Goal: Task Accomplishment & Management: Complete application form

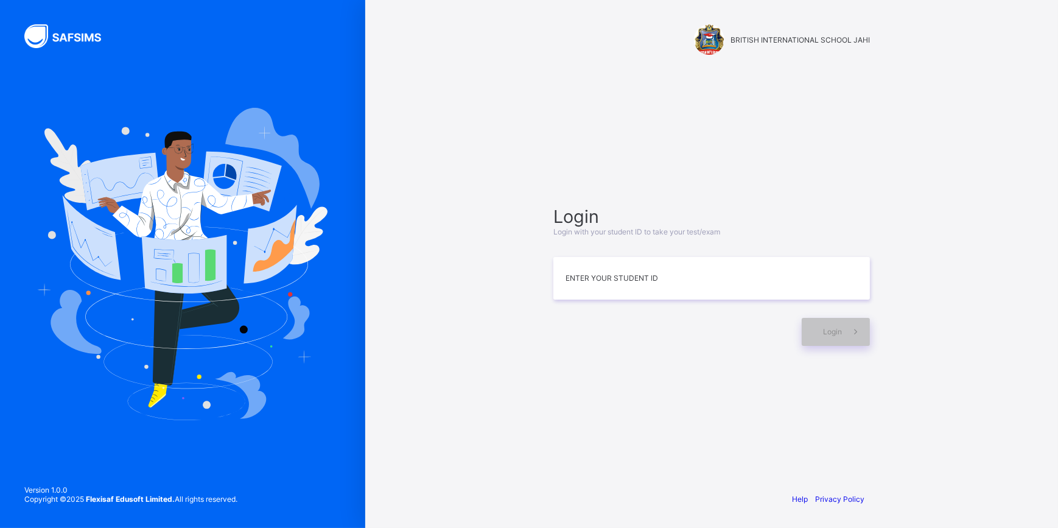
drag, startPoint x: 686, startPoint y: 267, endPoint x: 626, endPoint y: 340, distance: 94.7
click at [626, 340] on div at bounding box center [674, 332] width 242 height 28
click at [634, 285] on input at bounding box center [711, 278] width 317 height 43
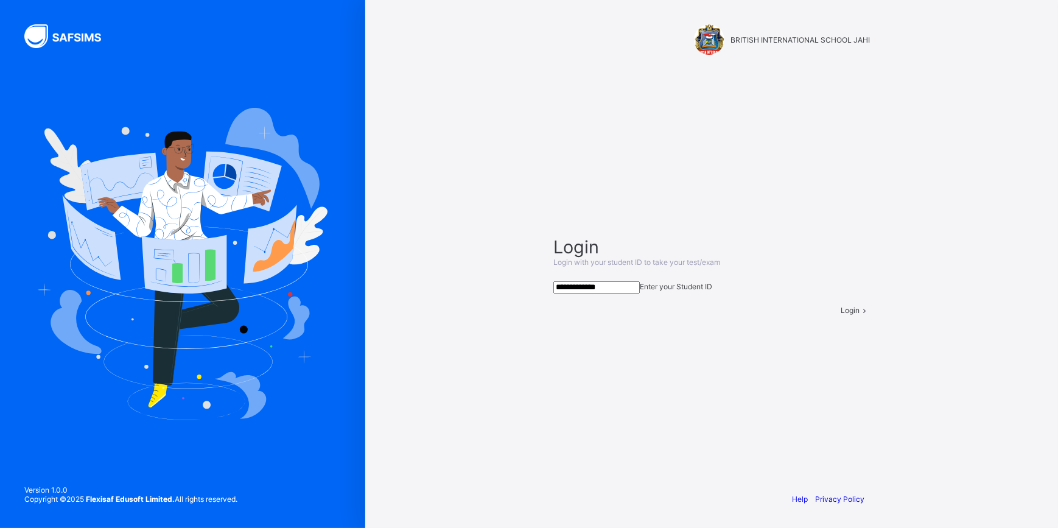
drag, startPoint x: 695, startPoint y: 287, endPoint x: 414, endPoint y: 236, distance: 285.2
drag, startPoint x: 414, startPoint y: 236, endPoint x: 475, endPoint y: 173, distance: 87.4
click at [475, 173] on div "**********" at bounding box center [711, 264] width 693 height 528
click at [640, 281] on input "**********" at bounding box center [596, 287] width 86 height 12
type input "*"
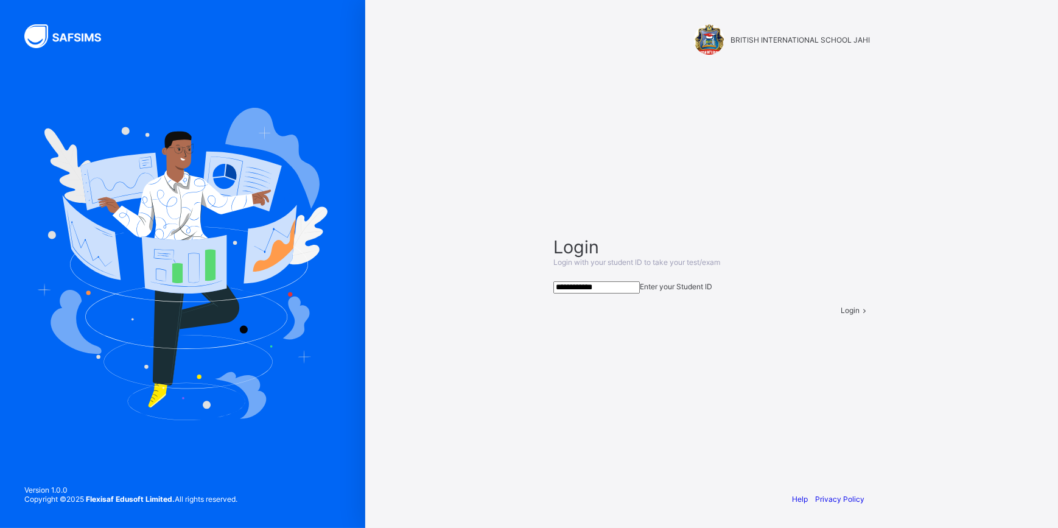
type input "**********"
click at [841, 315] on div "Login" at bounding box center [855, 310] width 29 height 9
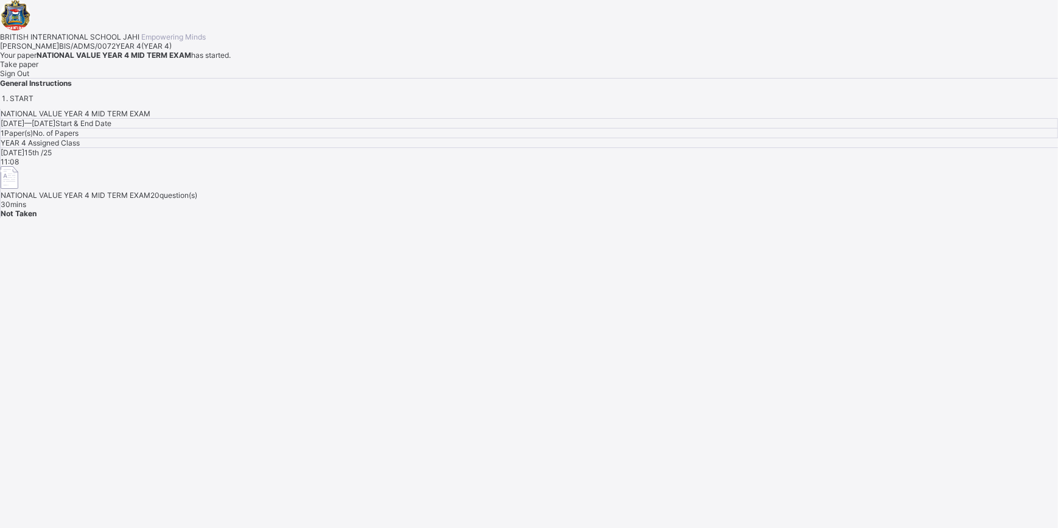
click at [148, 69] on div "Take paper" at bounding box center [529, 64] width 1058 height 9
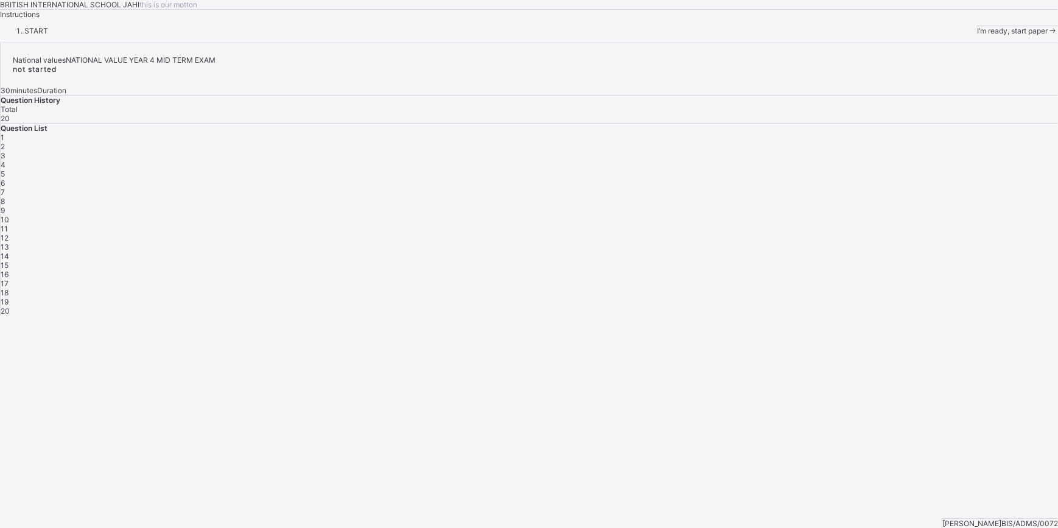
click at [977, 35] on div "I’m ready, start paper" at bounding box center [1017, 30] width 81 height 9
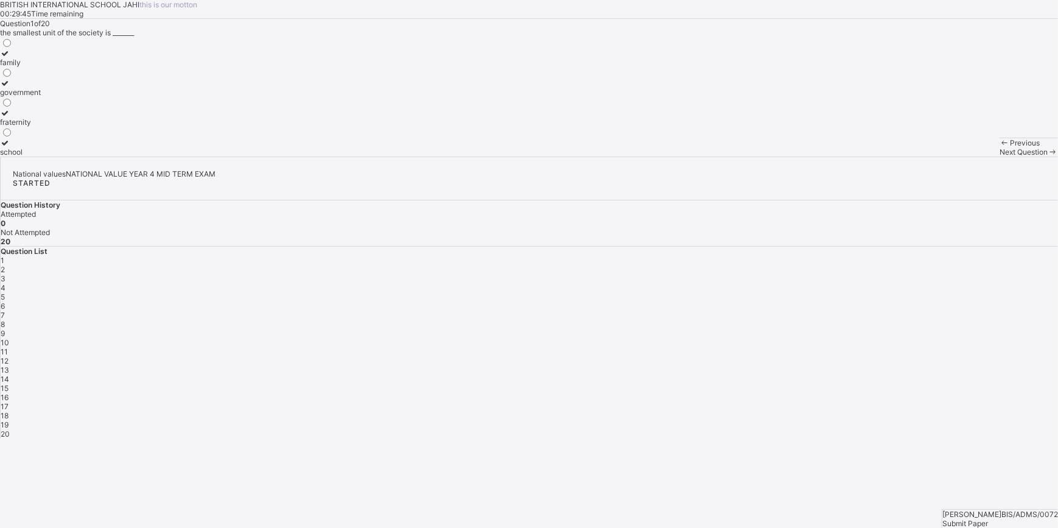
click at [41, 67] on div "family" at bounding box center [20, 62] width 41 height 9
click at [1048, 156] on span at bounding box center [1053, 151] width 10 height 9
click at [835, 266] on div "1 2 3 4 5 6 7 8 9 10 11 12 13 14 15 16 17 18 19 20" at bounding box center [529, 347] width 1057 height 183
click at [841, 257] on div "1" at bounding box center [529, 260] width 1057 height 9
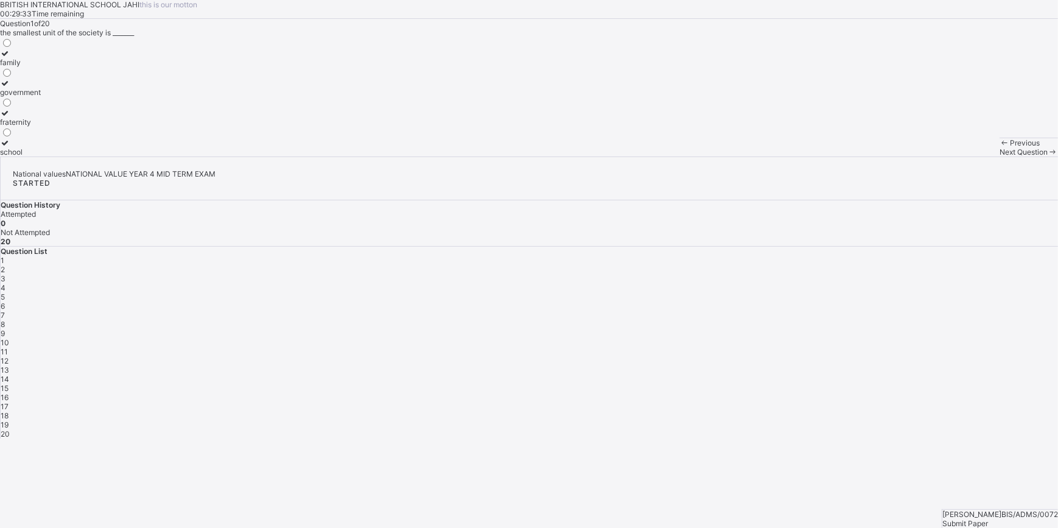
click at [41, 67] on div "family" at bounding box center [20, 62] width 41 height 9
click at [5, 265] on span "2" at bounding box center [3, 269] width 4 height 9
click at [64, 67] on label "father and mother" at bounding box center [32, 58] width 64 height 18
click at [999, 156] on div "Next Question" at bounding box center [1028, 151] width 58 height 9
click at [27, 67] on label "father" at bounding box center [13, 58] width 27 height 18
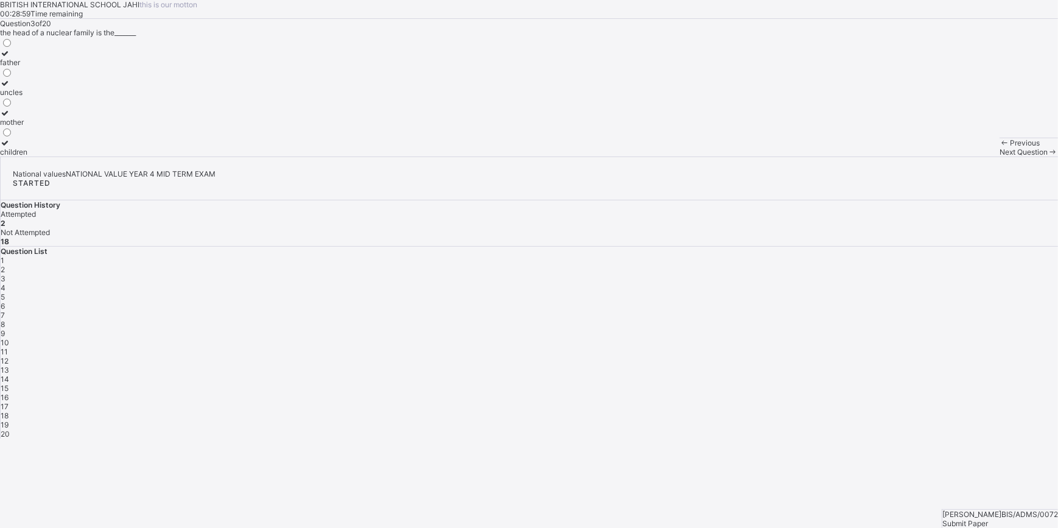
click at [1048, 156] on span at bounding box center [1053, 151] width 10 height 9
click at [999, 156] on div "Previous Next Question" at bounding box center [1028, 147] width 58 height 19
click at [999, 147] on div "Previous" at bounding box center [1028, 142] width 58 height 9
click at [999, 156] on span "Next Question" at bounding box center [1023, 151] width 48 height 9
click at [45, 156] on div "responsibility" at bounding box center [22, 151] width 45 height 9
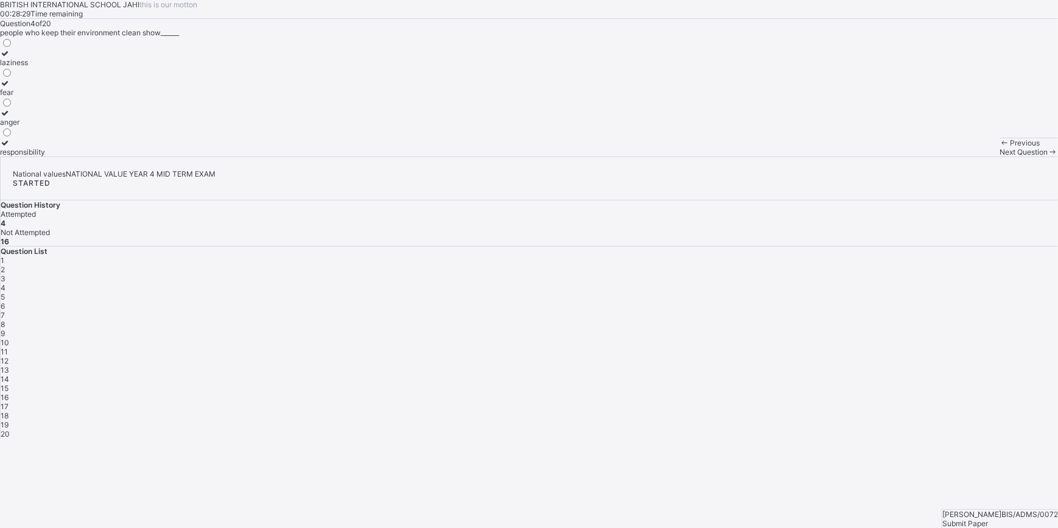
click at [1048, 156] on icon at bounding box center [1053, 151] width 10 height 9
click at [48, 127] on label "love and unity" at bounding box center [24, 117] width 48 height 18
click at [999, 156] on span "Next Question" at bounding box center [1023, 151] width 48 height 9
click at [61, 97] on label "respecting others" at bounding box center [30, 88] width 61 height 18
click at [1048, 156] on span at bounding box center [1053, 151] width 10 height 9
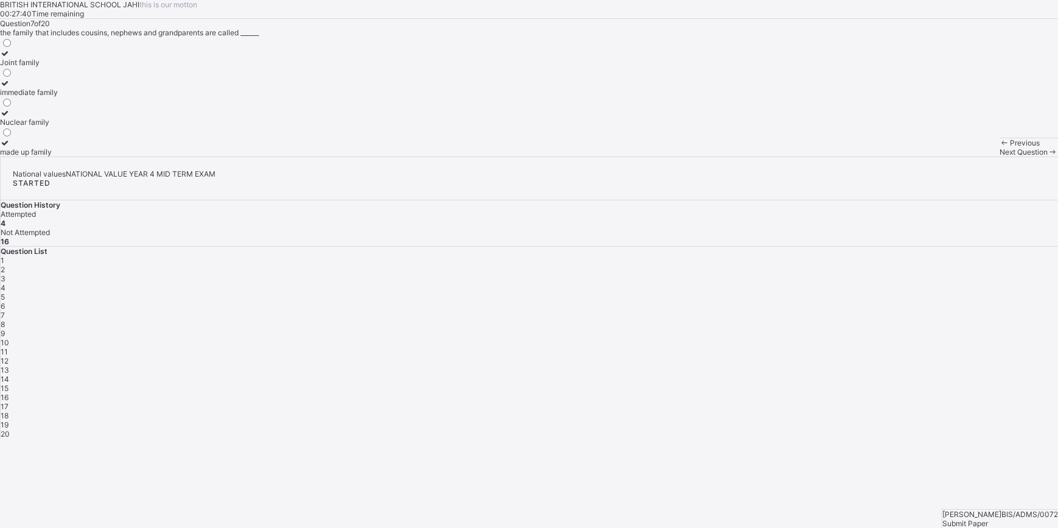
click at [58, 67] on div "Joint family" at bounding box center [29, 62] width 58 height 9
click at [999, 156] on span "Next Question" at bounding box center [1023, 151] width 48 height 9
click at [967, 292] on div "5" at bounding box center [529, 296] width 1057 height 9
click at [1021, 256] on div "1 2 3 4 5 6 7 8 9 10 11 12 13 14 15 16 17 18 19 20" at bounding box center [529, 347] width 1057 height 183
click at [1030, 310] on div "7" at bounding box center [529, 314] width 1057 height 9
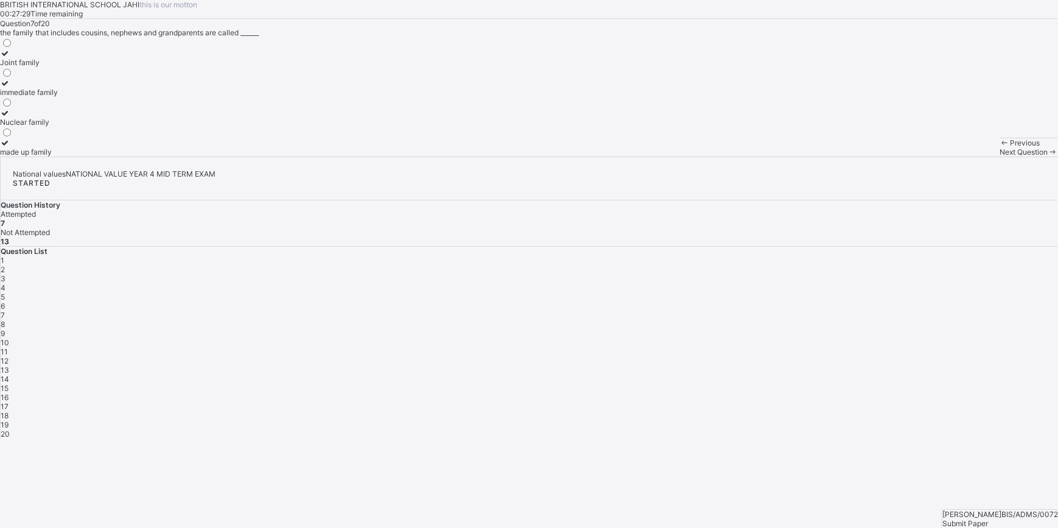
click at [58, 67] on div "Joint family" at bounding box center [29, 62] width 58 height 9
click at [831, 271] on div "1 2 3 4 5 6 7 8 9 10 11 12 13 14 15 16 17 18 19 20" at bounding box center [529, 347] width 1057 height 183
drag, startPoint x: 831, startPoint y: 271, endPoint x: 833, endPoint y: 278, distance: 6.2
click at [833, 278] on div "1 2 3 4 5 6 7 8 9 10 11 12 13 14 15 16 17 18 19 20" at bounding box center [529, 347] width 1057 height 183
click at [833, 320] on div "8" at bounding box center [529, 324] width 1057 height 9
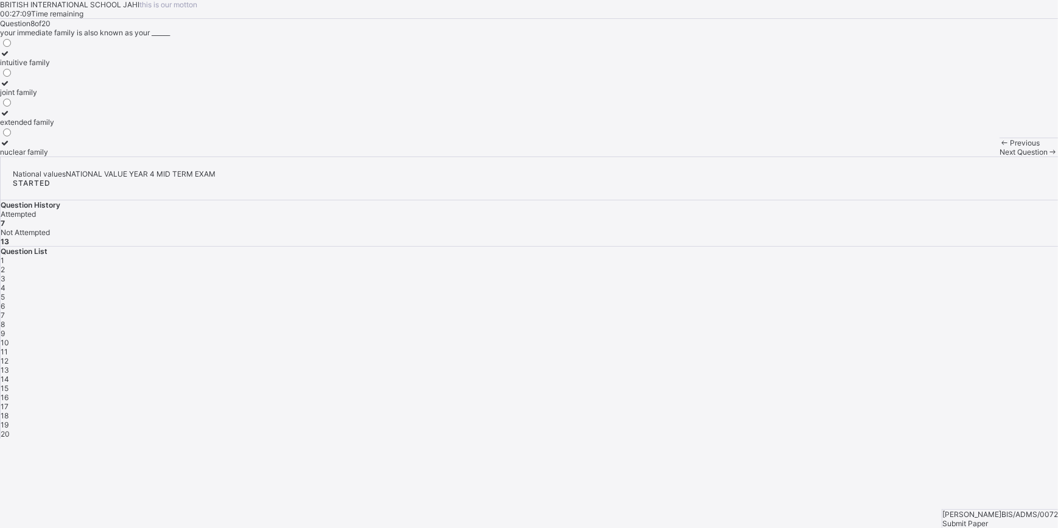
click at [1032, 310] on div "7" at bounding box center [529, 314] width 1057 height 9
click at [58, 97] on div "immediate family" at bounding box center [29, 92] width 58 height 9
click at [999, 156] on div "Next Question" at bounding box center [1028, 151] width 58 height 9
click at [1035, 310] on div "7" at bounding box center [529, 314] width 1057 height 9
click at [58, 67] on div "Joint family" at bounding box center [29, 62] width 58 height 9
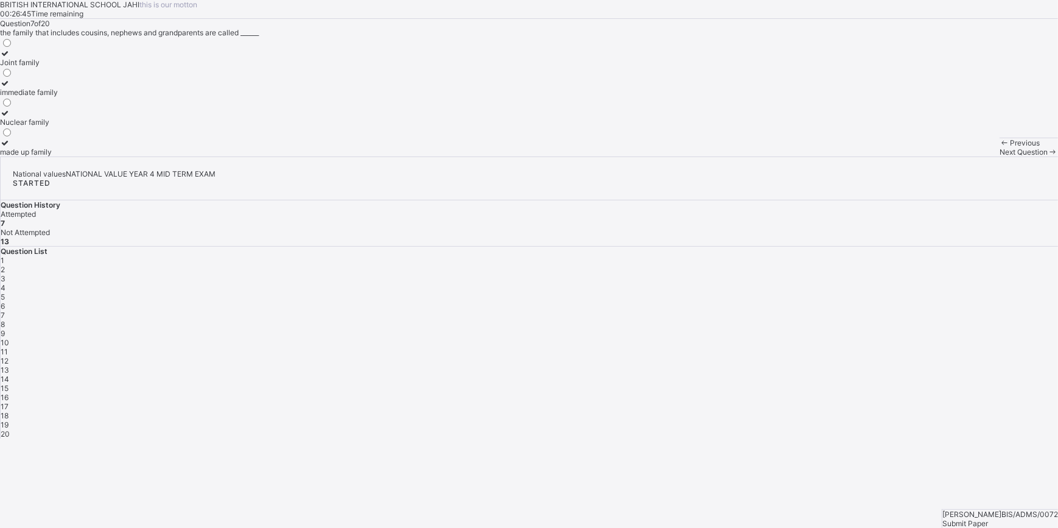
click at [5, 320] on span "8" at bounding box center [3, 324] width 4 height 9
click at [54, 127] on div "extended family" at bounding box center [27, 121] width 54 height 9
click at [1038, 256] on div "1 2 3 4 5 6 7 8 9 10 11 12 13 14 15 16 17 18 19 20" at bounding box center [529, 347] width 1057 height 183
click at [1030, 310] on div "7" at bounding box center [529, 314] width 1057 height 9
click at [58, 97] on label "immediate family" at bounding box center [29, 88] width 58 height 18
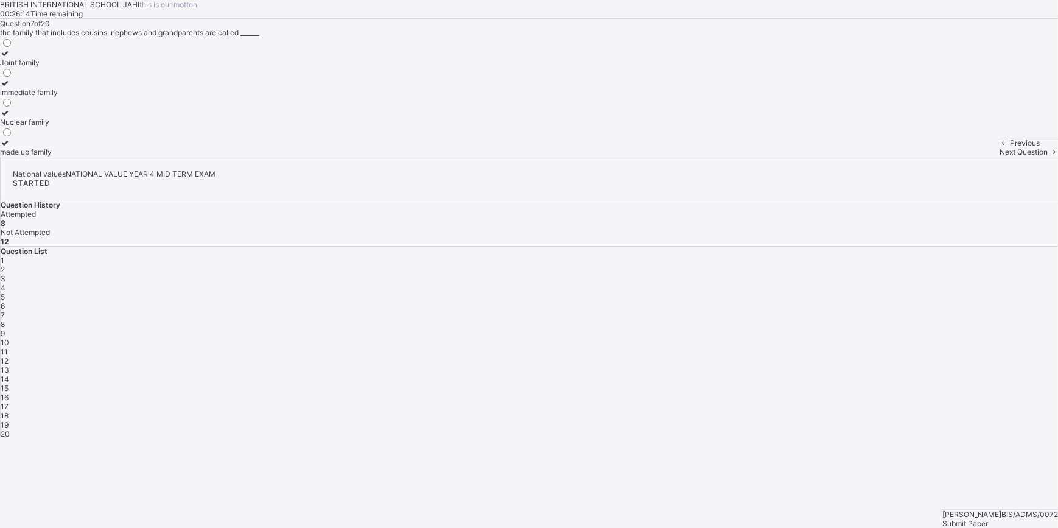
click at [831, 320] on div "8" at bounding box center [529, 324] width 1057 height 9
click at [1048, 156] on span at bounding box center [1053, 151] width 10 height 9
click at [25, 127] on div "true" at bounding box center [12, 121] width 25 height 9
click at [999, 156] on span "Next Question" at bounding box center [1023, 151] width 48 height 9
click at [82, 156] on label "A family" at bounding box center [41, 147] width 82 height 18
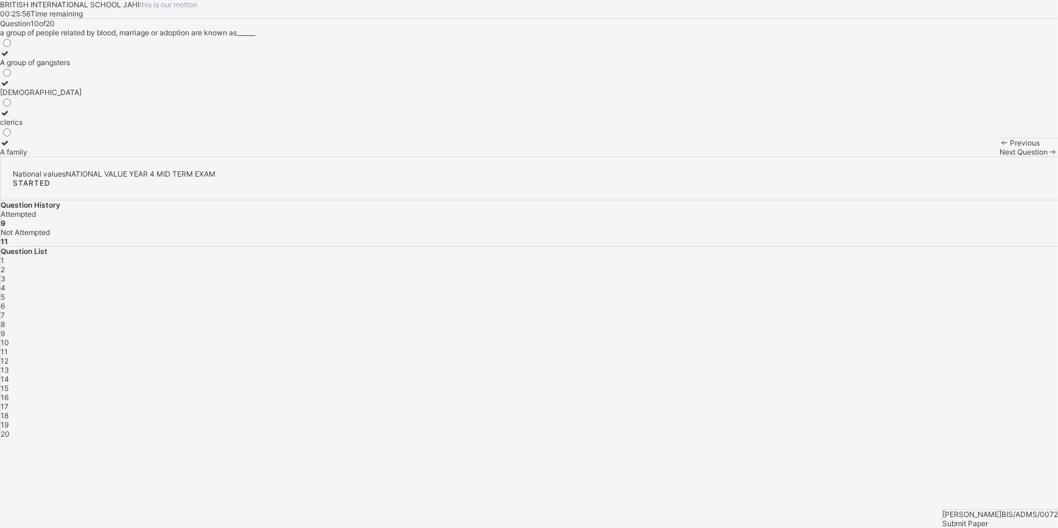
click at [999, 156] on span "Next Question" at bounding box center [1023, 151] width 48 height 9
drag, startPoint x: -2, startPoint y: 64, endPoint x: 177, endPoint y: -10, distance: 193.5
click at [177, 0] on html "BRITISH INTERNATIONAL SCHOOL JAHI this is our motton 00:25:42 Time remaining Qu…" at bounding box center [529, 264] width 1058 height 528
click at [131, 67] on div "man, people and the things around him" at bounding box center [65, 62] width 131 height 9
click at [999, 156] on div "Next Question" at bounding box center [1028, 151] width 58 height 9
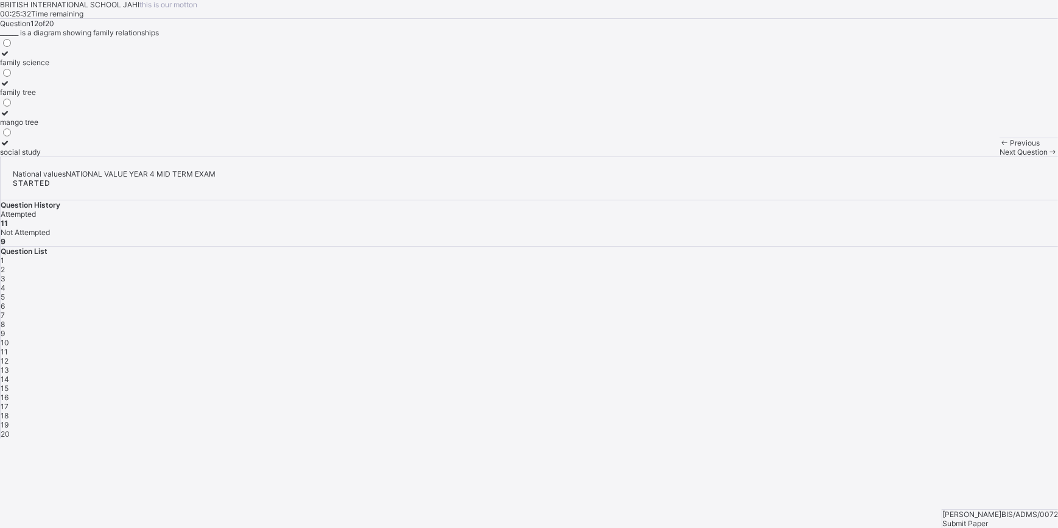
click at [49, 97] on div "family tree" at bounding box center [24, 92] width 49 height 9
click at [999, 156] on span "Next Question" at bounding box center [1023, 151] width 48 height 9
click at [75, 127] on label "physical environment" at bounding box center [37, 117] width 75 height 18
click at [999, 156] on span "Next Question" at bounding box center [1023, 151] width 48 height 9
click at [106, 127] on label "malnutrition and war" at bounding box center [53, 117] width 106 height 18
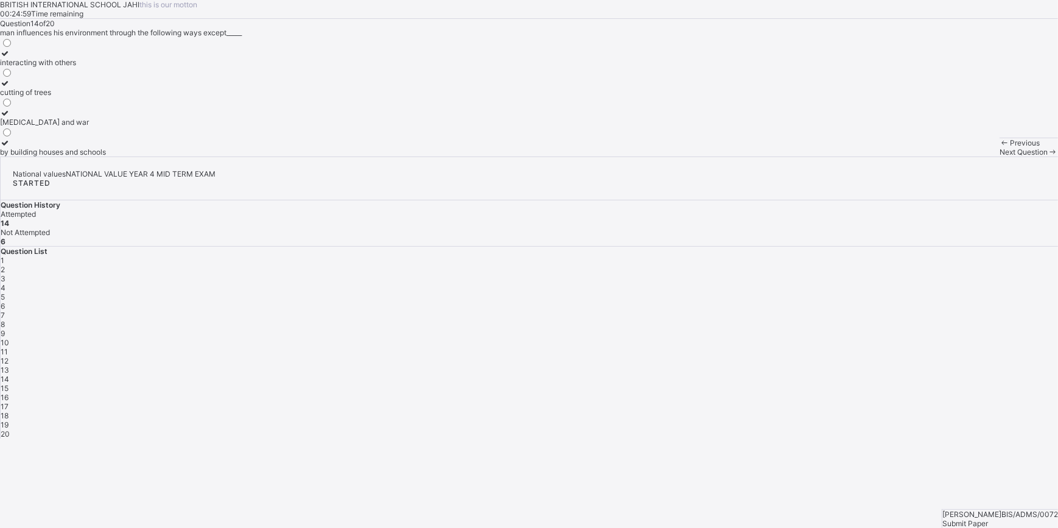
click at [999, 156] on div "Next Question" at bounding box center [1028, 151] width 58 height 9
click at [73, 97] on label "Social environment" at bounding box center [36, 88] width 73 height 18
click at [999, 156] on div "Next Question" at bounding box center [1028, 151] width 58 height 9
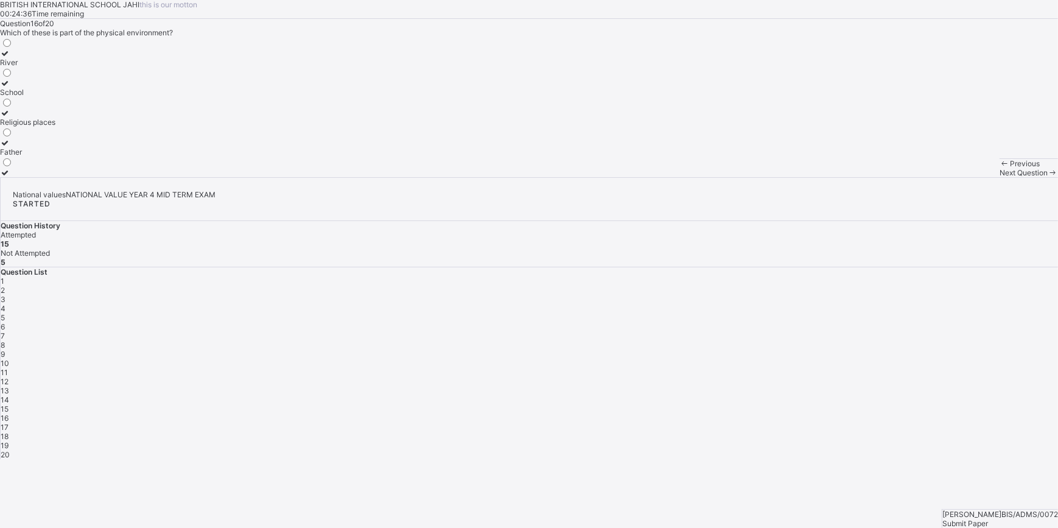
click at [55, 67] on div "River" at bounding box center [27, 62] width 55 height 9
click at [999, 177] on div "Next Question" at bounding box center [1028, 172] width 58 height 9
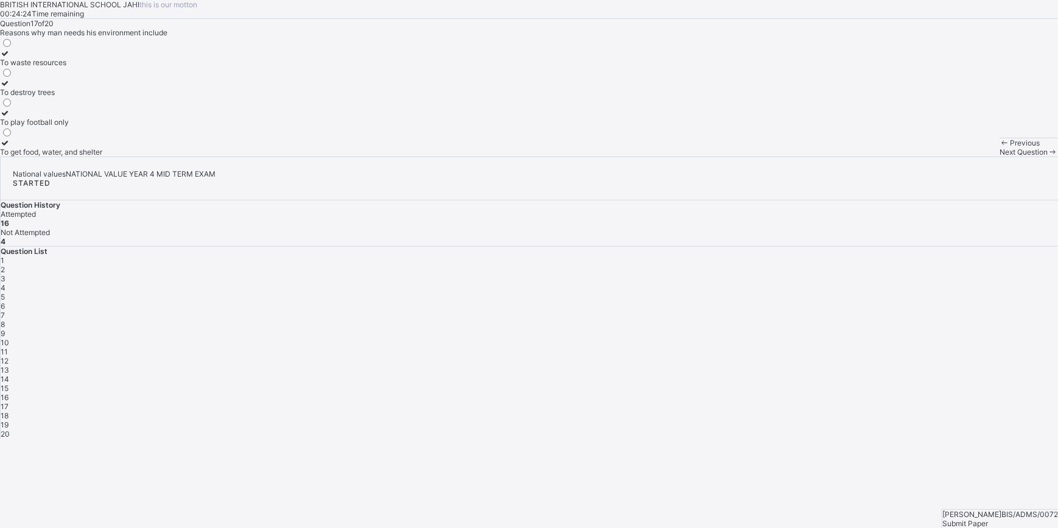
click at [10, 429] on span "20" at bounding box center [5, 433] width 9 height 9
click at [59, 127] on div "social studies" at bounding box center [29, 121] width 59 height 9
click at [900, 402] on div "17" at bounding box center [529, 406] width 1057 height 9
click at [102, 156] on div "To get food, water, and shelter" at bounding box center [51, 151] width 102 height 9
click at [1048, 156] on span at bounding box center [1053, 151] width 10 height 9
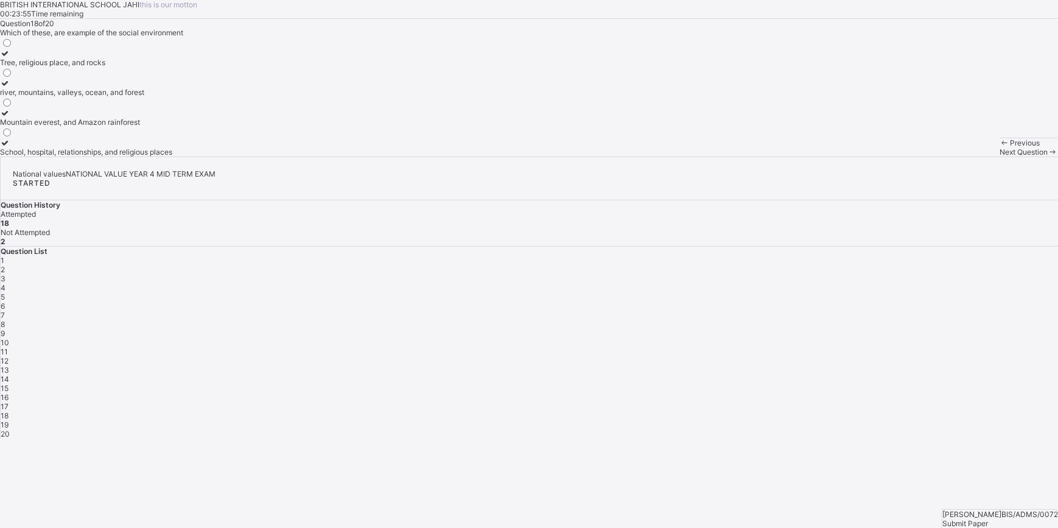
click at [145, 97] on label "river, mountains, valleys, ocean, and forest" at bounding box center [86, 88] width 172 height 18
click at [999, 156] on div "Previous Next Question" at bounding box center [1028, 147] width 58 height 19
click at [1048, 156] on span at bounding box center [1053, 151] width 10 height 9
click at [55, 127] on label "An environment" at bounding box center [27, 117] width 55 height 18
drag, startPoint x: 126, startPoint y: 261, endPoint x: 257, endPoint y: 261, distance: 131.5
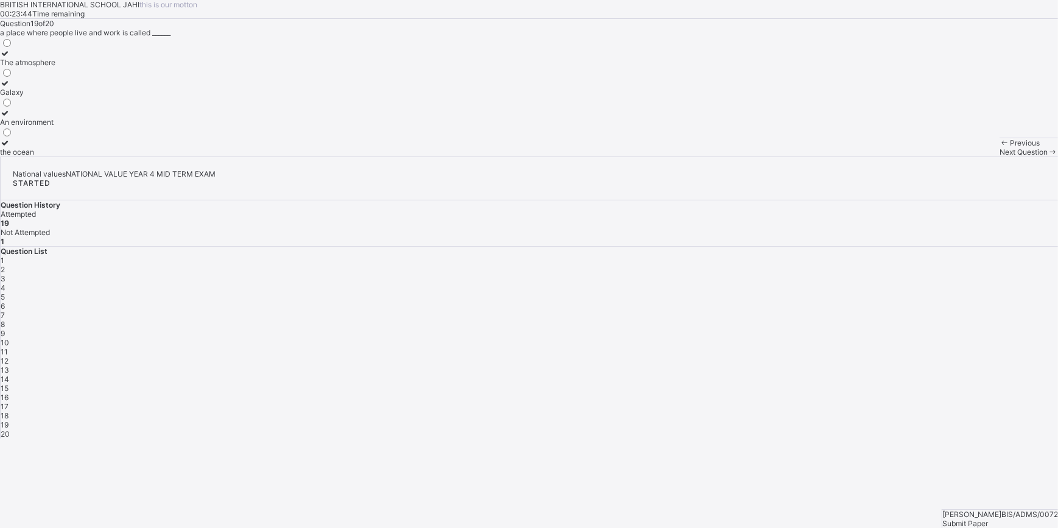
click at [55, 127] on label "An environment" at bounding box center [27, 117] width 55 height 18
click at [999, 156] on div "Next Question" at bounding box center [1028, 151] width 58 height 9
click at [1004, 519] on div "Submit Paper" at bounding box center [1000, 523] width 116 height 9
drag, startPoint x: 578, startPoint y: 343, endPoint x: 562, endPoint y: 387, distance: 46.0
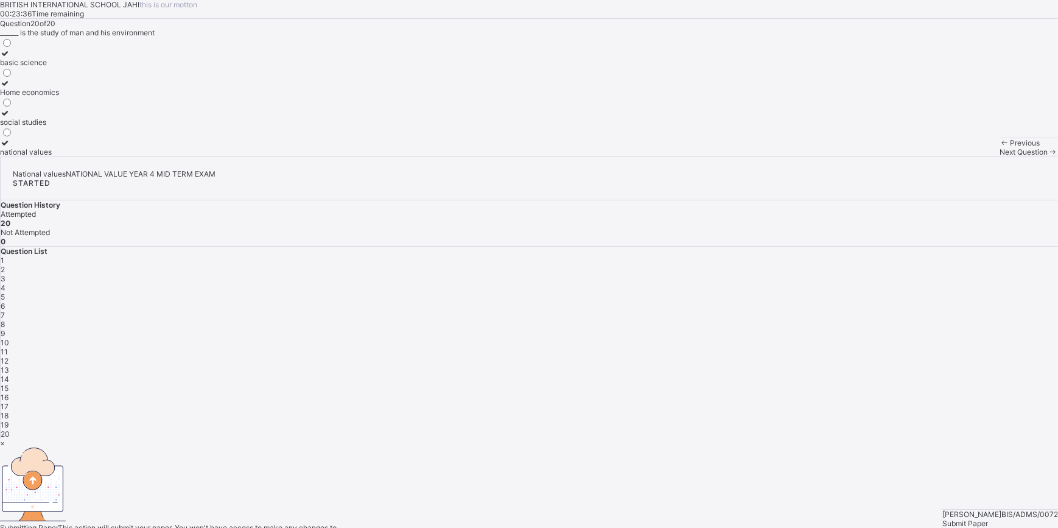
drag, startPoint x: 562, startPoint y: 387, endPoint x: 530, endPoint y: 348, distance: 49.7
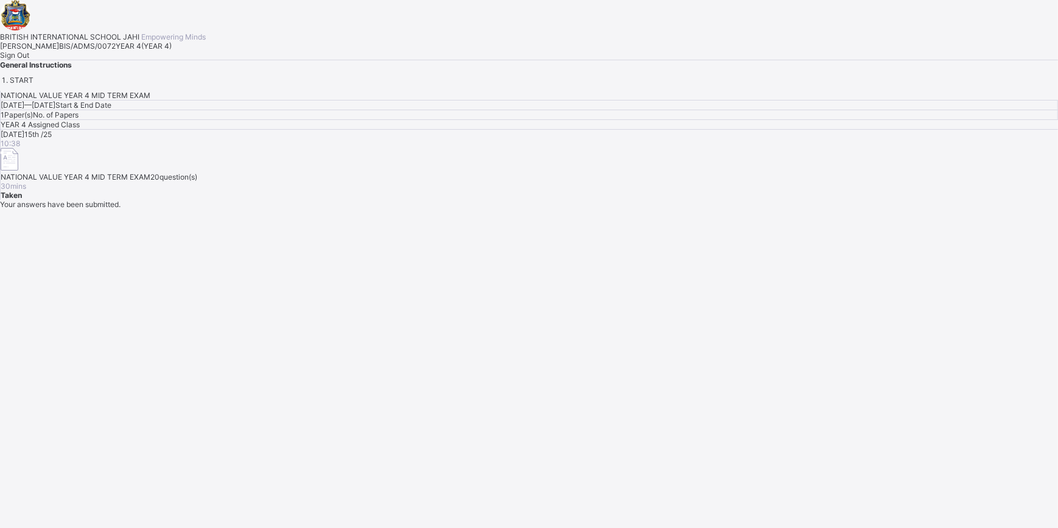
click at [158, 60] on div "Sign Out" at bounding box center [529, 55] width 1058 height 9
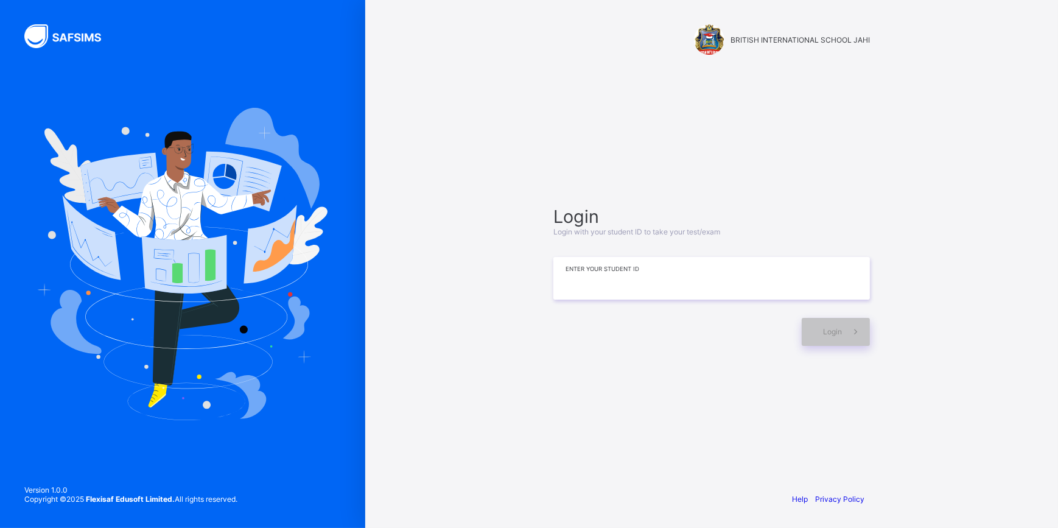
click at [610, 278] on input at bounding box center [711, 278] width 317 height 43
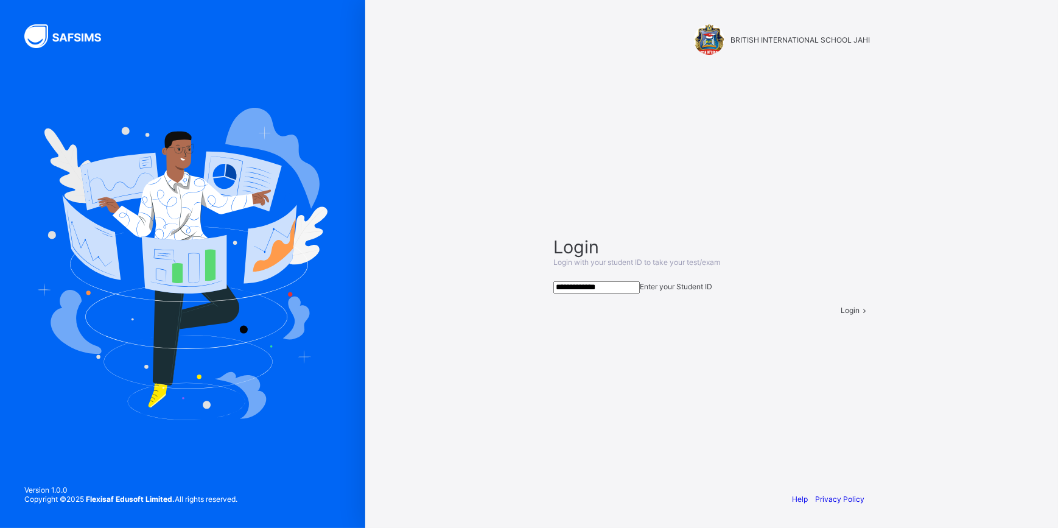
type input "**********"
click at [841, 315] on div "Login" at bounding box center [855, 310] width 29 height 9
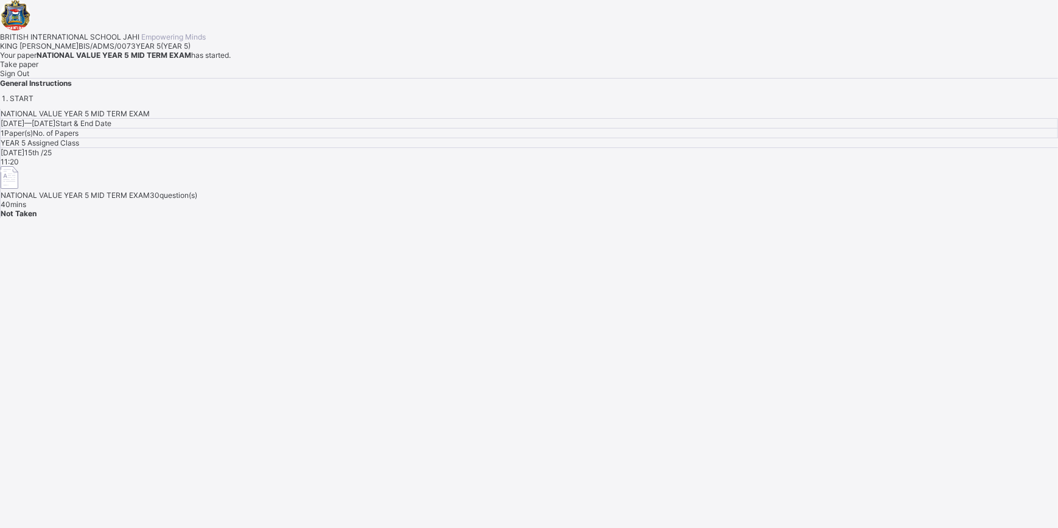
click at [133, 103] on div "BRITISH INTERNATIONAL SCHOOL JAHI Empowering Minds KING DAVID EZEILO BIS/ADMS/0…" at bounding box center [529, 51] width 1058 height 103
click at [142, 69] on div "Take paper" at bounding box center [529, 64] width 1058 height 9
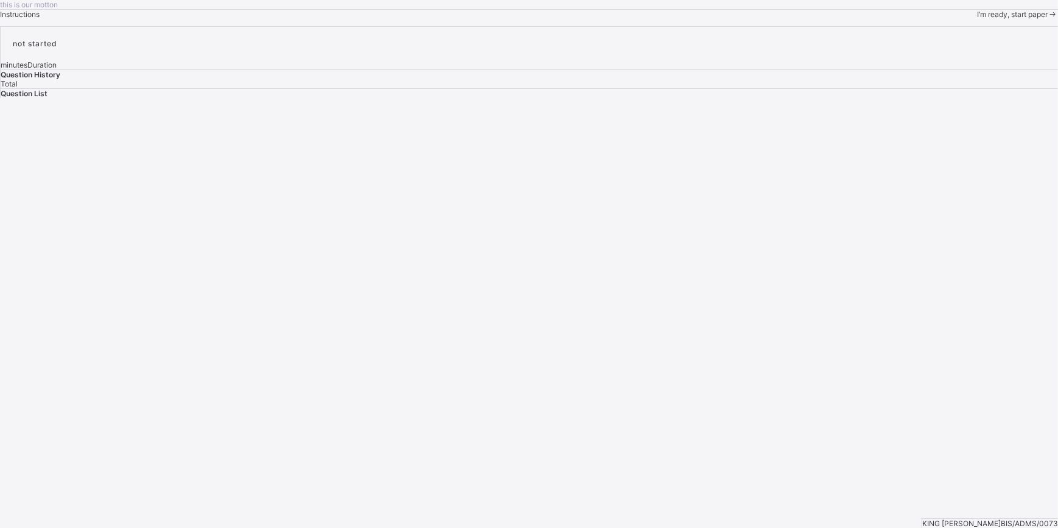
click at [1048, 19] on span at bounding box center [1053, 14] width 10 height 9
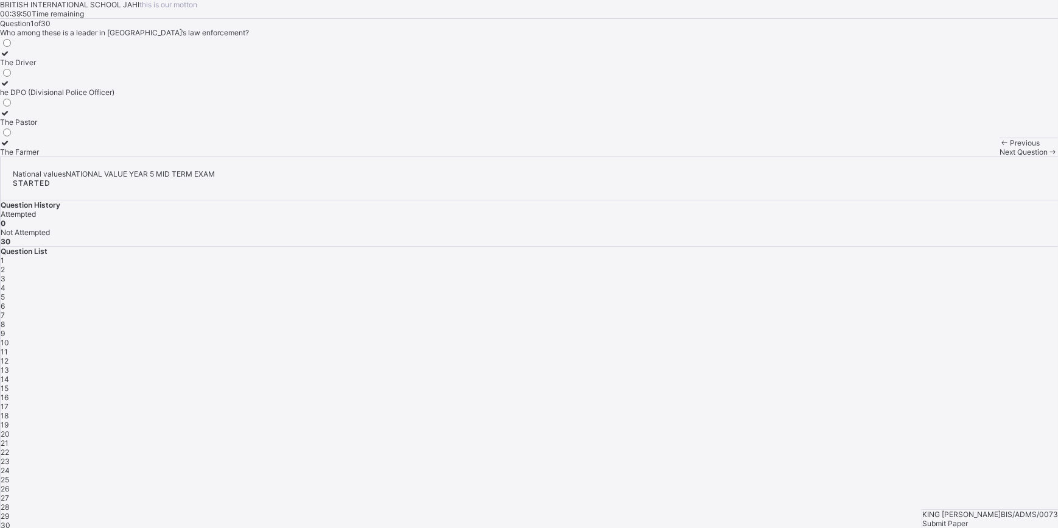
click at [114, 97] on div "he DPO (Divisional Police Officer)" at bounding box center [57, 92] width 114 height 9
drag, startPoint x: 701, startPoint y: 503, endPoint x: 690, endPoint y: 495, distance: 12.7
click at [999, 156] on div "Next Question" at bounding box center [1028, 151] width 58 height 9
click at [73, 127] on label "Religious leadership" at bounding box center [36, 117] width 73 height 18
click at [999, 156] on span "Next Question" at bounding box center [1023, 151] width 48 height 9
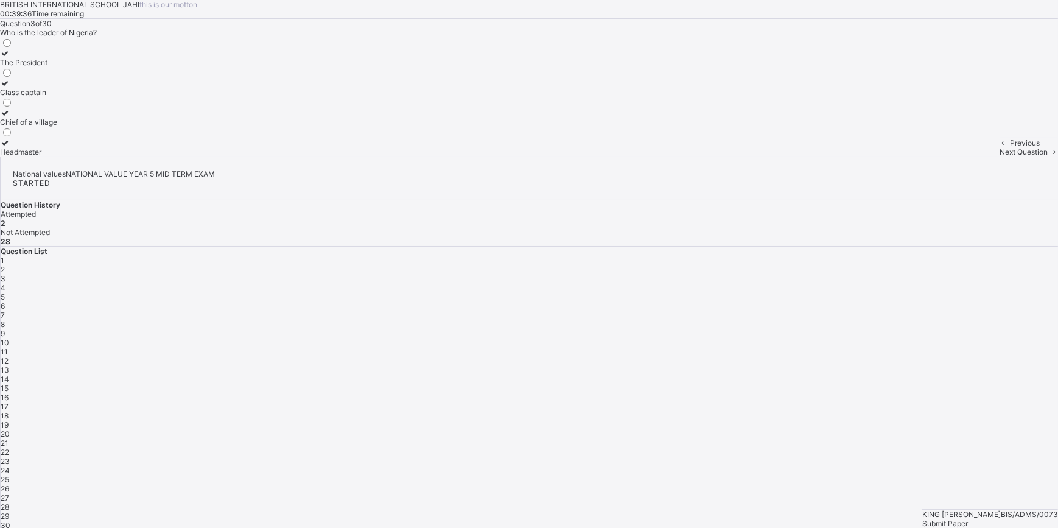
click at [57, 67] on label "The President" at bounding box center [28, 58] width 57 height 18
click at [999, 156] on span "Next Question" at bounding box center [1023, 151] width 48 height 9
click at [40, 67] on div "Dictator" at bounding box center [20, 62] width 40 height 9
click at [999, 156] on span "Next Question" at bounding box center [1023, 151] width 48 height 9
click at [74, 156] on div "The Village Chief" at bounding box center [37, 151] width 74 height 9
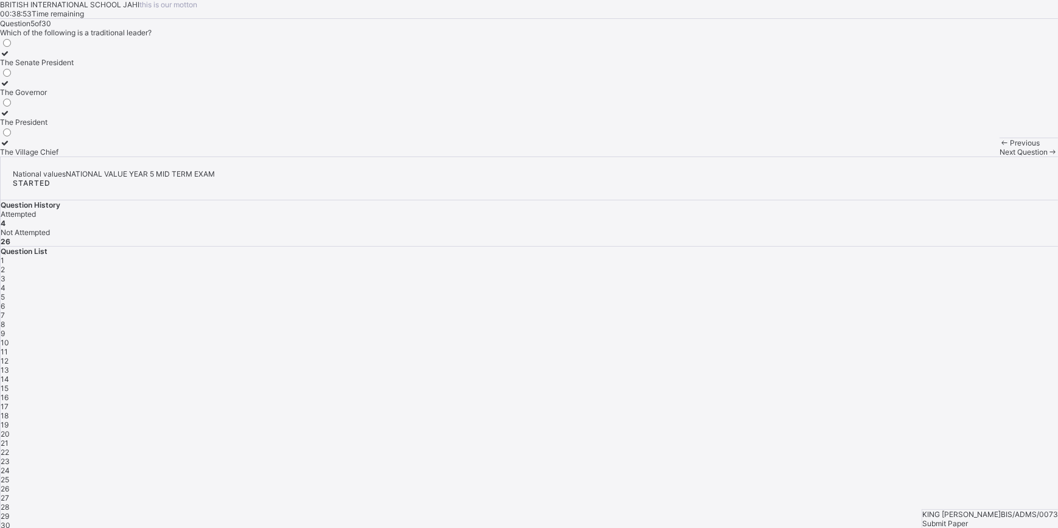
click at [999, 156] on div "Next Question" at bounding box center [1028, 151] width 58 height 9
click at [94, 67] on div "allows others to share ideas" at bounding box center [47, 62] width 94 height 9
click at [999, 156] on div "Next Question" at bounding box center [1028, 151] width 58 height 9
click at [77, 67] on label "Democratic leadership" at bounding box center [38, 58] width 77 height 18
click at [999, 156] on div "Next Question" at bounding box center [1028, 151] width 58 height 9
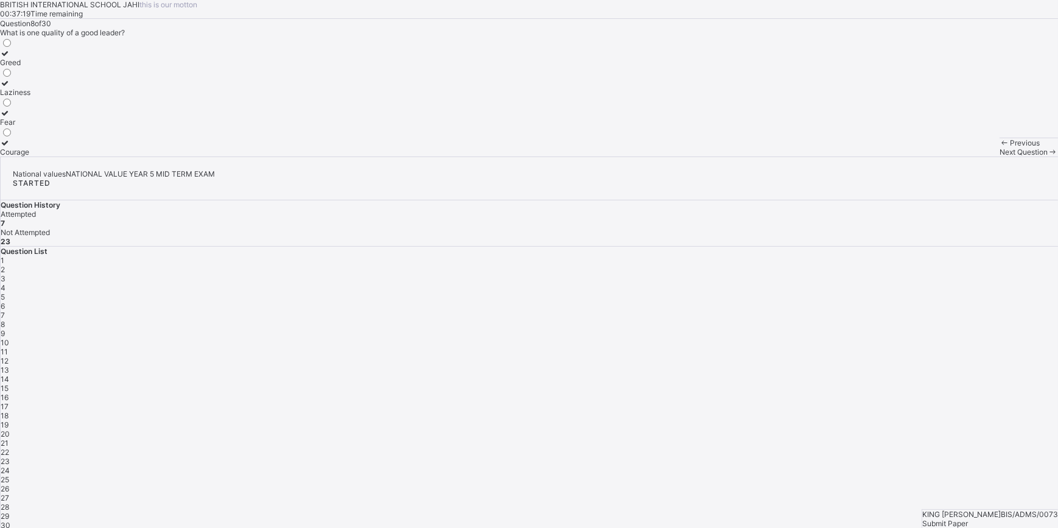
click at [30, 156] on div "Courage" at bounding box center [15, 151] width 30 height 9
click at [1048, 156] on span at bounding box center [1053, 151] width 10 height 9
click at [51, 156] on label "Class teacher" at bounding box center [25, 147] width 51 height 18
drag, startPoint x: 103, startPoint y: 279, endPoint x: 122, endPoint y: 301, distance: 28.1
click at [51, 156] on label "Class teacher" at bounding box center [25, 147] width 51 height 18
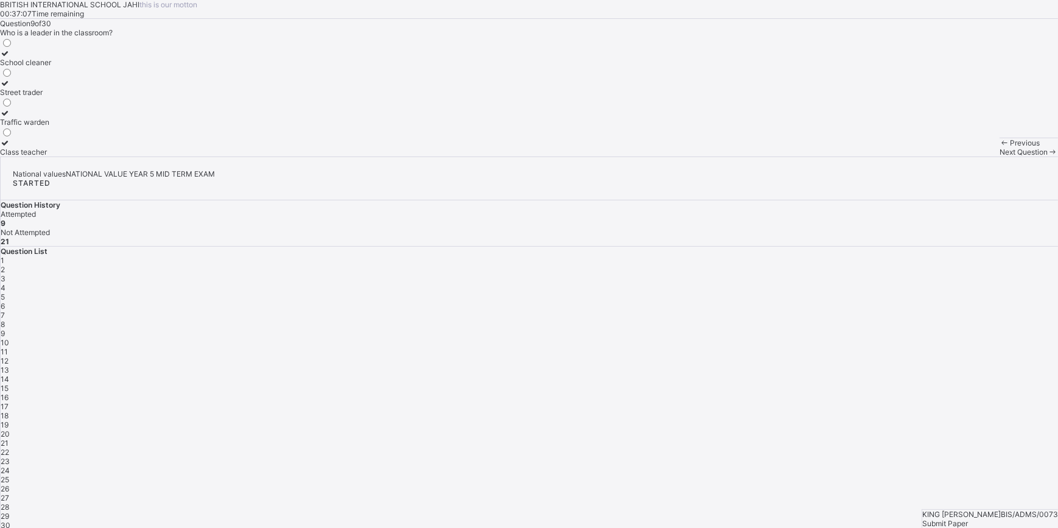
click at [999, 156] on span "Next Question" at bounding box center [1023, 151] width 48 height 9
drag, startPoint x: 171, startPoint y: 183, endPoint x: 177, endPoint y: 195, distance: 13.9
click at [61, 156] on div "selfish caring and honest rude lazy" at bounding box center [30, 96] width 61 height 119
drag, startPoint x: 177, startPoint y: 195, endPoint x: 180, endPoint y: 201, distance: 7.1
click at [61, 97] on label "caring and honest" at bounding box center [30, 88] width 61 height 18
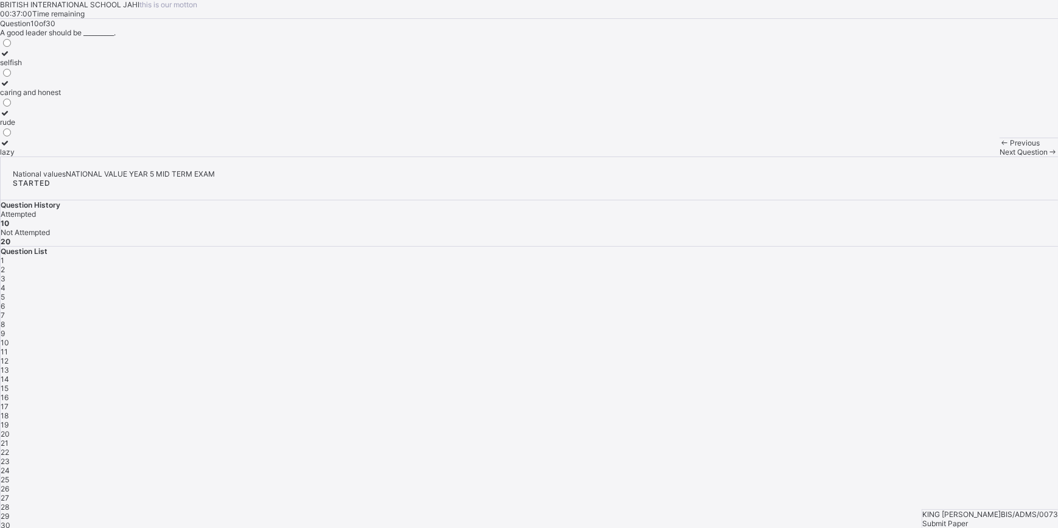
click at [999, 156] on span "Next Question" at bounding box center [1023, 151] width 48 height 9
click at [97, 67] on div "Guiding and directing people" at bounding box center [48, 62] width 97 height 9
click at [999, 156] on div "Next Question" at bounding box center [1028, 151] width 58 height 9
drag, startPoint x: 117, startPoint y: 178, endPoint x: 116, endPoint y: 185, distance: 6.8
click at [108, 67] on label "Nurses and Red Cross members" at bounding box center [54, 58] width 108 height 18
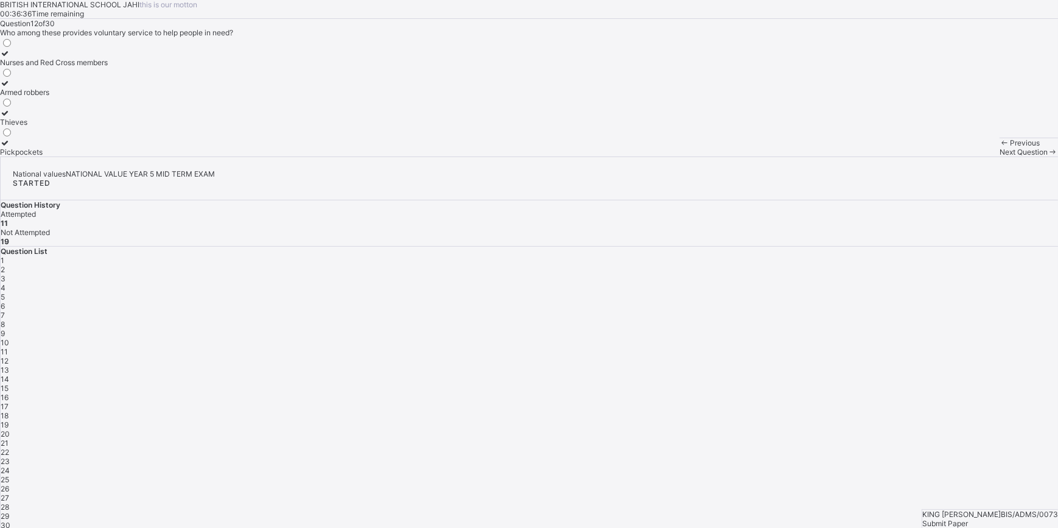
click at [999, 156] on div "Next Question" at bounding box center [1028, 151] width 58 height 9
click at [164, 127] on label "Joining a charity group to clean the environment" at bounding box center [82, 117] width 164 height 18
click at [999, 156] on span "Next Question" at bounding box center [1023, 151] width 48 height 9
click at [134, 156] on div "Protecting citizens and maintaining law" at bounding box center [67, 151] width 134 height 9
click at [999, 156] on span "Next Question" at bounding box center [1023, 151] width 48 height 9
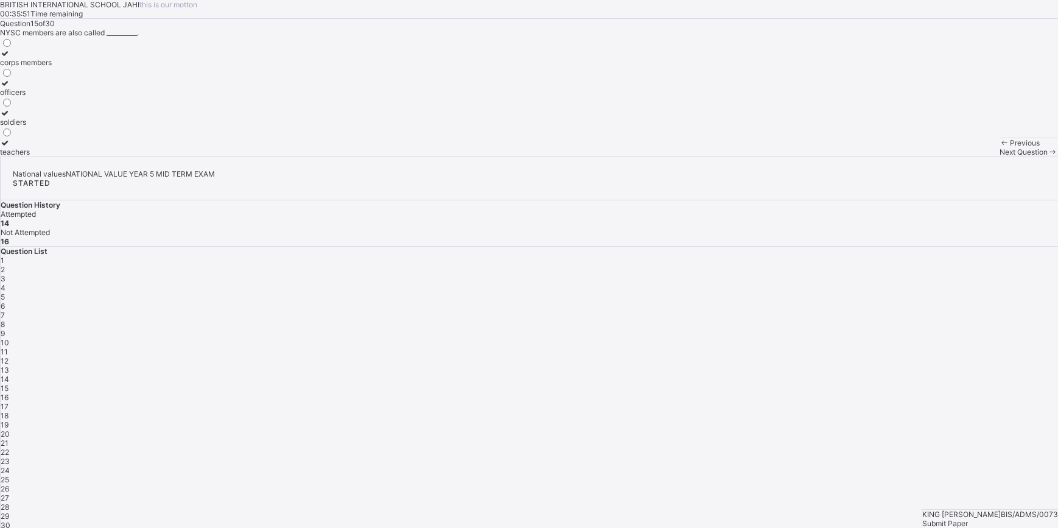
click at [52, 67] on label "corps members" at bounding box center [26, 58] width 52 height 18
click at [999, 156] on span "Next Question" at bounding box center [1023, 151] width 48 height 9
click at [108, 156] on label "National Youth Service Corps" at bounding box center [82, 147] width 165 height 18
drag, startPoint x: 243, startPoint y: 276, endPoint x: 243, endPoint y: 285, distance: 9.2
click at [165, 156] on label "National Youth Service Corps" at bounding box center [82, 147] width 165 height 18
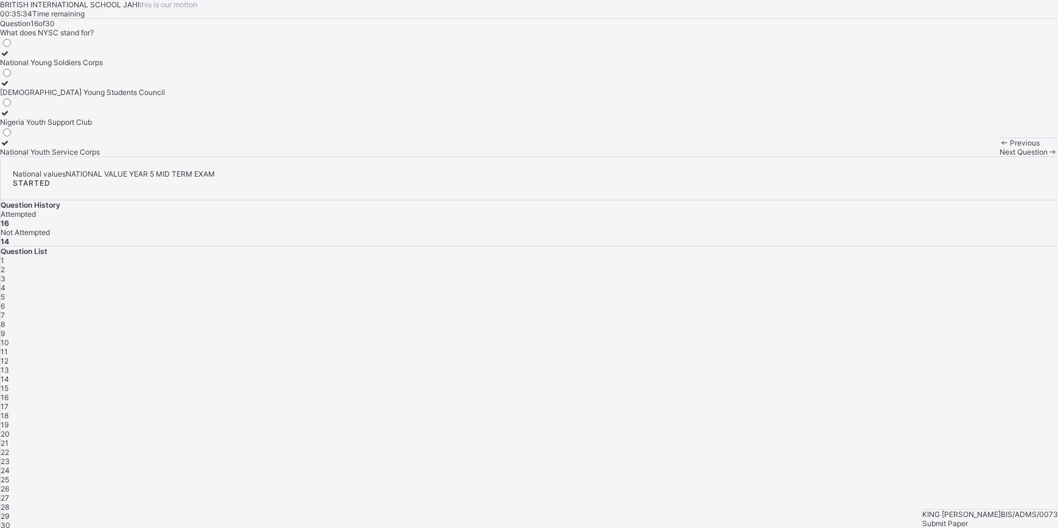
click at [999, 156] on span "Next Question" at bounding box center [1023, 151] width 48 height 9
click at [101, 67] on div "Nigerian Army" at bounding box center [50, 62] width 101 height 9
click at [999, 156] on div "Next Question" at bounding box center [1028, 151] width 58 height 9
click at [65, 156] on label "Facing punishment" at bounding box center [32, 147] width 65 height 18
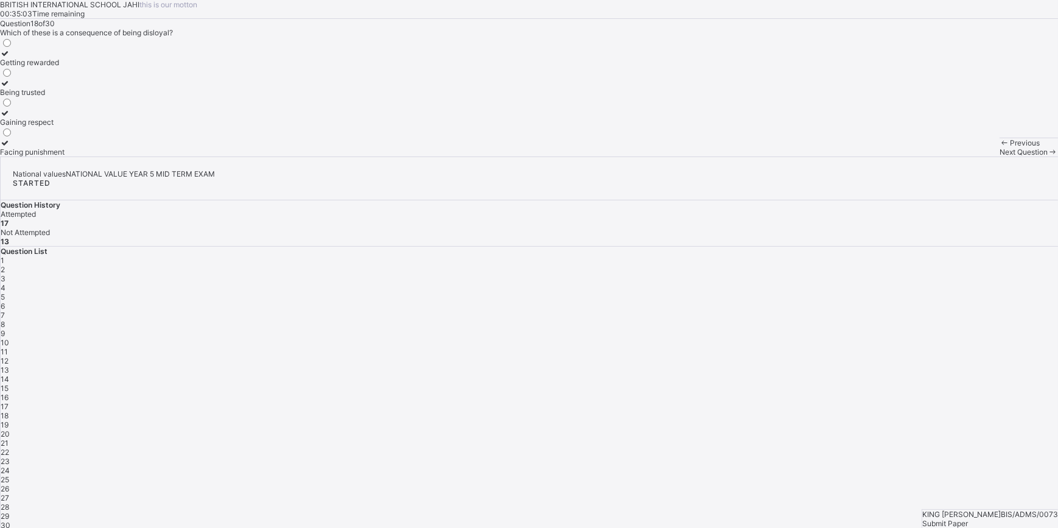
drag, startPoint x: 141, startPoint y: 271, endPoint x: 148, endPoint y: 289, distance: 18.5
click at [65, 156] on div "Facing punishment" at bounding box center [32, 151] width 65 height 9
drag, startPoint x: 148, startPoint y: 289, endPoint x: 167, endPoint y: 295, distance: 19.8
click at [65, 156] on div "Facing punishment" at bounding box center [32, 151] width 65 height 9
click at [999, 156] on span "Next Question" at bounding box center [1023, 151] width 48 height 9
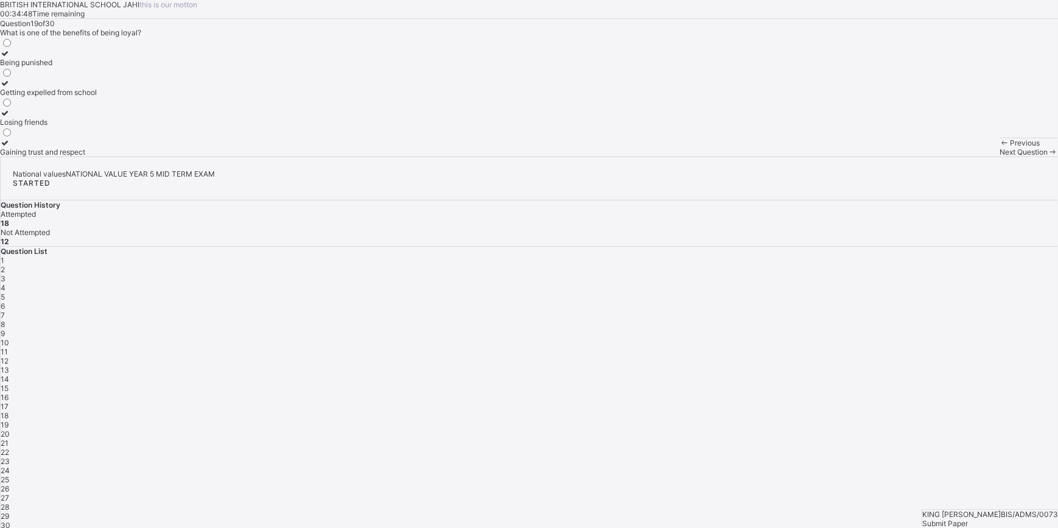
click at [97, 156] on div "Gaining trust and respect" at bounding box center [48, 151] width 97 height 9
click at [999, 156] on div "Next Question" at bounding box center [1028, 151] width 58 height 9
click at [111, 127] on div "Littering the streets" at bounding box center [55, 121] width 111 height 9
drag, startPoint x: 155, startPoint y: 247, endPoint x: 241, endPoint y: 266, distance: 88.6
click at [111, 127] on label "Littering the streets" at bounding box center [55, 117] width 111 height 18
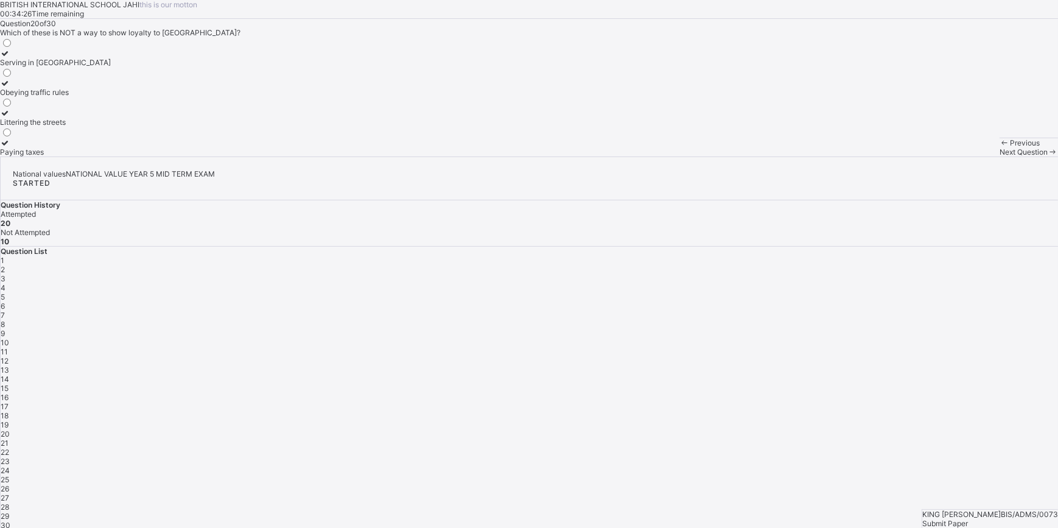
click at [111, 156] on div "Paying taxes" at bounding box center [55, 151] width 111 height 9
click at [111, 127] on div "Littering the streets" at bounding box center [55, 121] width 111 height 9
click at [1048, 156] on span at bounding box center [1053, 151] width 10 height 9
click at [140, 127] on label "caring for and protecting your community" at bounding box center [70, 117] width 140 height 18
click at [1048, 156] on span at bounding box center [1053, 151] width 10 height 9
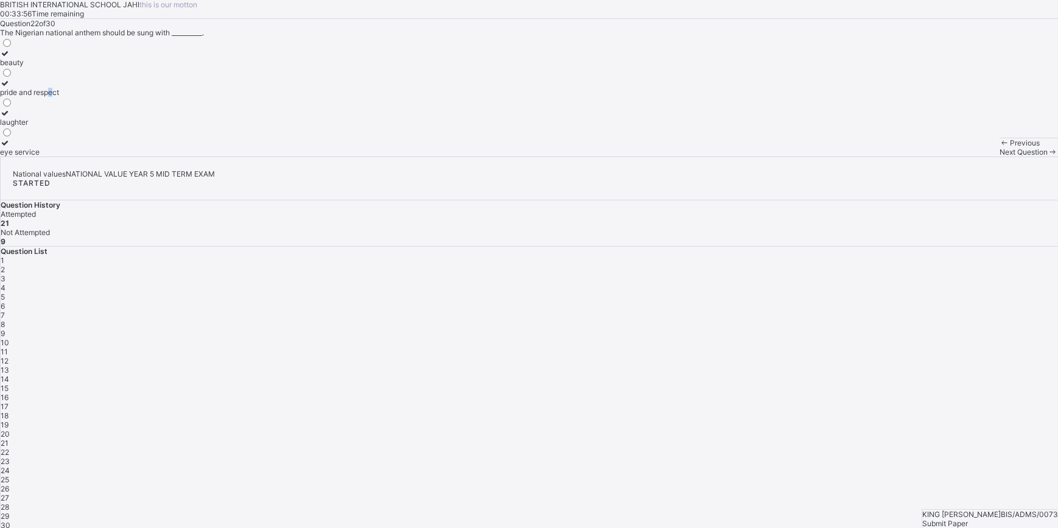
drag, startPoint x: 142, startPoint y: 213, endPoint x: 143, endPoint y: 219, distance: 6.2
click at [59, 97] on div "pride and respect" at bounding box center [29, 92] width 59 height 9
drag, startPoint x: 143, startPoint y: 219, endPoint x: 257, endPoint y: 216, distance: 113.9
click at [59, 97] on div "pride and respect" at bounding box center [29, 92] width 59 height 9
click at [999, 156] on span "Next Question" at bounding box center [1023, 151] width 48 height 9
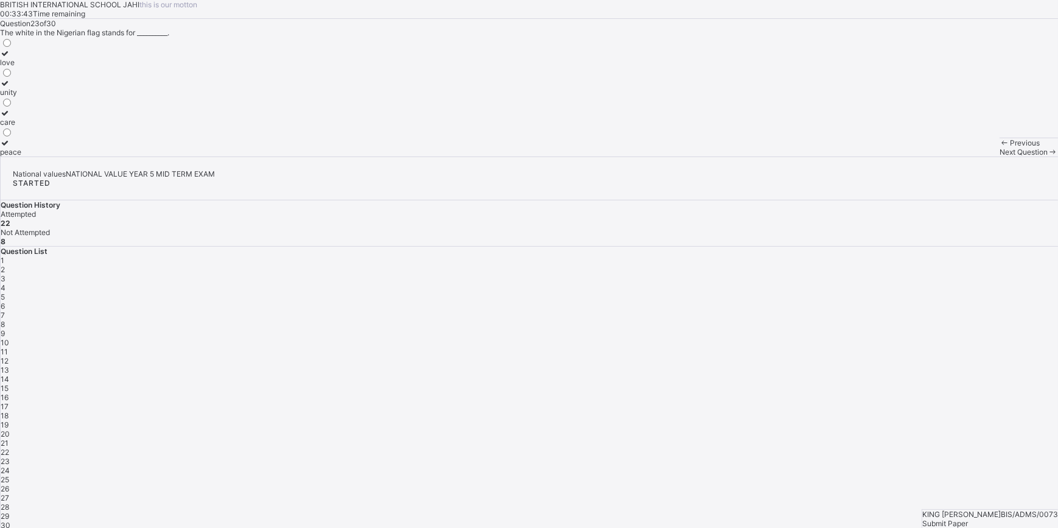
click at [21, 156] on div "peace" at bounding box center [10, 151] width 21 height 9
click at [999, 156] on div "Next Question" at bounding box center [1028, 151] width 58 height 9
click at [37, 156] on label "agriculture" at bounding box center [18, 147] width 37 height 18
click at [999, 156] on span "Next Question" at bounding box center [1023, 151] width 48 height 9
click at [93, 67] on label "respecting the national flag" at bounding box center [46, 58] width 93 height 18
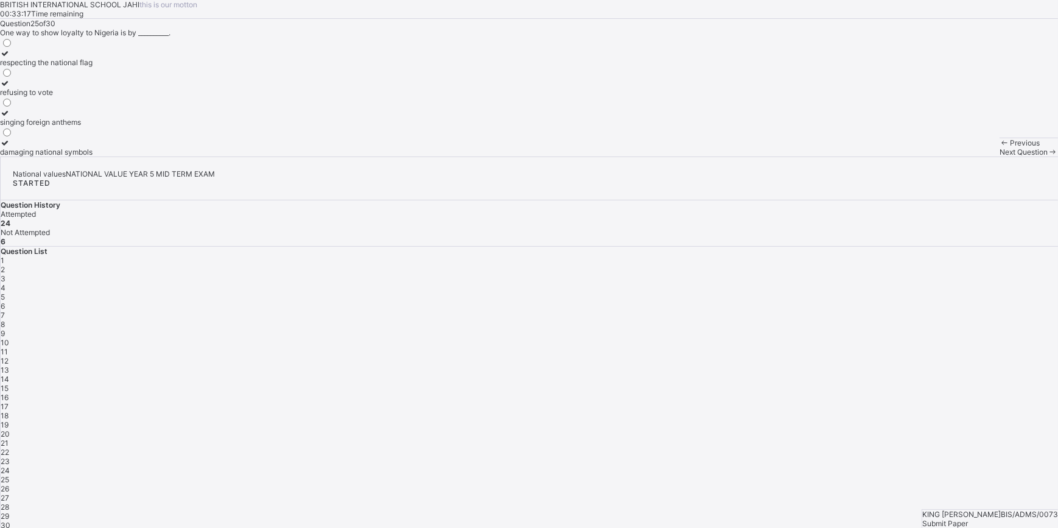
click at [999, 156] on div "Next Question" at bounding box center [1028, 151] width 58 height 9
click at [152, 127] on div "Someone who helps their country" at bounding box center [76, 121] width 152 height 9
click at [999, 156] on span "Next Question" at bounding box center [1023, 151] width 48 height 9
click at [82, 97] on div "Obey school rules" at bounding box center [41, 92] width 82 height 9
click at [1048, 156] on icon at bounding box center [1053, 151] width 10 height 9
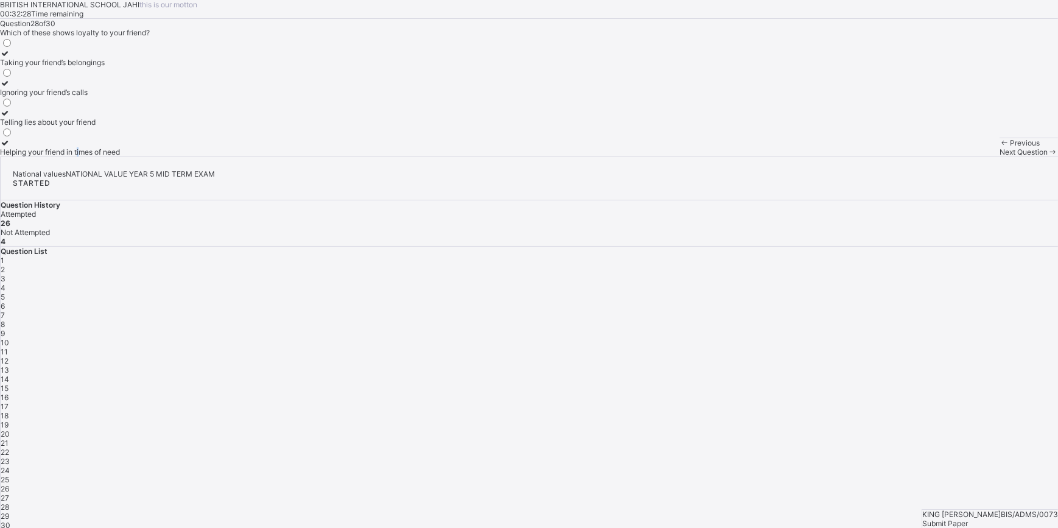
click at [120, 156] on div "Helping your friend in times of need" at bounding box center [60, 151] width 120 height 9
drag, startPoint x: 168, startPoint y: 295, endPoint x: 273, endPoint y: 298, distance: 104.7
click at [120, 156] on label "Helping your friend in times of need" at bounding box center [60, 147] width 120 height 18
click at [999, 156] on span "Next Question" at bounding box center [1023, 151] width 48 height 9
click at [9, 493] on span "27" at bounding box center [5, 497] width 9 height 9
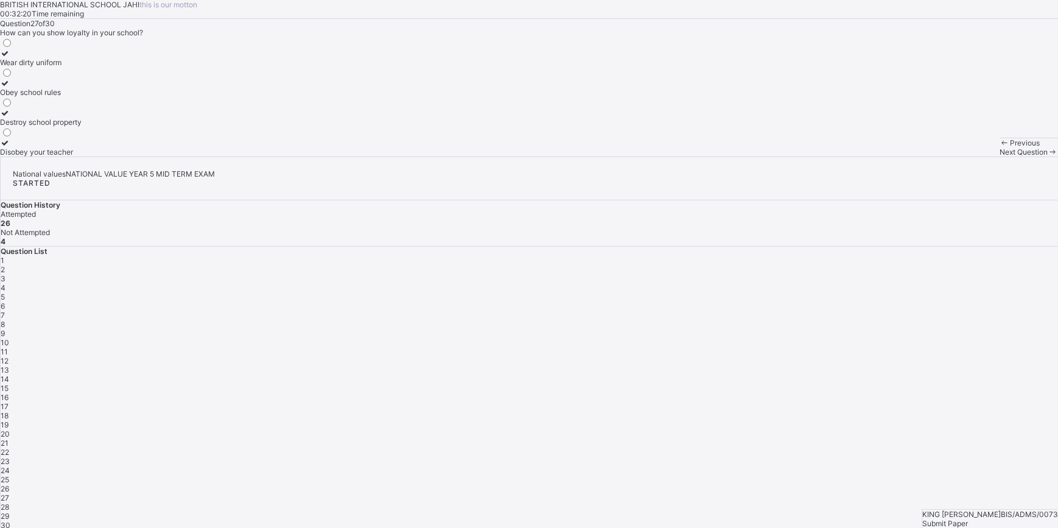
click at [10, 88] on icon at bounding box center [5, 83] width 10 height 9
click at [842, 511] on div "29" at bounding box center [529, 515] width 1057 height 9
click at [76, 67] on div "faithful and supportive" at bounding box center [38, 62] width 76 height 9
click at [999, 156] on span "Next Question" at bounding box center [1023, 151] width 48 height 9
click at [104, 156] on div "Parent" at bounding box center [52, 151] width 104 height 9
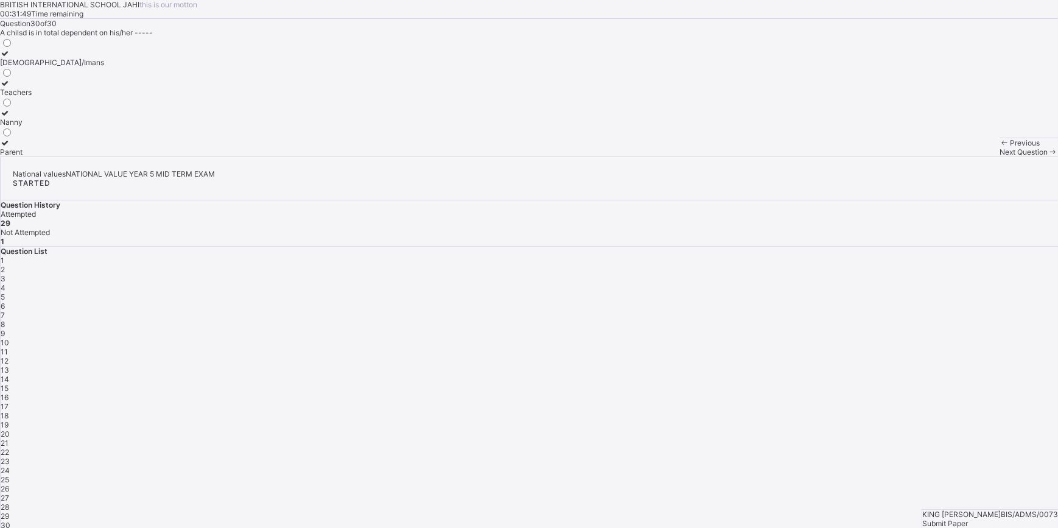
click at [968, 519] on span "Submit Paper" at bounding box center [945, 523] width 46 height 9
click at [1010, 519] on div "Submit Paper" at bounding box center [990, 523] width 136 height 9
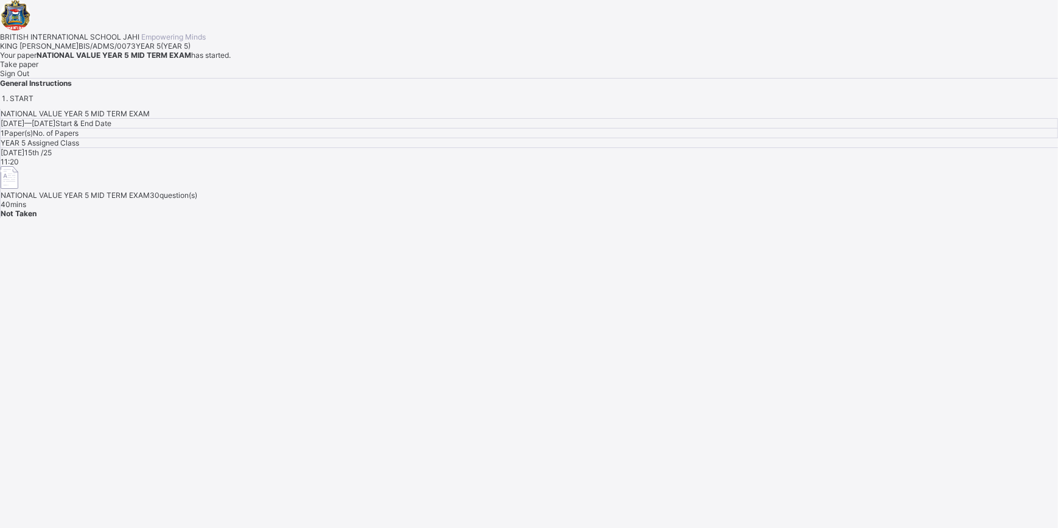
click at [38, 69] on span "Take paper" at bounding box center [19, 64] width 38 height 9
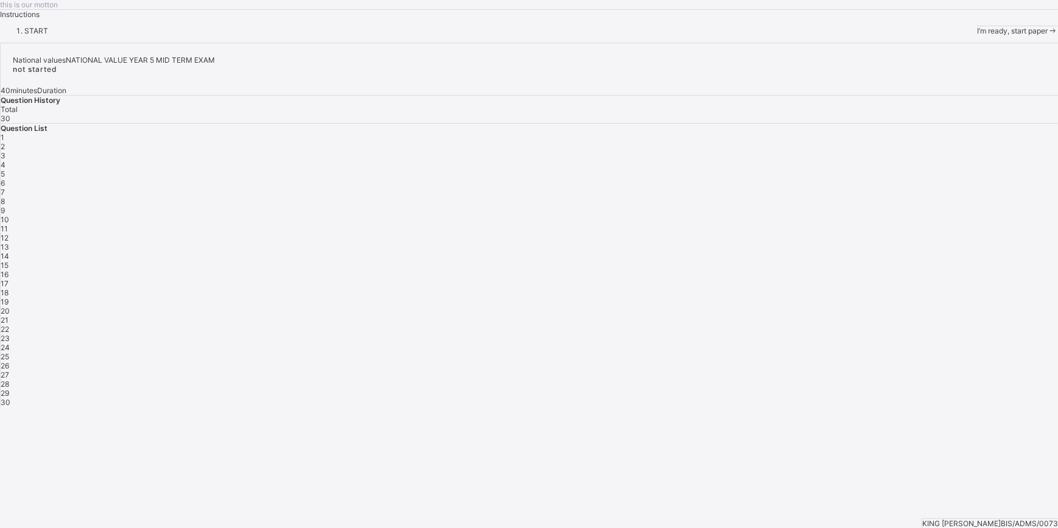
click at [977, 35] on span "I’m ready, start paper" at bounding box center [1012, 30] width 71 height 9
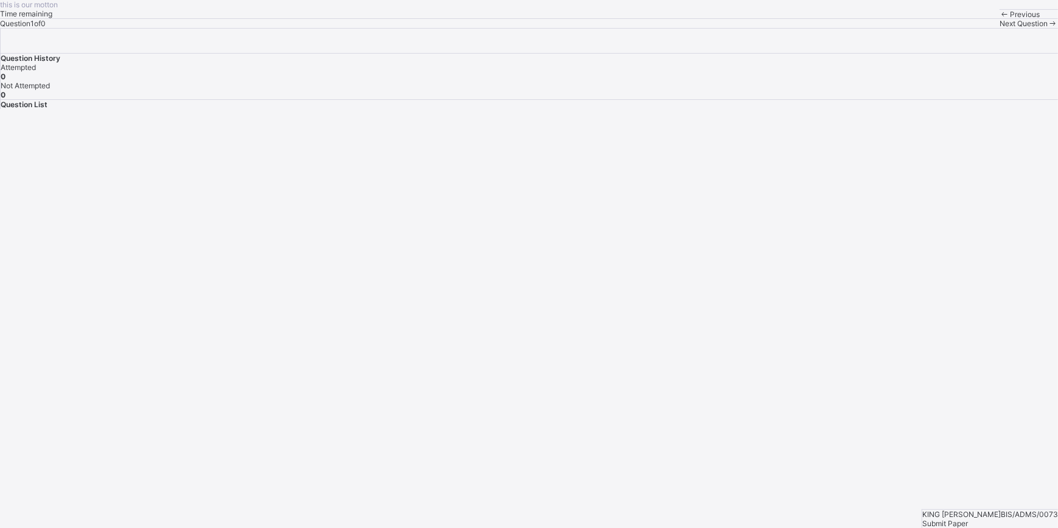
click at [1048, 28] on icon at bounding box center [1053, 23] width 10 height 9
click at [999, 19] on span at bounding box center [1004, 14] width 10 height 9
drag, startPoint x: 769, startPoint y: 481, endPoint x: 833, endPoint y: 455, distance: 68.7
click at [833, 109] on div "this is our motton Time remaining Question 1 of 0 Previous Next Question Questi…" at bounding box center [529, 54] width 1058 height 109
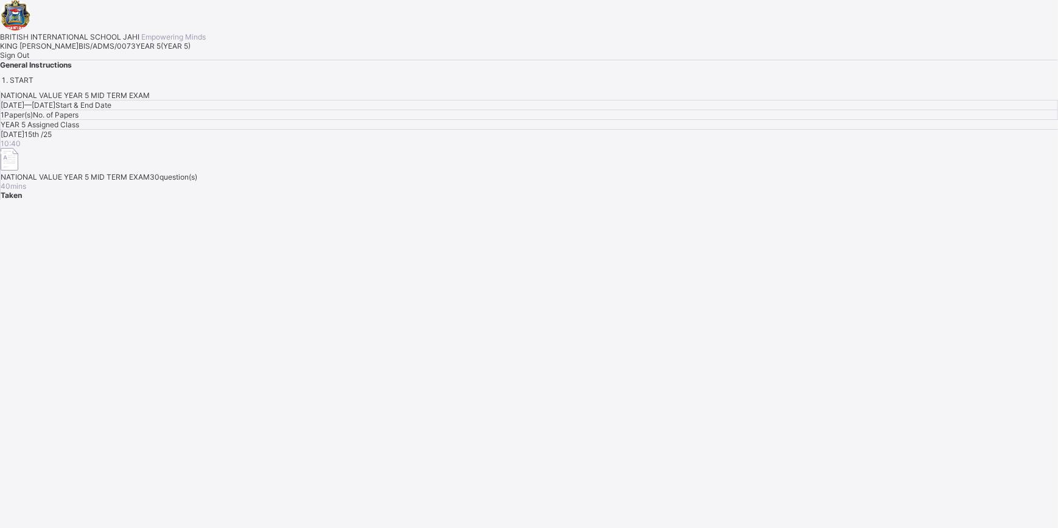
click at [29, 60] on span "Sign Out" at bounding box center [14, 55] width 29 height 9
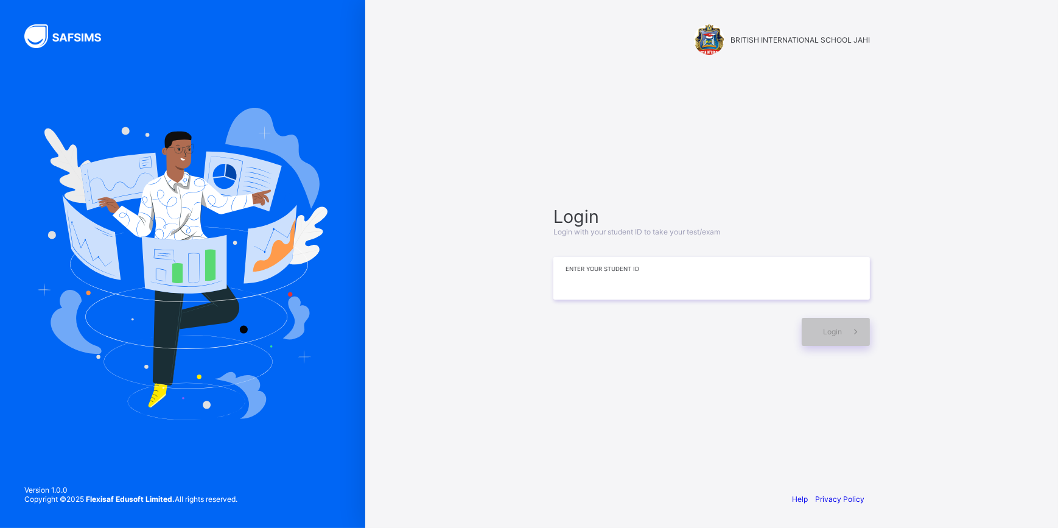
click at [663, 277] on input at bounding box center [711, 278] width 317 height 43
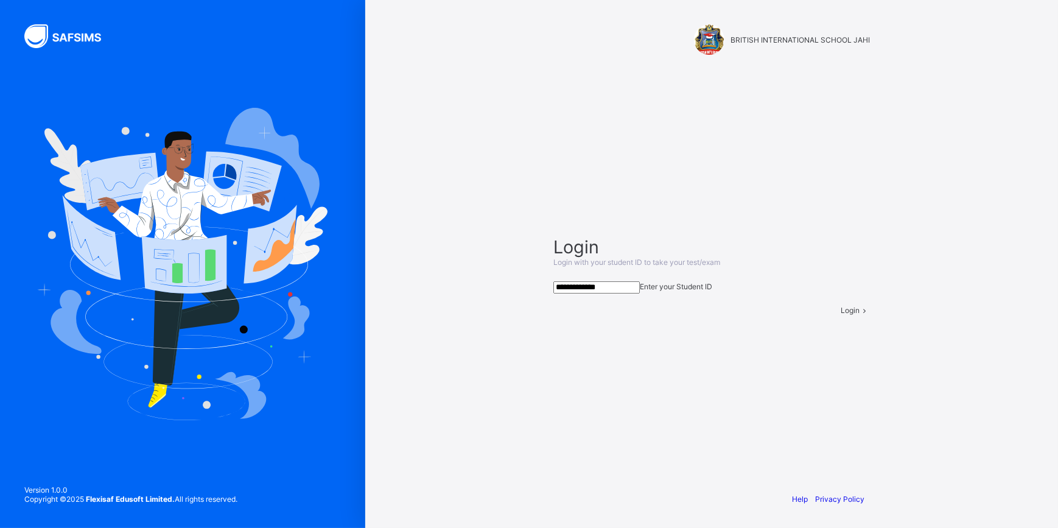
type input "**********"
click at [841, 315] on span "Login" at bounding box center [850, 310] width 19 height 9
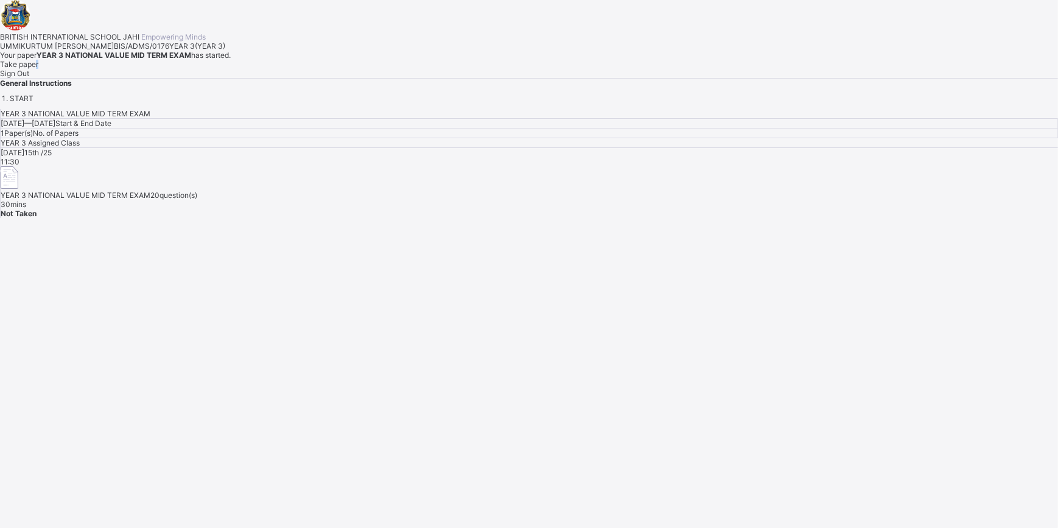
click at [166, 69] on div "Take paper" at bounding box center [529, 64] width 1058 height 9
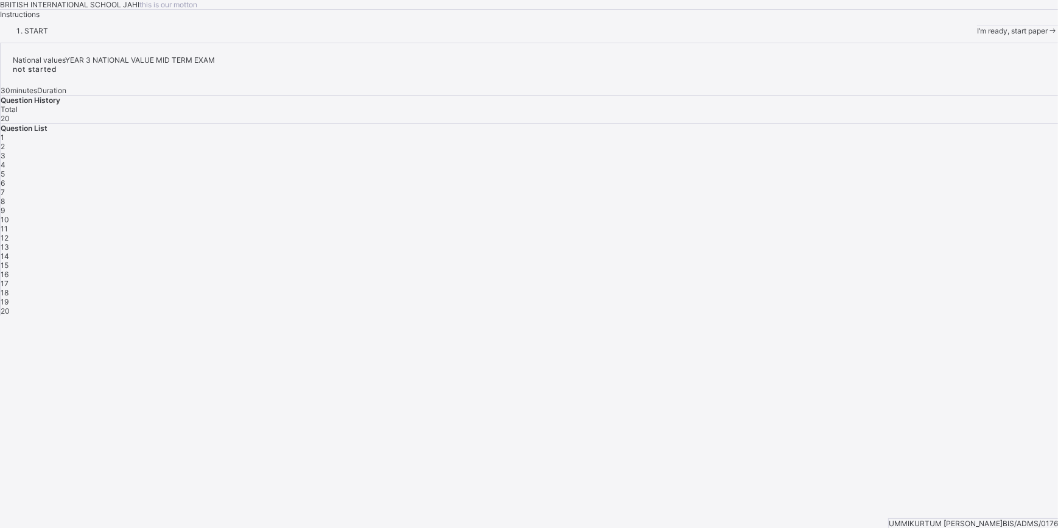
click at [977, 35] on span "I’m ready, start paper" at bounding box center [1012, 30] width 71 height 9
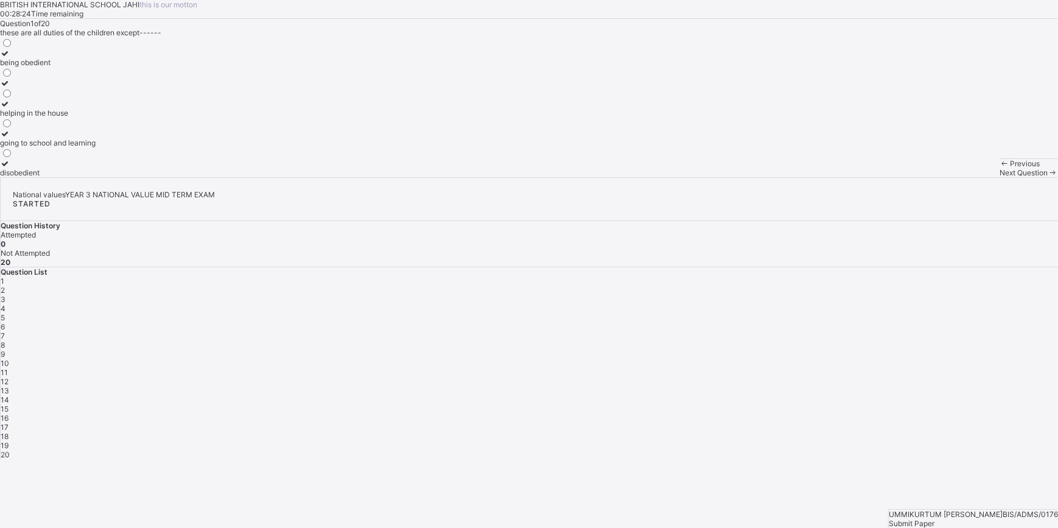
click at [96, 147] on div "going to school and learning" at bounding box center [48, 142] width 96 height 9
click at [999, 177] on div "Next Question" at bounding box center [1028, 172] width 58 height 9
click at [66, 88] on div "pays schhol fees" at bounding box center [33, 83] width 66 height 9
click at [999, 177] on div "Next Question" at bounding box center [1028, 172] width 58 height 9
click at [78, 117] on label "love and belonging" at bounding box center [39, 108] width 78 height 18
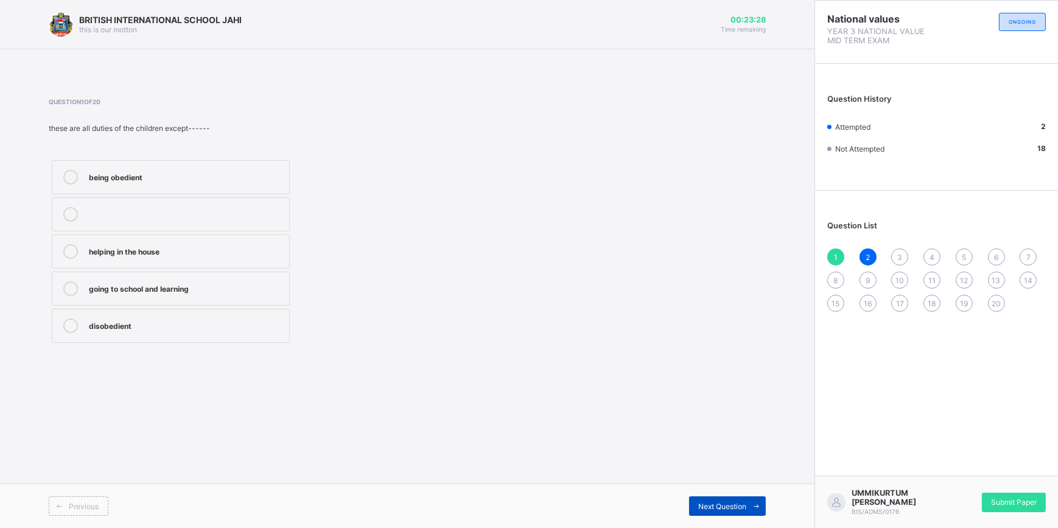
drag, startPoint x: 0, startPoint y: 0, endPoint x: 742, endPoint y: 503, distance: 896.6
click at [742, 503] on span "Next Question" at bounding box center [722, 506] width 48 height 9
click at [741, 503] on span "Next Question" at bounding box center [722, 506] width 48 height 9
click at [859, 254] on div "2" at bounding box center [867, 256] width 17 height 17
click at [705, 505] on span "Next Question" at bounding box center [722, 506] width 48 height 9
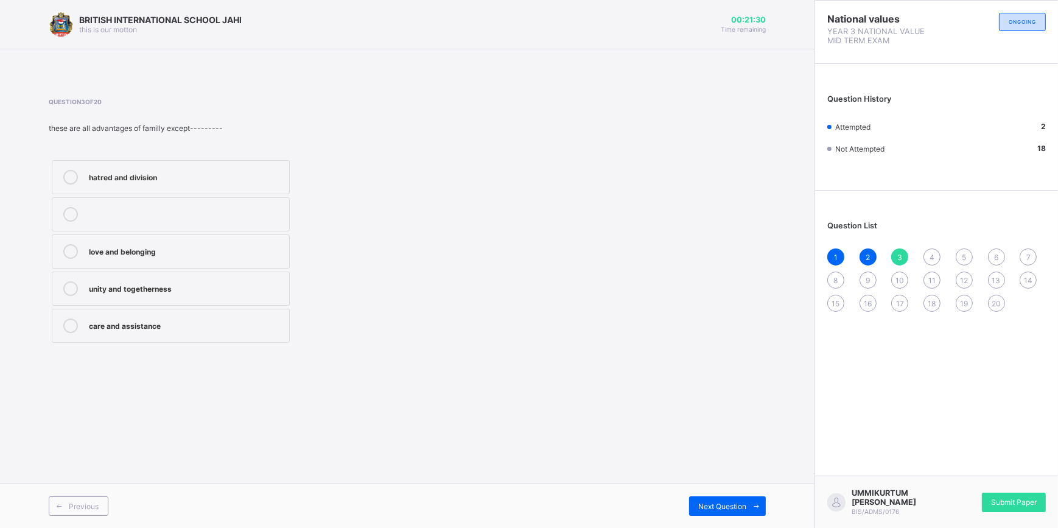
click at [235, 239] on label "love and belonging" at bounding box center [171, 251] width 238 height 34
click at [730, 487] on div "Previous Next Question" at bounding box center [407, 505] width 814 height 44
click at [730, 502] on span "Next Question" at bounding box center [722, 506] width 48 height 9
click at [195, 173] on div "kinship" at bounding box center [186, 176] width 194 height 12
drag, startPoint x: 722, startPoint y: 495, endPoint x: 728, endPoint y: 499, distance: 7.1
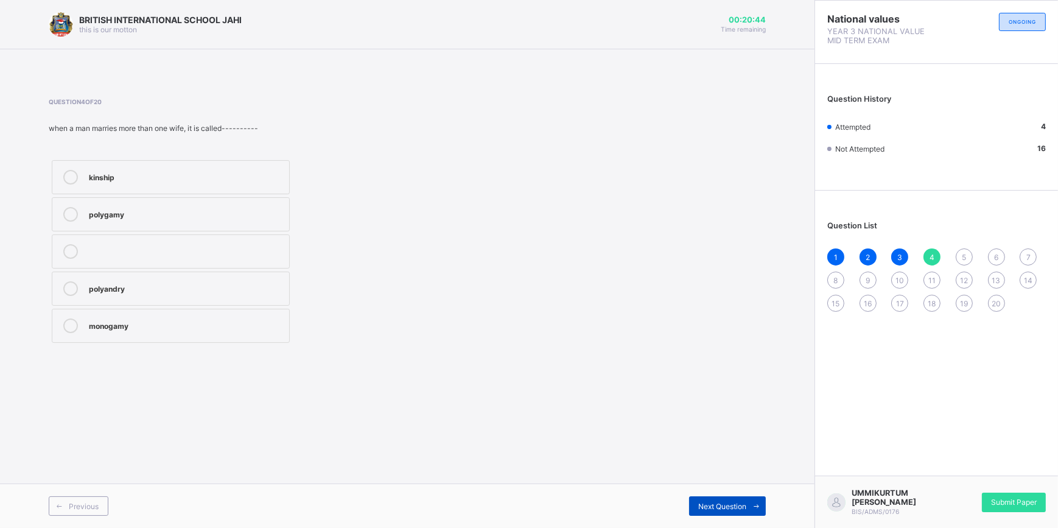
click at [737, 494] on div "Previous Next Question" at bounding box center [407, 505] width 814 height 44
click at [727, 497] on div "Next Question" at bounding box center [727, 505] width 77 height 19
click at [144, 199] on label "polygamy" at bounding box center [171, 214] width 238 height 34
click at [707, 500] on div "Next Question" at bounding box center [727, 505] width 77 height 19
click at [226, 214] on div "father and mother" at bounding box center [186, 213] width 194 height 12
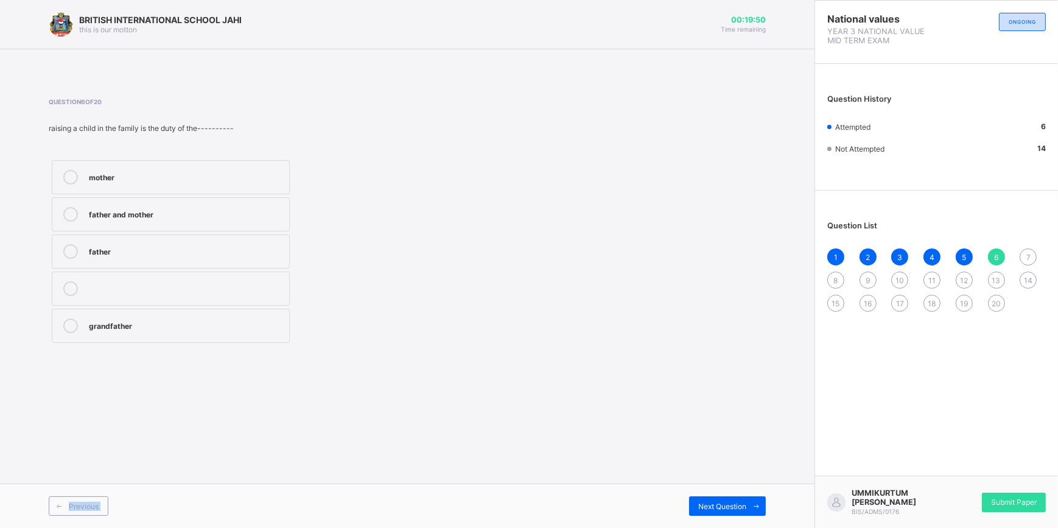
drag, startPoint x: 730, startPoint y: 495, endPoint x: 608, endPoint y: 321, distance: 213.3
click at [608, 321] on div "BRITISH INTERNATIONAL SCHOOL JAHI this is our [PERSON_NAME] 00:19:50 Time remai…" at bounding box center [407, 264] width 814 height 528
click at [722, 504] on span "Next Question" at bounding box center [722, 506] width 48 height 9
drag, startPoint x: 175, startPoint y: 209, endPoint x: 422, endPoint y: 173, distance: 249.7
click at [422, 173] on div "guests patients visitors judges" at bounding box center [252, 251] width 407 height 189
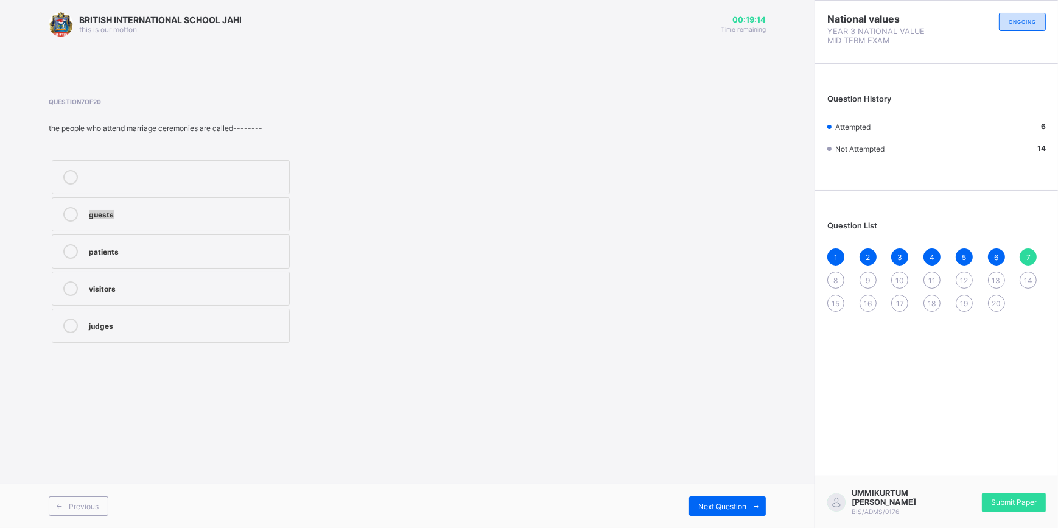
click at [207, 201] on label "guests" at bounding box center [171, 214] width 238 height 34
click at [731, 501] on div "Next Question" at bounding box center [727, 505] width 77 height 19
click at [113, 257] on div "village marriage" at bounding box center [186, 251] width 194 height 15
click at [707, 501] on div "Next Question" at bounding box center [727, 505] width 77 height 19
click at [107, 285] on div "a groom" at bounding box center [186, 287] width 194 height 12
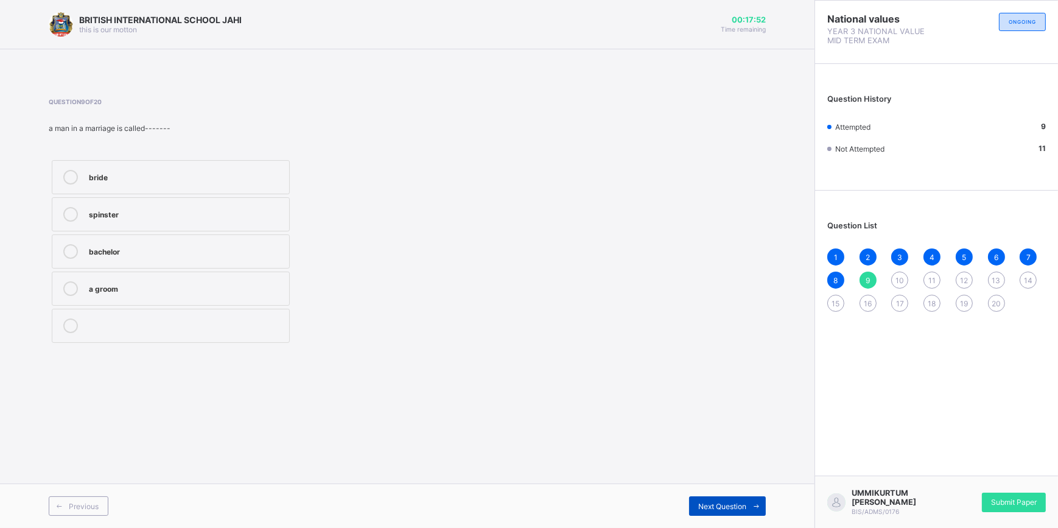
click at [708, 499] on div "Next Question" at bounding box center [727, 505] width 77 height 19
click at [182, 168] on label "shopkeeper" at bounding box center [171, 177] width 238 height 34
click at [710, 502] on span "Next Question" at bounding box center [722, 506] width 48 height 9
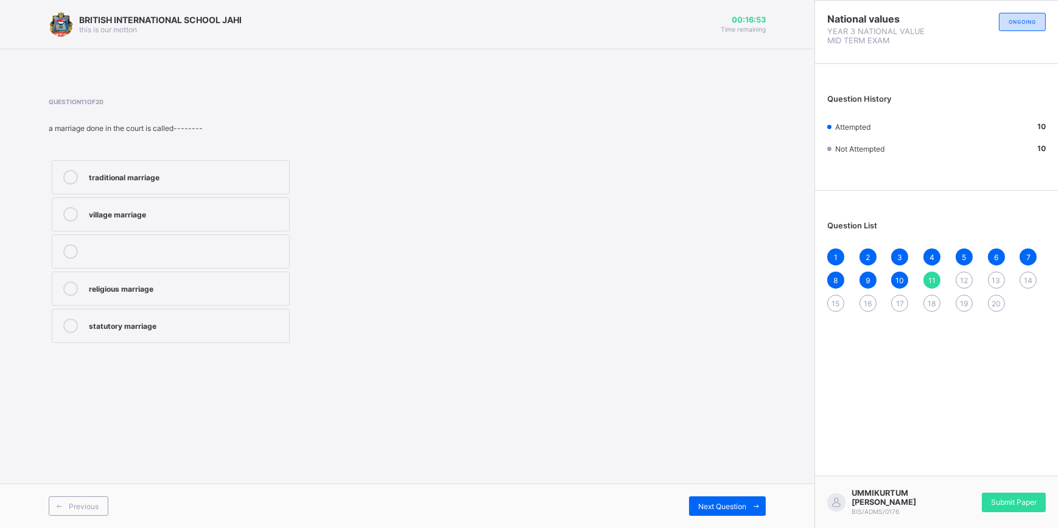
drag, startPoint x: 218, startPoint y: 239, endPoint x: 243, endPoint y: 256, distance: 30.4
click at [243, 256] on label at bounding box center [171, 251] width 238 height 34
click at [205, 210] on div "village marriage" at bounding box center [186, 213] width 194 height 12
click at [721, 499] on div "Next Question" at bounding box center [727, 505] width 77 height 19
drag, startPoint x: 204, startPoint y: 320, endPoint x: 213, endPoint y: 323, distance: 9.6
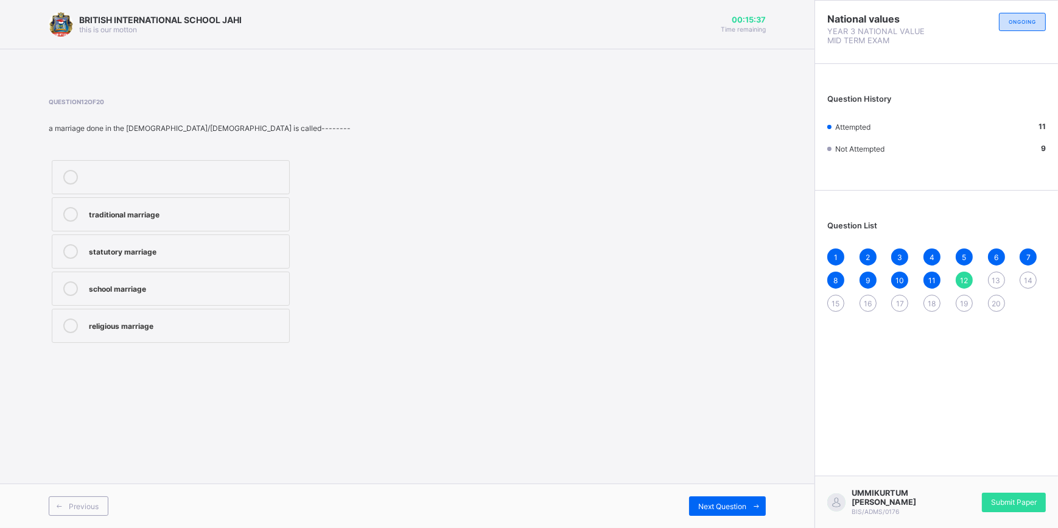
click at [211, 319] on div "religious marriage" at bounding box center [186, 324] width 194 height 12
click at [726, 504] on span "Next Question" at bounding box center [722, 506] width 48 height 9
click at [262, 252] on div "marriage" at bounding box center [186, 250] width 194 height 12
click at [748, 496] on span at bounding box center [755, 505] width 19 height 19
click at [205, 219] on div "uncle" at bounding box center [186, 214] width 194 height 15
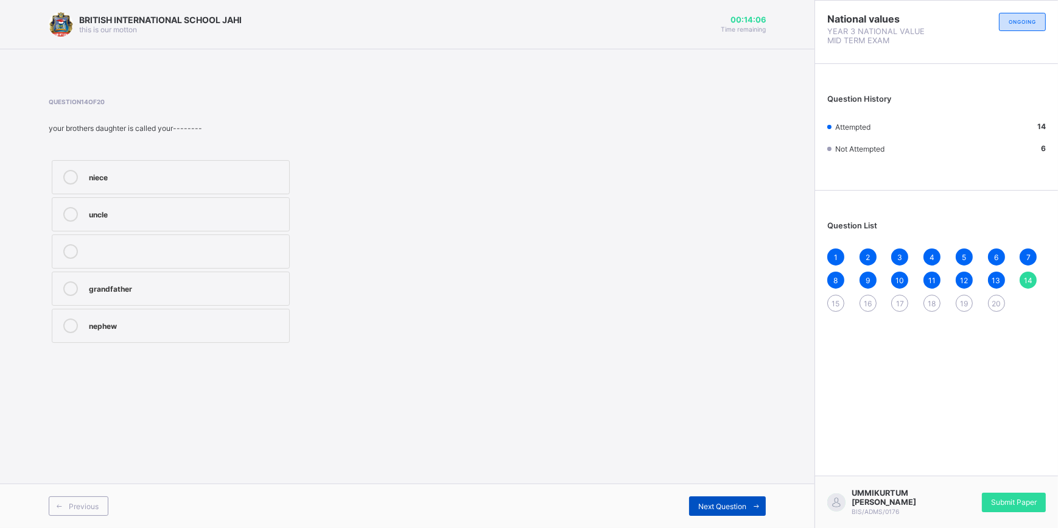
click at [723, 505] on span "Next Question" at bounding box center [722, 506] width 48 height 9
click at [167, 323] on div "two" at bounding box center [186, 324] width 194 height 12
click at [749, 503] on span at bounding box center [755, 505] width 19 height 19
drag, startPoint x: 120, startPoint y: 253, endPoint x: 129, endPoint y: 271, distance: 20.4
click at [124, 261] on label "bride" at bounding box center [171, 251] width 238 height 34
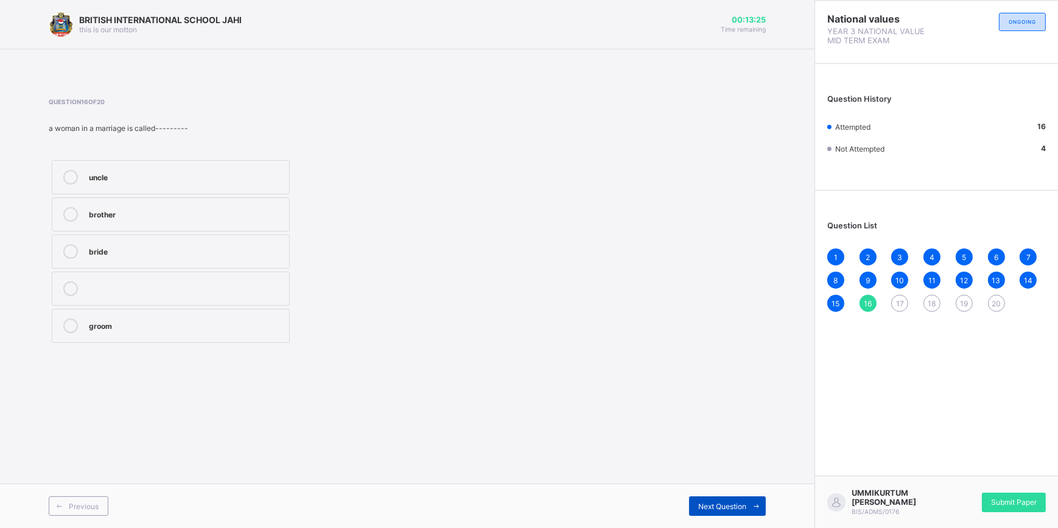
click at [728, 500] on div "Next Question" at bounding box center [727, 505] width 77 height 19
drag, startPoint x: 104, startPoint y: 284, endPoint x: 111, endPoint y: 281, distance: 7.9
click at [111, 281] on div "father" at bounding box center [186, 287] width 194 height 12
click at [123, 279] on label "father" at bounding box center [171, 288] width 238 height 34
click at [209, 326] on div "uncle" at bounding box center [186, 324] width 194 height 12
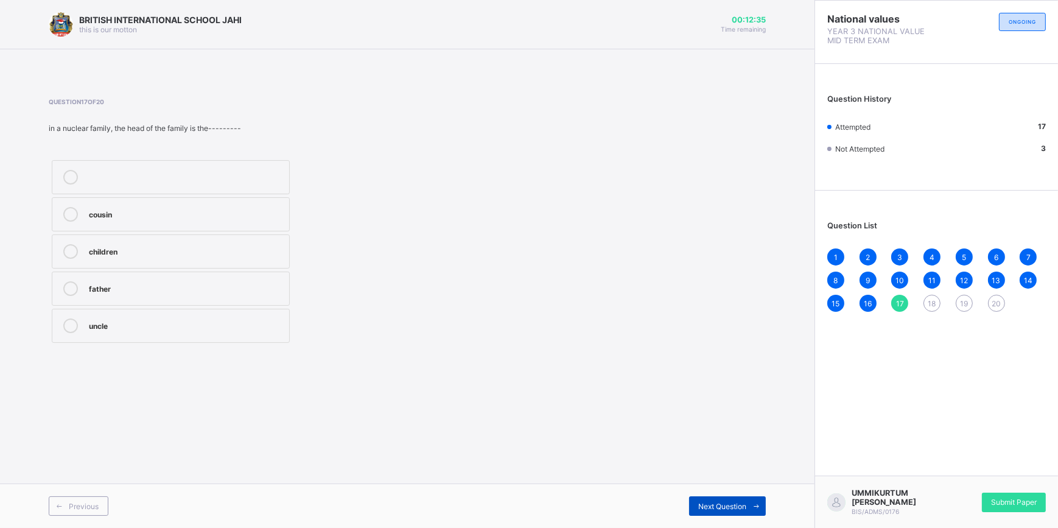
click at [743, 500] on div "Next Question" at bounding box center [727, 505] width 77 height 19
drag, startPoint x: 109, startPoint y: 169, endPoint x: 117, endPoint y: 165, distance: 9.0
click at [117, 165] on label "a man and a woman" at bounding box center [171, 177] width 238 height 34
drag, startPoint x: 117, startPoint y: 165, endPoint x: 150, endPoint y: 169, distance: 33.7
click at [150, 169] on label "a man and a woman" at bounding box center [171, 177] width 238 height 34
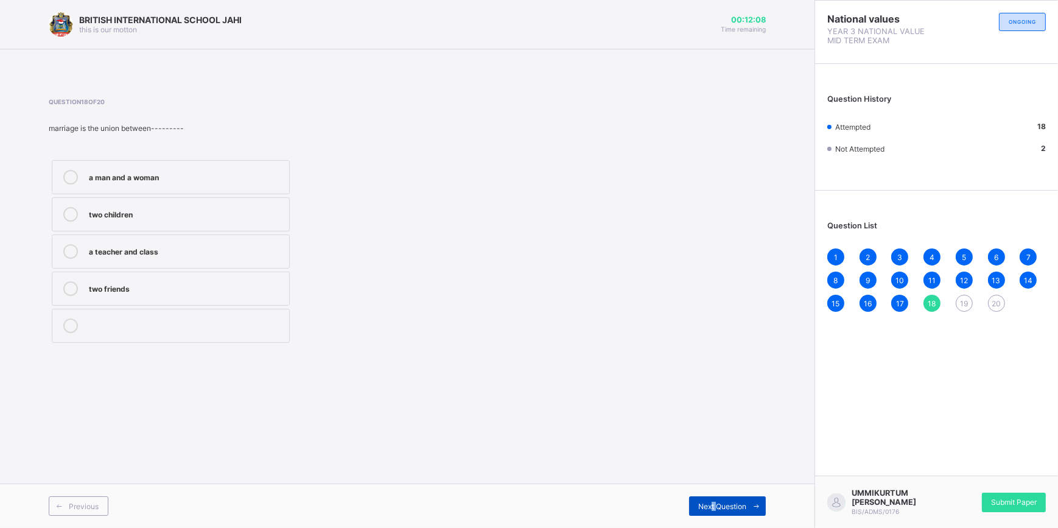
drag, startPoint x: 710, startPoint y: 513, endPoint x: 718, endPoint y: 504, distance: 11.7
click at [718, 504] on div "Next Question" at bounding box center [727, 505] width 77 height 19
drag, startPoint x: 718, startPoint y: 504, endPoint x: 723, endPoint y: 498, distance: 8.2
click at [723, 498] on div "Next Question" at bounding box center [727, 505] width 77 height 19
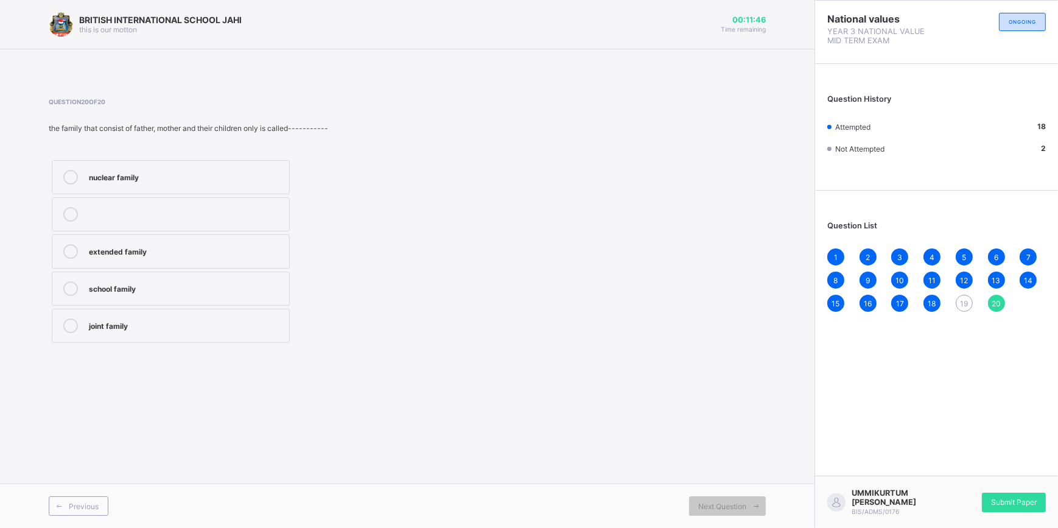
click at [153, 251] on div "extended family" at bounding box center [186, 250] width 194 height 12
click at [713, 496] on div "Next Question" at bounding box center [727, 505] width 77 height 19
drag, startPoint x: 713, startPoint y: 495, endPoint x: 729, endPoint y: 497, distance: 15.9
click at [729, 497] on div "Next Question" at bounding box center [727, 505] width 77 height 19
click at [729, 499] on div "Next Question" at bounding box center [727, 505] width 77 height 19
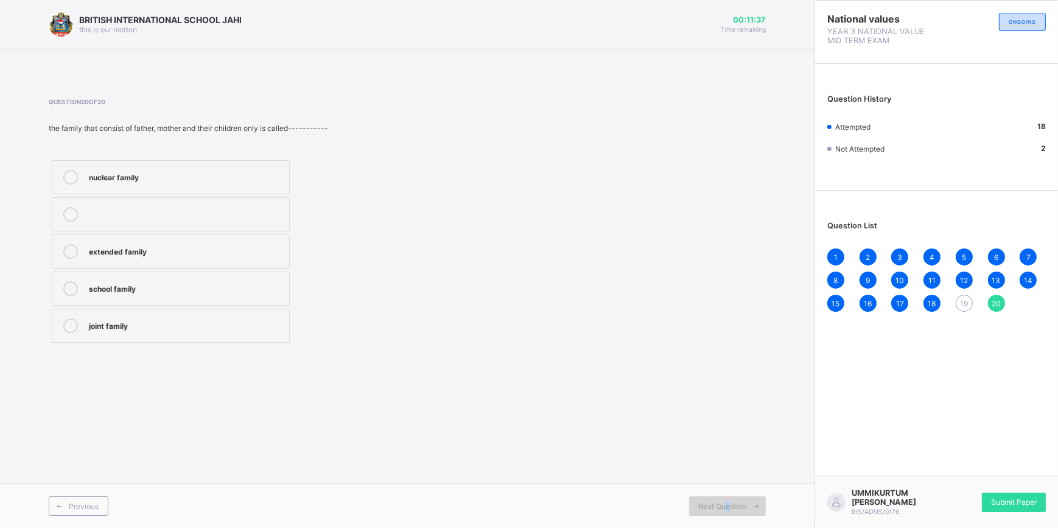
click at [729, 499] on div "Next Question" at bounding box center [727, 505] width 77 height 19
click at [118, 170] on div "nuclear family" at bounding box center [186, 176] width 194 height 12
click at [116, 175] on div "nuclear family" at bounding box center [186, 176] width 194 height 12
click at [966, 295] on div "19" at bounding box center [964, 303] width 17 height 17
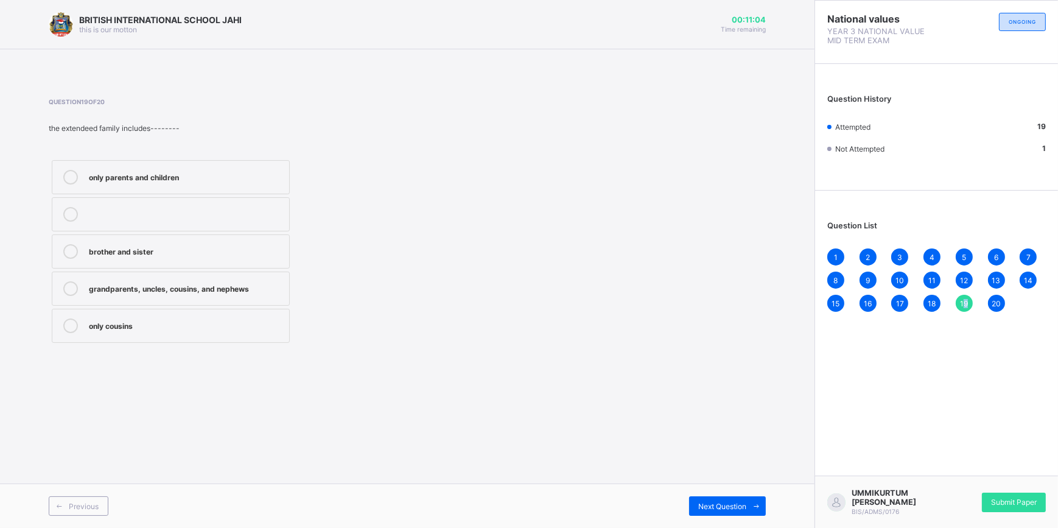
click at [964, 303] on span "19" at bounding box center [964, 303] width 8 height 9
drag, startPoint x: 137, startPoint y: 281, endPoint x: 169, endPoint y: 259, distance: 38.5
click at [169, 259] on div "only parents and children brother and sister grandparents, uncles, [PERSON_NAME…" at bounding box center [171, 251] width 244 height 189
drag, startPoint x: 170, startPoint y: 273, endPoint x: 173, endPoint y: 267, distance: 6.6
click at [173, 267] on div "only parents and children brother and sister grandparents, uncles, [PERSON_NAME…" at bounding box center [171, 251] width 244 height 189
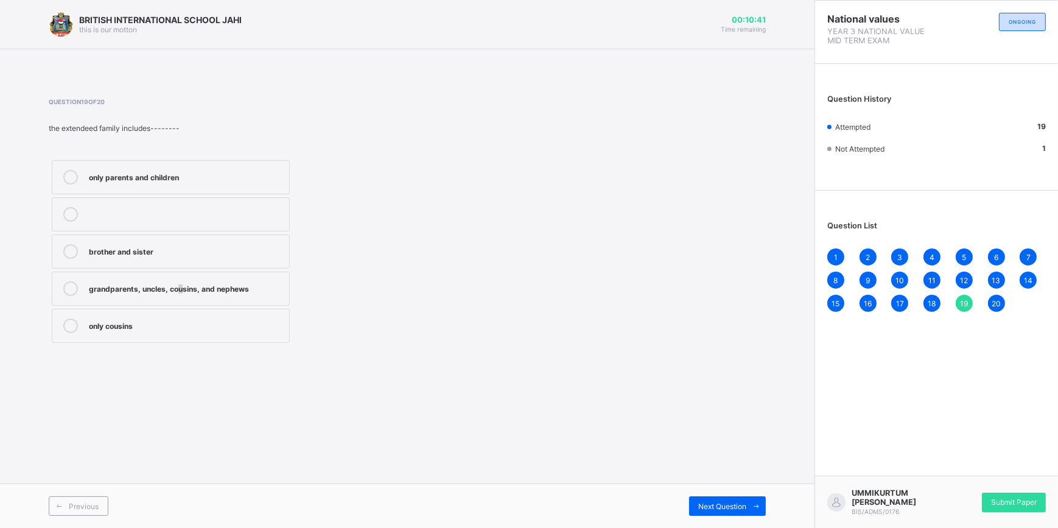
drag, startPoint x: 173, startPoint y: 267, endPoint x: 180, endPoint y: 288, distance: 21.9
click at [180, 288] on div "grandparents, uncles, cousins, and nephews" at bounding box center [186, 287] width 194 height 12
click at [712, 495] on div "Previous Next Question" at bounding box center [407, 505] width 814 height 44
click at [713, 496] on div "Next Question" at bounding box center [727, 505] width 77 height 19
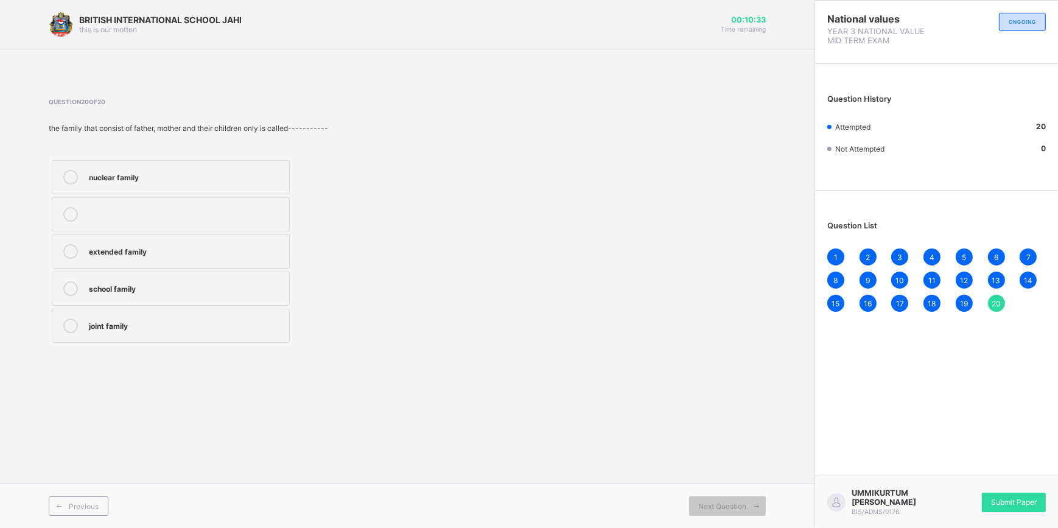
click at [715, 494] on div "Previous Next Question" at bounding box center [407, 505] width 814 height 44
click at [1001, 492] on div "Submit Paper" at bounding box center [1014, 501] width 64 height 19
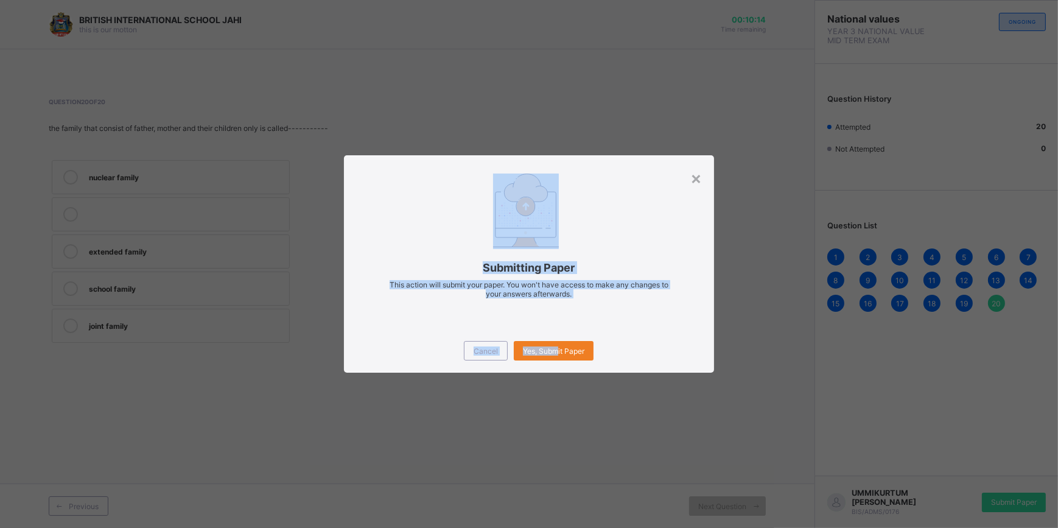
drag, startPoint x: 556, startPoint y: 350, endPoint x: 660, endPoint y: 166, distance: 211.2
click at [660, 166] on div "× Submitting Paper This action will submit your paper. You won't have access to…" at bounding box center [529, 263] width 370 height 217
click at [529, 343] on div "Yes, Submit Paper" at bounding box center [554, 350] width 80 height 19
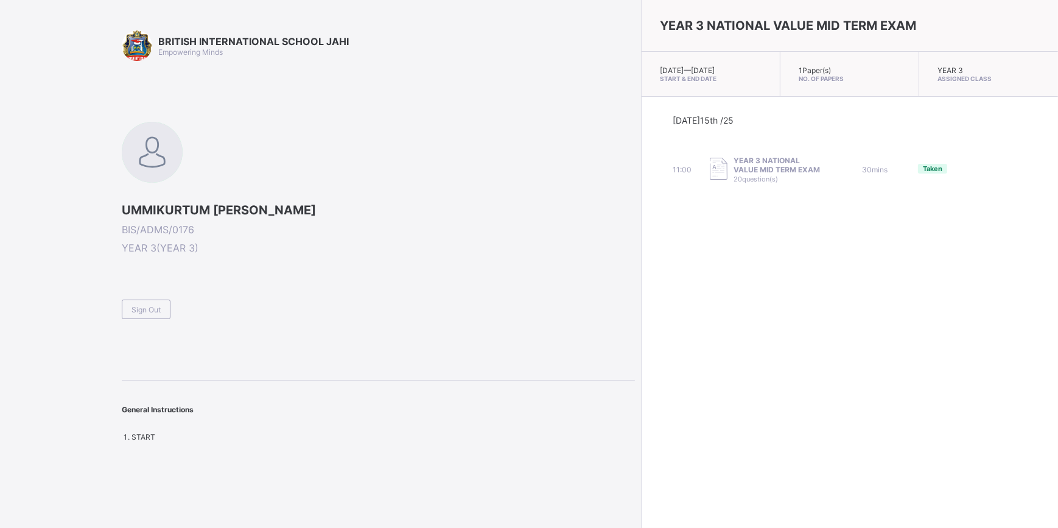
drag, startPoint x: 595, startPoint y: 203, endPoint x: 432, endPoint y: 164, distance: 167.7
drag, startPoint x: 432, startPoint y: 164, endPoint x: 838, endPoint y: 337, distance: 440.7
drag, startPoint x: 838, startPoint y: 337, endPoint x: 139, endPoint y: 310, distance: 699.3
click at [139, 310] on div "Sign Out" at bounding box center [146, 308] width 49 height 19
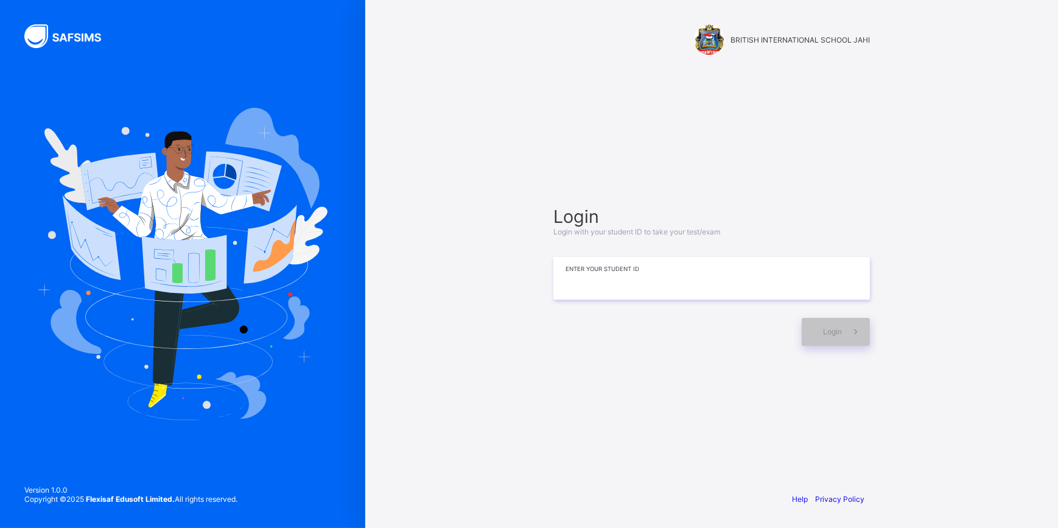
click at [621, 290] on input at bounding box center [711, 278] width 317 height 43
type input "**********"
click at [819, 329] on div "Login" at bounding box center [836, 332] width 68 height 28
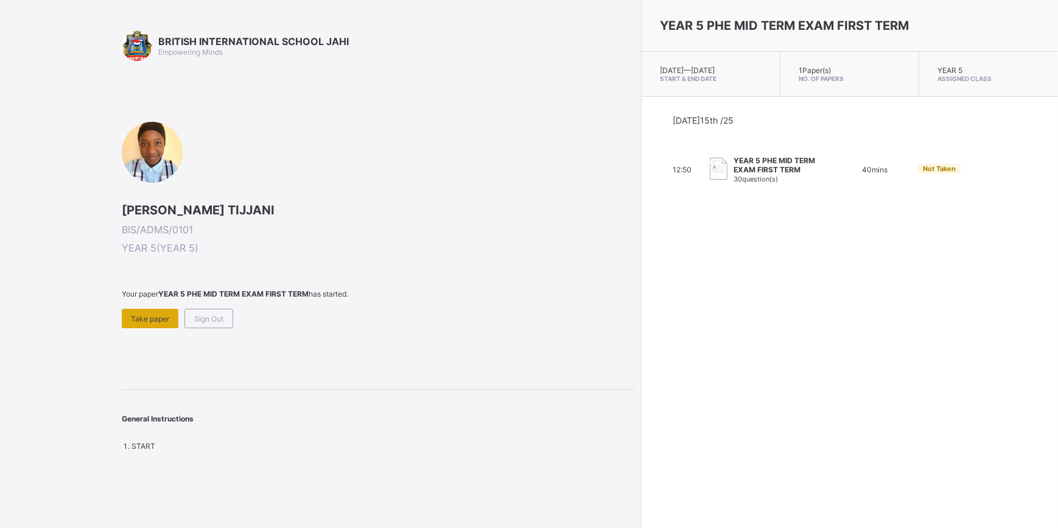
click at [153, 309] on div "Take paper" at bounding box center [150, 318] width 57 height 19
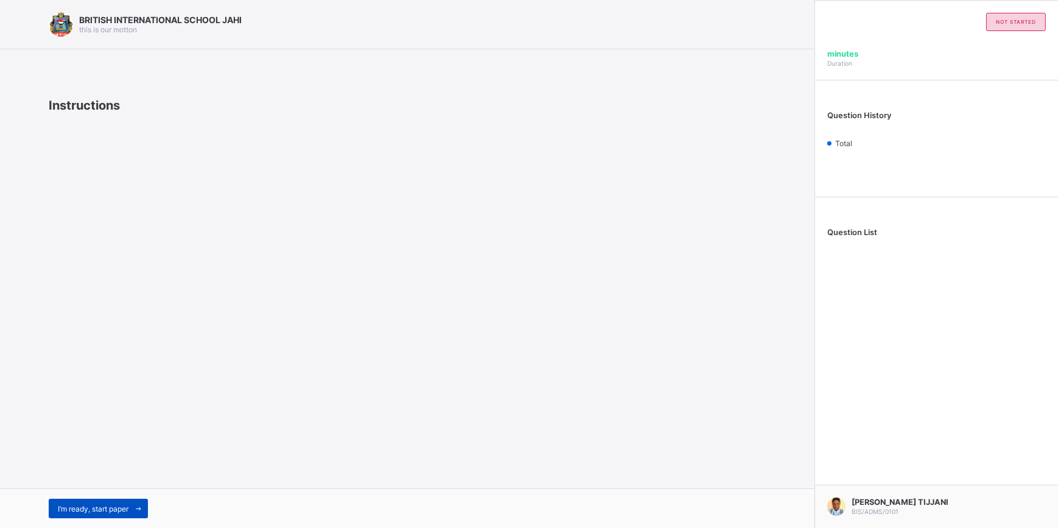
click at [108, 504] on span "I’m ready, start paper" at bounding box center [93, 508] width 71 height 9
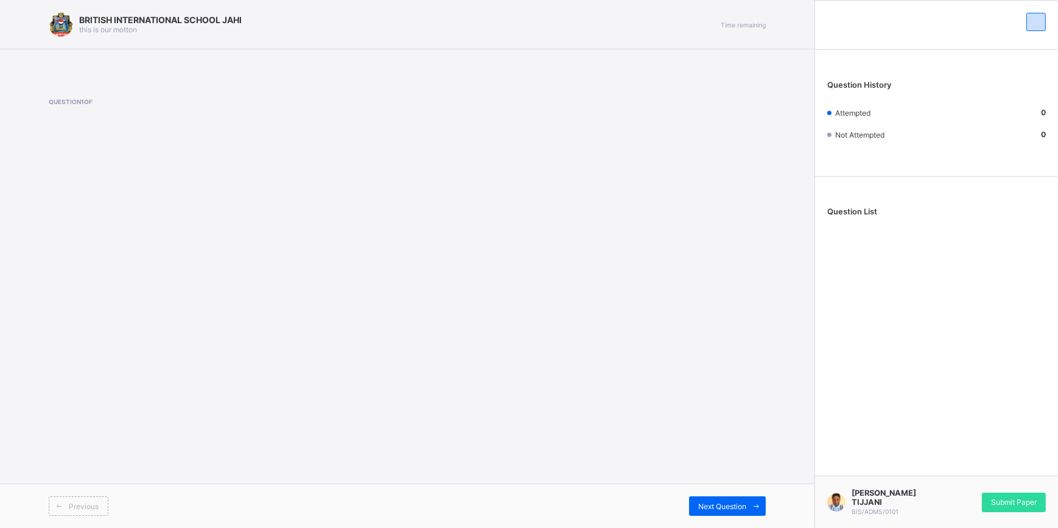
drag, startPoint x: 353, startPoint y: 241, endPoint x: 354, endPoint y: 273, distance: 32.3
click at [354, 278] on div "BRITISH INTERNATIONAL SCHOOL JAHI this is our [PERSON_NAME] Time remaining Ques…" at bounding box center [407, 264] width 814 height 528
drag, startPoint x: 384, startPoint y: 129, endPoint x: 550, endPoint y: 189, distance: 176.8
click at [559, 227] on div "BRITISH INTERNATIONAL SCHOOL JAHI this is our [PERSON_NAME] Time remaining Ques…" at bounding box center [407, 264] width 814 height 528
drag, startPoint x: 549, startPoint y: 191, endPoint x: 553, endPoint y: 226, distance: 35.6
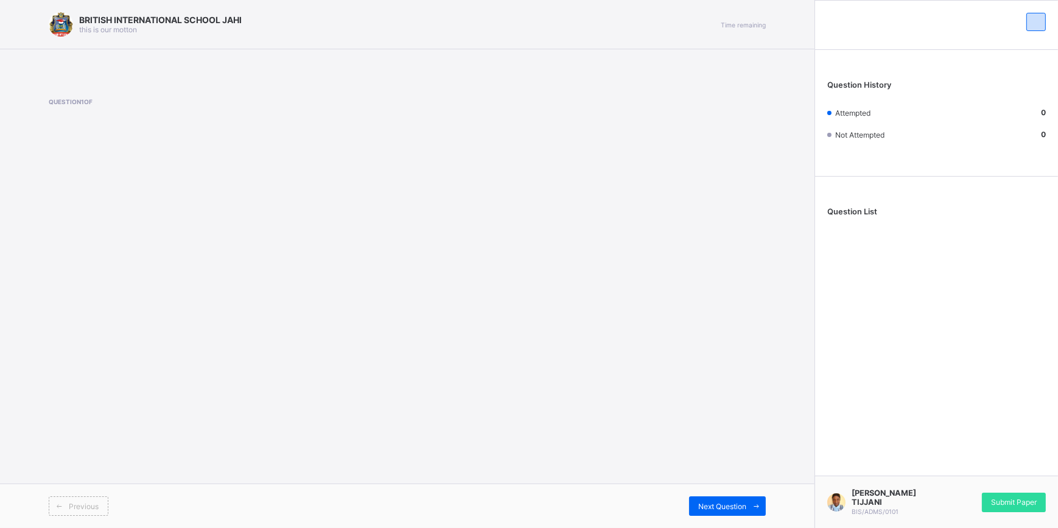
click at [553, 224] on div "BRITISH INTERNATIONAL SCHOOL JAHI this is our [PERSON_NAME] Time remaining Ques…" at bounding box center [407, 264] width 814 height 528
click at [518, 218] on div "BRITISH INTERNATIONAL SCHOOL JAHI this is our [PERSON_NAME] Time remaining Ques…" at bounding box center [407, 264] width 814 height 528
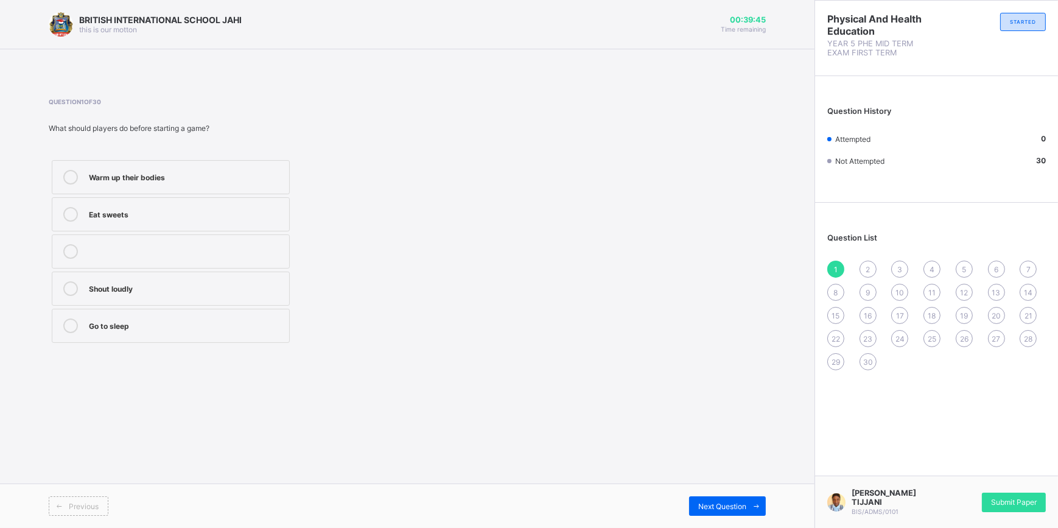
click at [136, 178] on div "Warm up their bodies" at bounding box center [186, 176] width 194 height 12
click at [718, 503] on span "Next Question" at bounding box center [722, 506] width 48 height 9
click at [168, 171] on div "Move around with the ball" at bounding box center [186, 176] width 194 height 12
click at [746, 499] on div "Next Question" at bounding box center [727, 505] width 77 height 19
click at [871, 271] on div "2" at bounding box center [867, 269] width 17 height 17
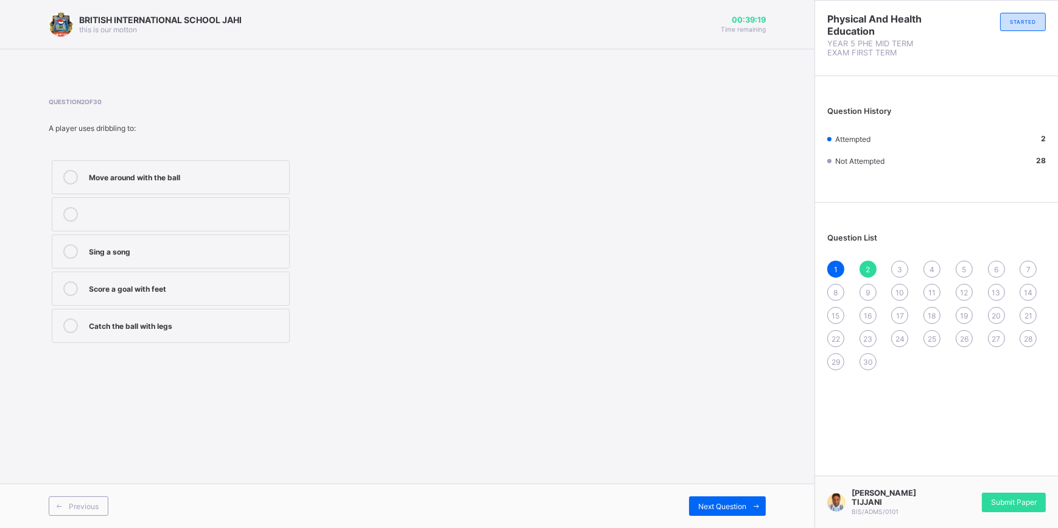
click at [237, 170] on div "Move around with the ball" at bounding box center [186, 176] width 194 height 12
click at [755, 503] on icon at bounding box center [756, 506] width 9 height 8
drag, startPoint x: 164, startPoint y: 289, endPoint x: 176, endPoint y: 290, distance: 12.3
click at [167, 289] on div "To share the ball with teammates" at bounding box center [186, 287] width 194 height 12
click at [236, 292] on div "To share the ball with teammates" at bounding box center [186, 287] width 194 height 12
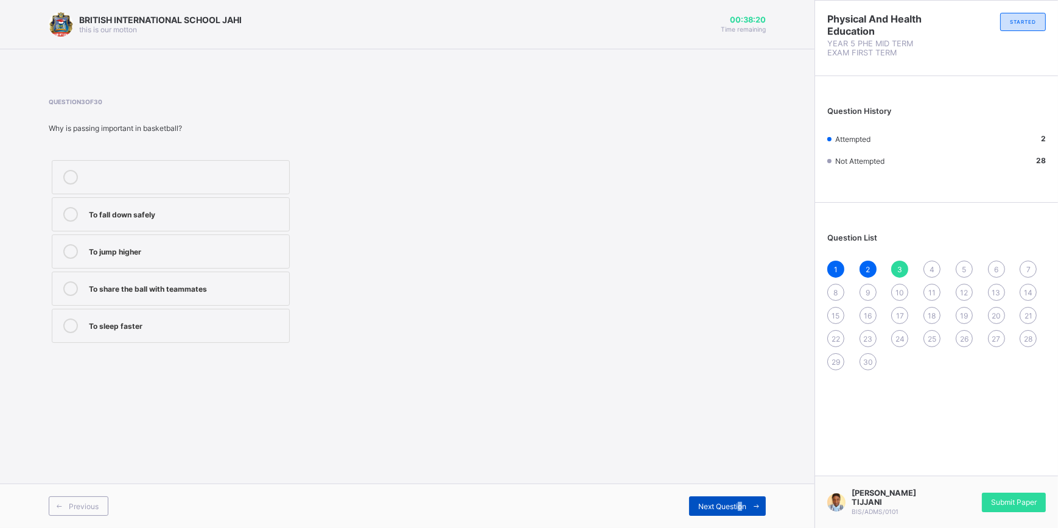
click at [739, 505] on span "Next Question" at bounding box center [722, 506] width 48 height 9
click at [900, 267] on span "3" at bounding box center [899, 269] width 5 height 9
drag, startPoint x: 194, startPoint y: 275, endPoint x: 203, endPoint y: 282, distance: 12.1
click at [203, 282] on label "To share the ball with teammates" at bounding box center [171, 288] width 238 height 34
drag, startPoint x: 203, startPoint y: 282, endPoint x: 252, endPoint y: 292, distance: 50.3
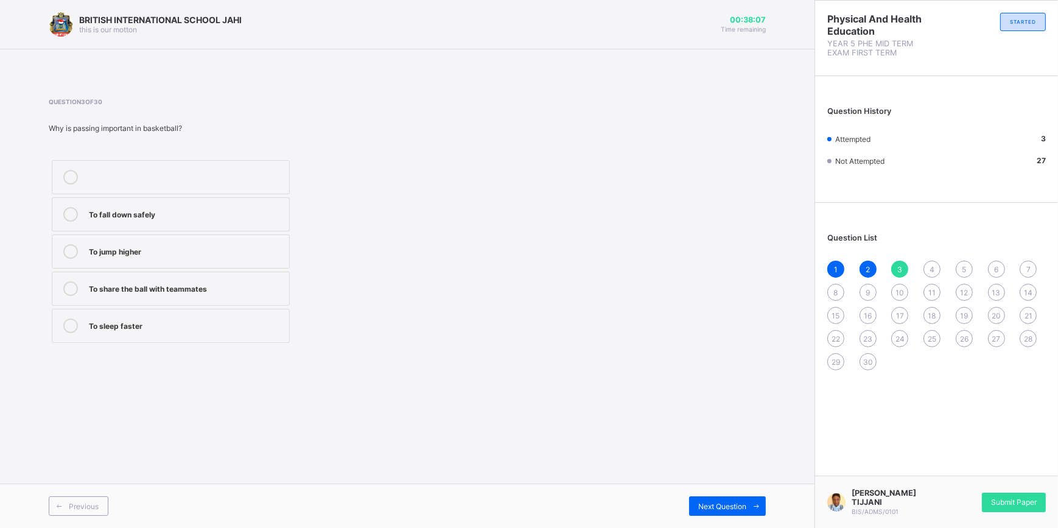
click at [250, 290] on div "To share the ball with teammates" at bounding box center [186, 287] width 194 height 12
click at [928, 268] on div "4" at bounding box center [931, 269] width 17 height 17
click at [165, 282] on div "Drawing" at bounding box center [186, 287] width 194 height 12
click at [737, 503] on span "Next Question" at bounding box center [722, 506] width 48 height 9
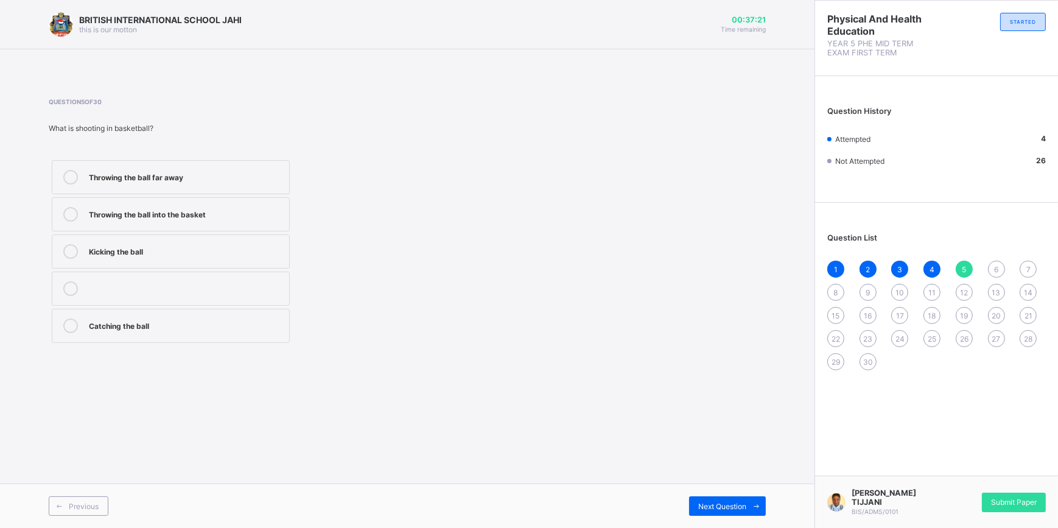
click at [170, 213] on div "Throwing the ball into the basket" at bounding box center [186, 213] width 194 height 12
click at [714, 500] on div "Next Question" at bounding box center [727, 505] width 77 height 19
click at [100, 256] on div "Holding the ball and running" at bounding box center [186, 251] width 194 height 15
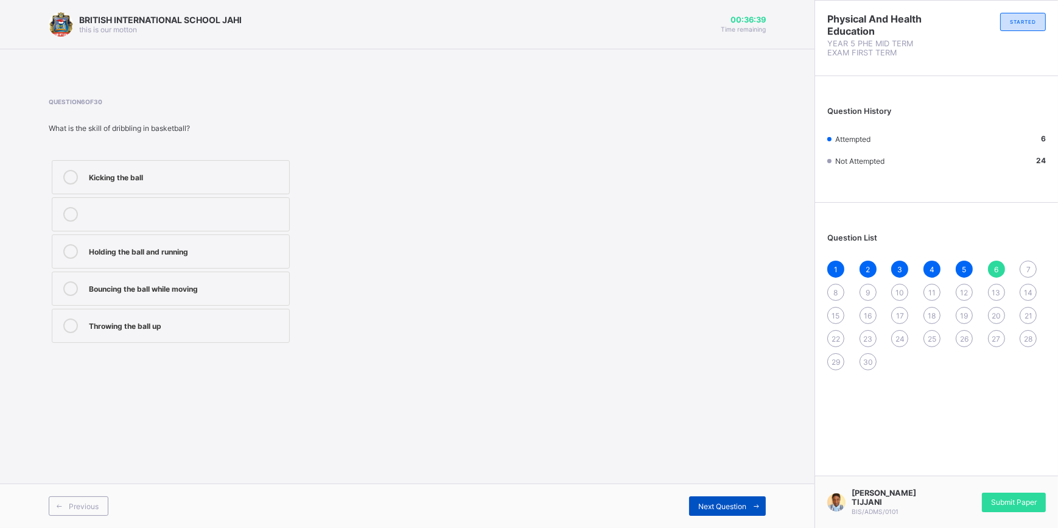
click at [729, 502] on span "Next Question" at bounding box center [722, 506] width 48 height 9
click at [99, 313] on label "Endurance and speed" at bounding box center [171, 326] width 238 height 34
click at [744, 506] on span "Next Question" at bounding box center [722, 506] width 48 height 9
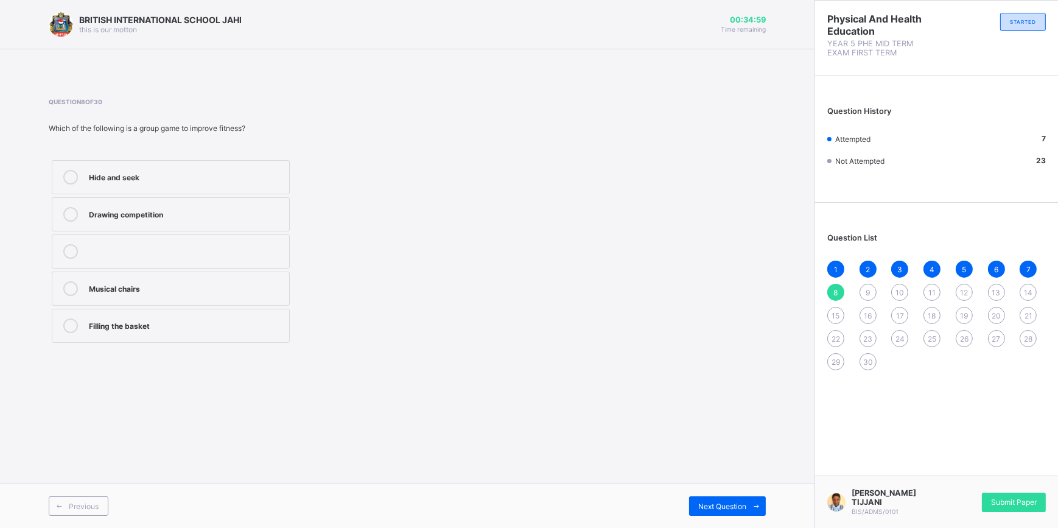
click at [180, 338] on label "Filling the basket" at bounding box center [171, 326] width 238 height 34
click at [733, 502] on span "Next Question" at bounding box center [722, 506] width 48 height 9
drag, startPoint x: 225, startPoint y: 213, endPoint x: 237, endPoint y: 233, distance: 22.7
click at [237, 233] on div "To sleep on To help children do step-ups To jump over To sit and eat" at bounding box center [171, 251] width 244 height 189
drag, startPoint x: 237, startPoint y: 233, endPoint x: 235, endPoint y: 217, distance: 15.9
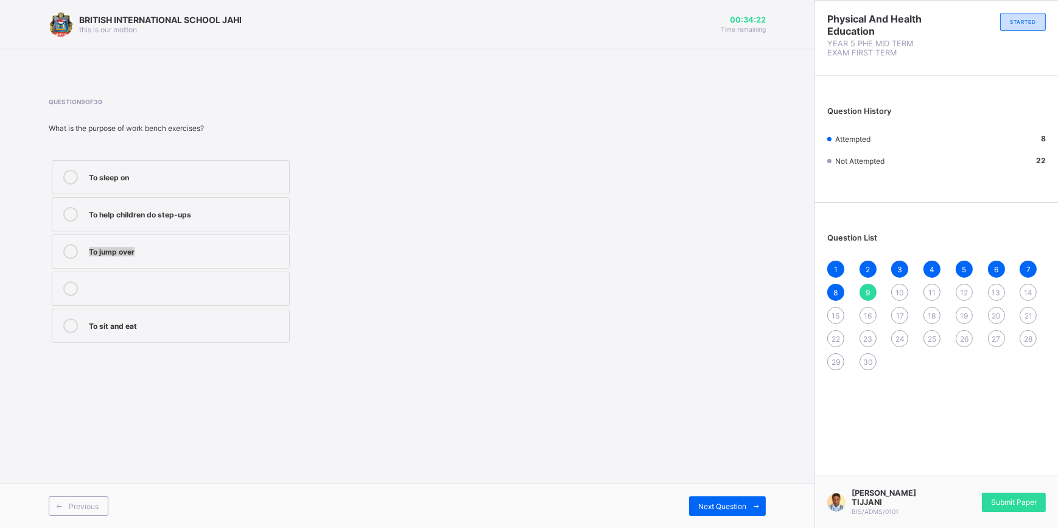
click at [235, 217] on div "To help children do step-ups" at bounding box center [186, 213] width 194 height 12
click at [733, 503] on span "Next Question" at bounding box center [722, 506] width 48 height 9
click at [140, 170] on div "Lifting books" at bounding box center [186, 176] width 194 height 12
click at [706, 502] on span "Next Question" at bounding box center [722, 506] width 48 height 9
click at [157, 215] on div "Arm and back strength" at bounding box center [186, 213] width 194 height 12
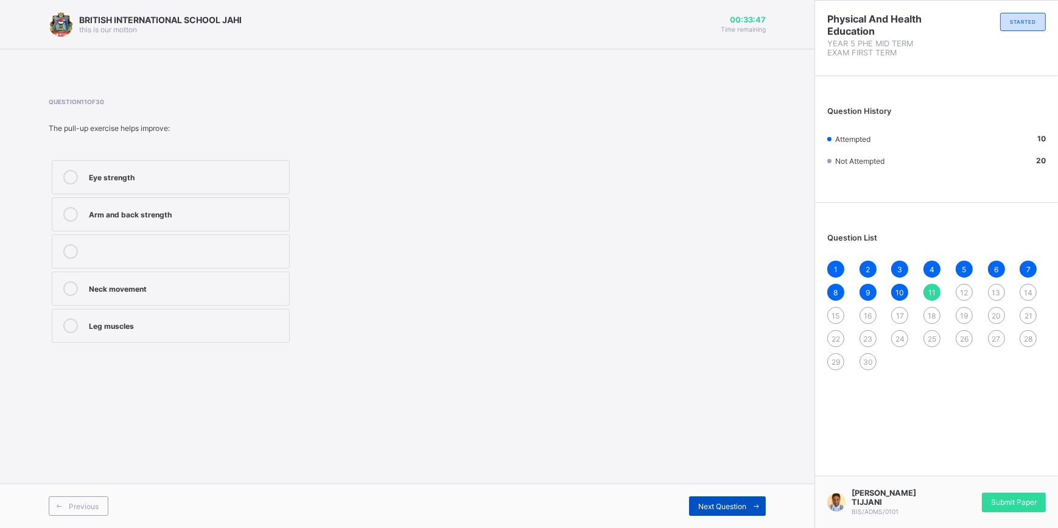
click at [749, 500] on span at bounding box center [755, 505] width 19 height 19
click at [113, 250] on div "How long you can run without stopping" at bounding box center [186, 250] width 194 height 12
click at [712, 502] on span "Next Question" at bounding box center [722, 506] width 48 height 9
drag, startPoint x: 214, startPoint y: 286, endPoint x: 261, endPoint y: 306, distance: 50.4
click at [220, 290] on div "Bench" at bounding box center [186, 287] width 194 height 12
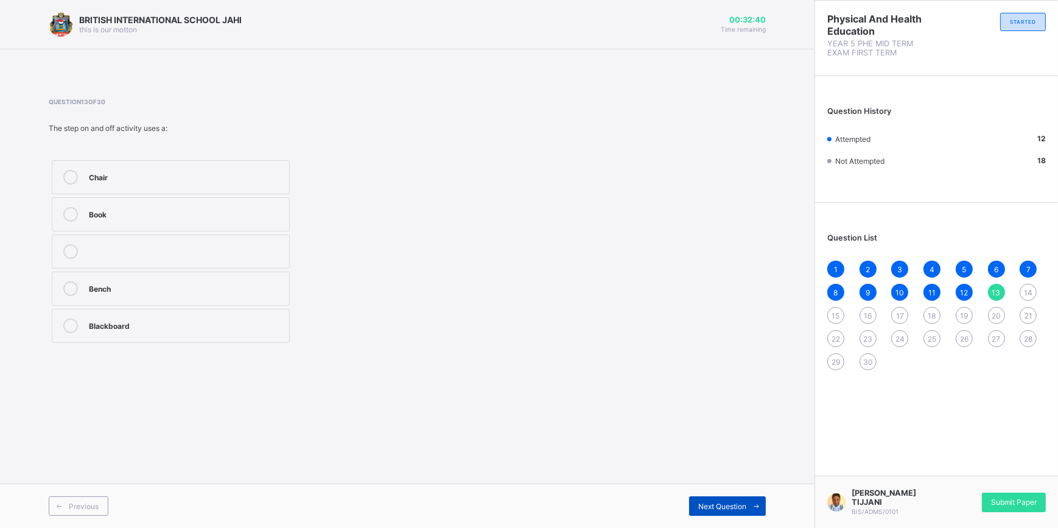
click at [744, 504] on div "Next Question" at bounding box center [727, 505] width 77 height 19
click at [98, 285] on div "Stomach muscles" at bounding box center [186, 287] width 194 height 12
click at [743, 502] on span "Next Question" at bounding box center [722, 506] width 48 height 9
drag, startPoint x: 167, startPoint y: 248, endPoint x: 207, endPoint y: 290, distance: 57.7
click at [169, 250] on div "Press-up" at bounding box center [186, 250] width 194 height 12
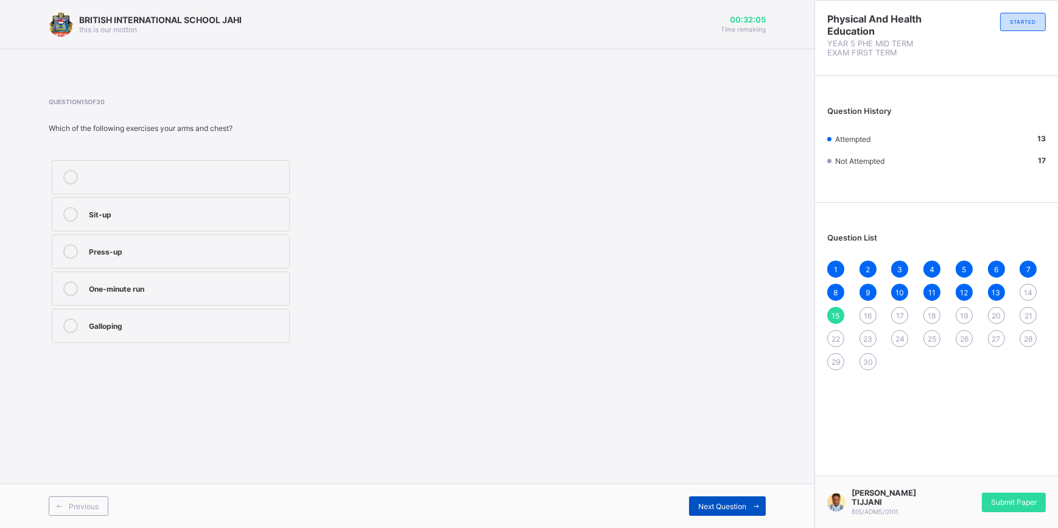
drag, startPoint x: 739, startPoint y: 499, endPoint x: 747, endPoint y: 502, distance: 8.5
click at [744, 501] on div "Next Question" at bounding box center [727, 505] width 77 height 19
click at [1036, 289] on div "14" at bounding box center [1028, 292] width 17 height 17
click at [173, 285] on div "Stomach muscles" at bounding box center [186, 287] width 194 height 12
click at [832, 318] on span "15" at bounding box center [836, 315] width 8 height 9
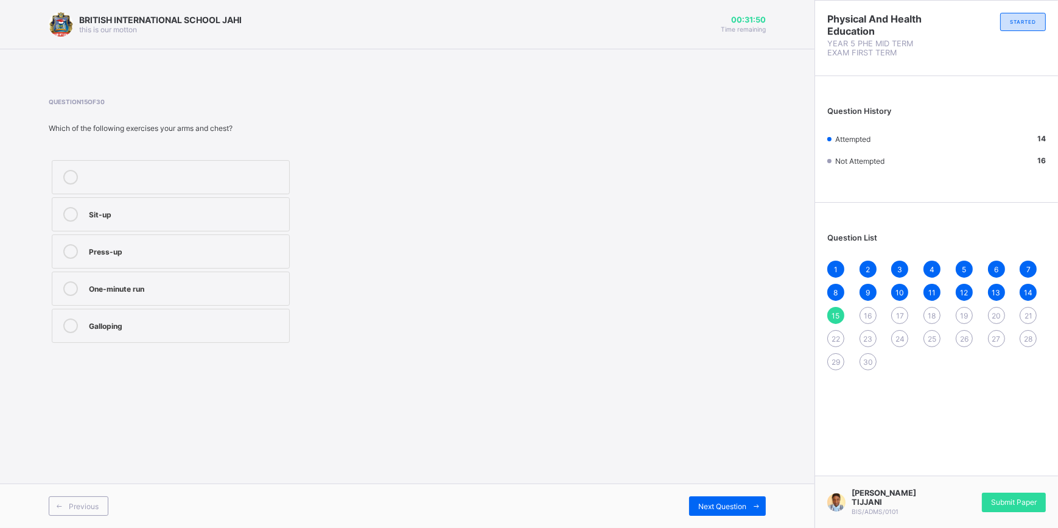
click at [150, 255] on div "Press-up" at bounding box center [186, 250] width 194 height 12
click at [705, 503] on span "Next Question" at bounding box center [722, 506] width 48 height 9
click at [156, 262] on label "Squat" at bounding box center [171, 251] width 238 height 34
click at [717, 500] on div "Next Question" at bounding box center [727, 505] width 77 height 19
drag, startPoint x: 102, startPoint y: 166, endPoint x: 125, endPoint y: 173, distance: 24.3
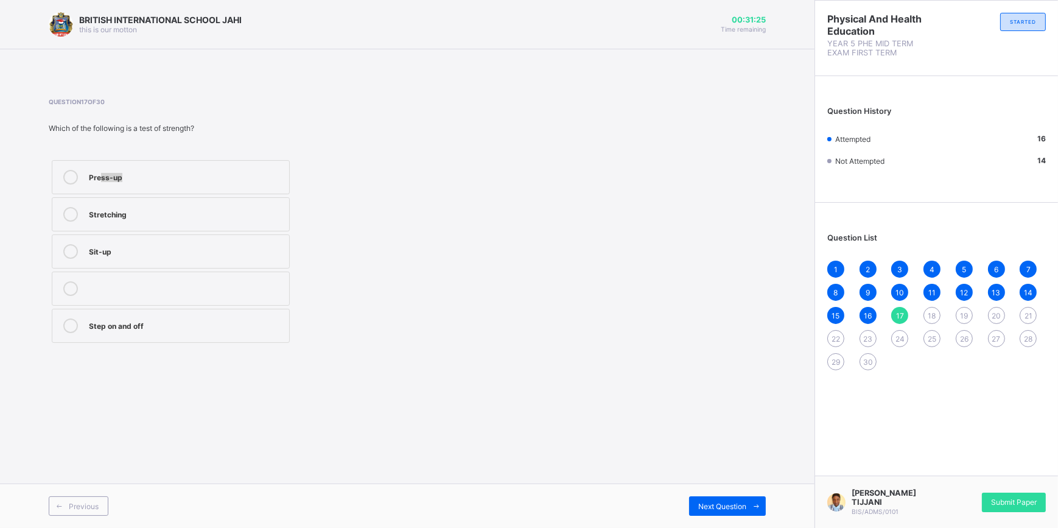
click at [125, 173] on label "Press-up" at bounding box center [171, 177] width 238 height 34
click at [708, 499] on div "Next Question" at bounding box center [727, 505] width 77 height 19
click at [906, 318] on div "17" at bounding box center [899, 315] width 17 height 17
click at [172, 180] on div "Press-up" at bounding box center [186, 176] width 194 height 12
click at [926, 309] on div "18" at bounding box center [931, 315] width 17 height 17
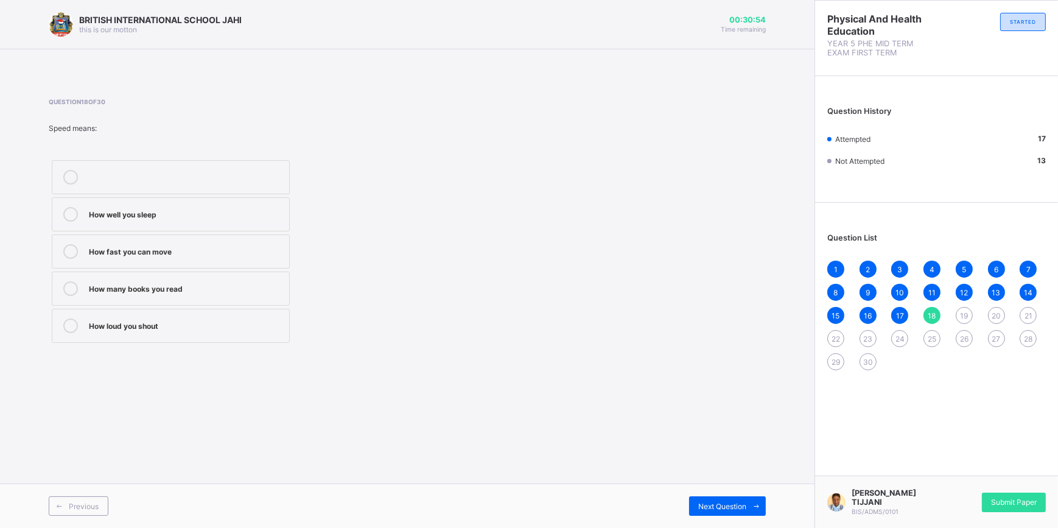
click at [137, 244] on div "How fast you can move" at bounding box center [186, 250] width 194 height 12
click at [749, 501] on span at bounding box center [755, 505] width 19 height 19
click at [89, 250] on label "Stay calm" at bounding box center [171, 251] width 238 height 34
click at [85, 281] on label "Move quickly and change direction easily" at bounding box center [171, 288] width 238 height 34
click at [710, 490] on div "Previous Next Question" at bounding box center [407, 505] width 814 height 44
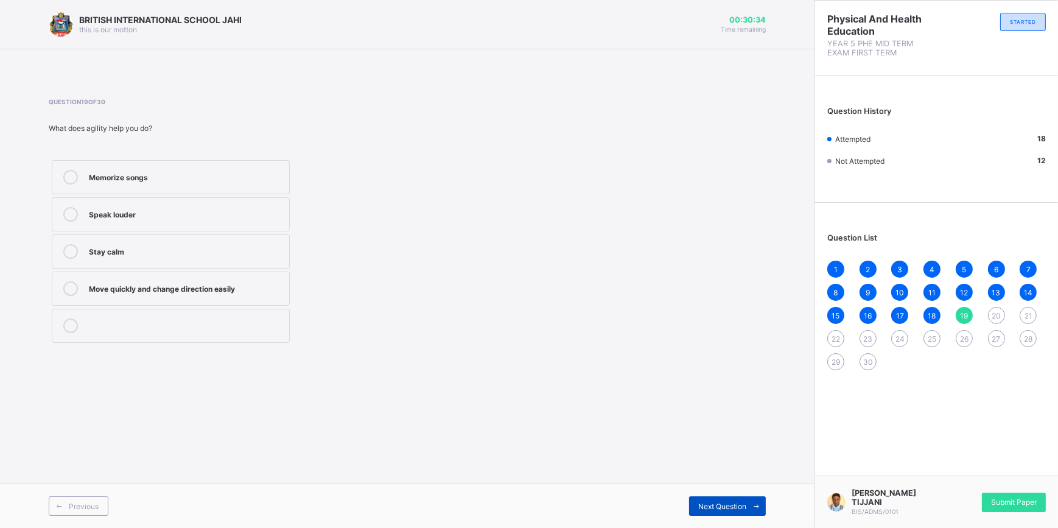
click at [712, 500] on div "Next Question" at bounding box center [727, 505] width 77 height 19
click at [68, 170] on icon at bounding box center [70, 177] width 15 height 15
click at [732, 507] on span "Next Question" at bounding box center [722, 506] width 48 height 9
click at [991, 317] on div "20" at bounding box center [996, 315] width 17 height 17
click at [225, 188] on label "Pulling a rope in tug-of-war" at bounding box center [171, 177] width 238 height 34
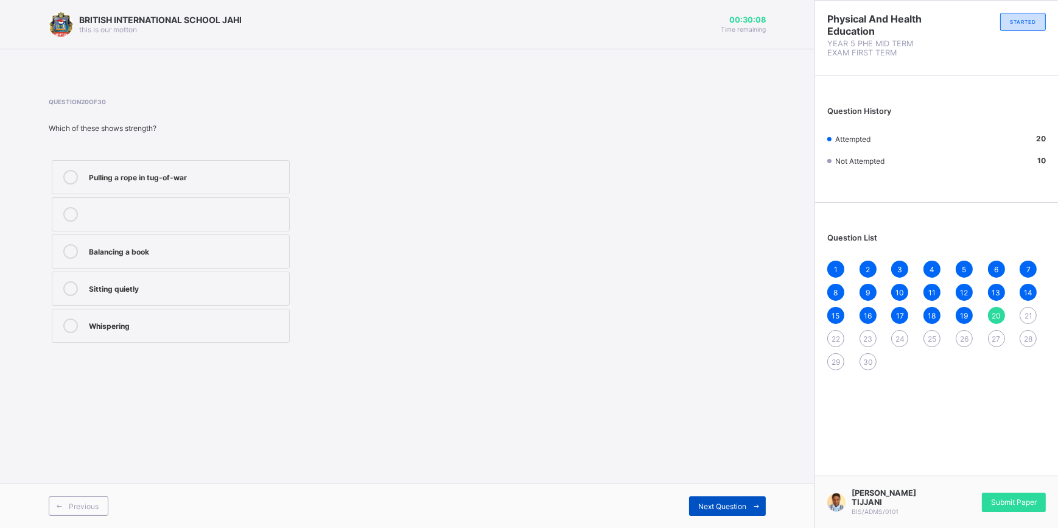
click at [694, 503] on div "Next Question" at bounding box center [727, 505] width 77 height 19
click at [176, 220] on div "Standing still" at bounding box center [186, 214] width 194 height 15
click at [755, 501] on span at bounding box center [755, 505] width 19 height 19
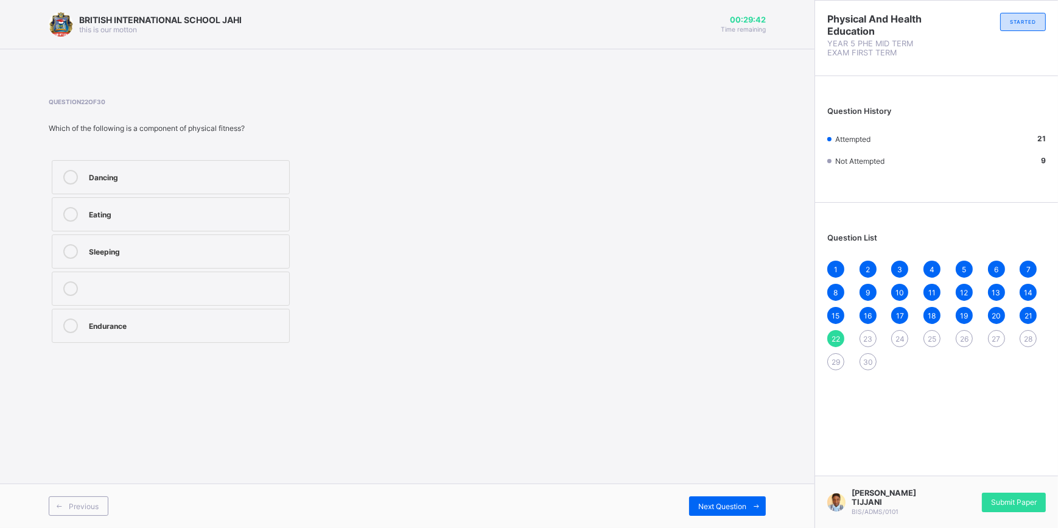
click at [147, 331] on div "Endurance" at bounding box center [186, 325] width 194 height 15
click at [752, 505] on icon at bounding box center [756, 506] width 9 height 8
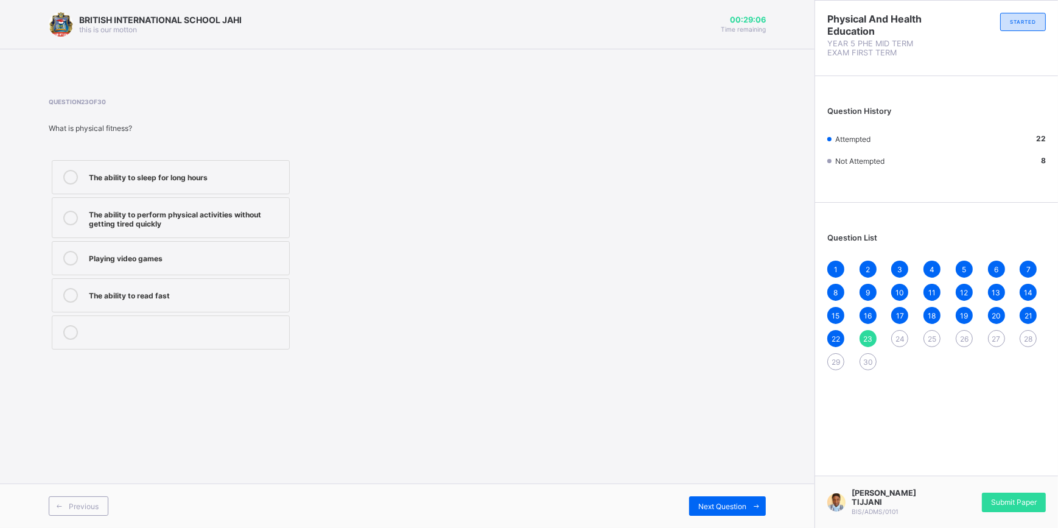
click at [201, 203] on label "The ability to perform physical activities without getting tired quickly" at bounding box center [171, 217] width 238 height 41
click at [741, 504] on span "Next Question" at bounding box center [722, 506] width 48 height 9
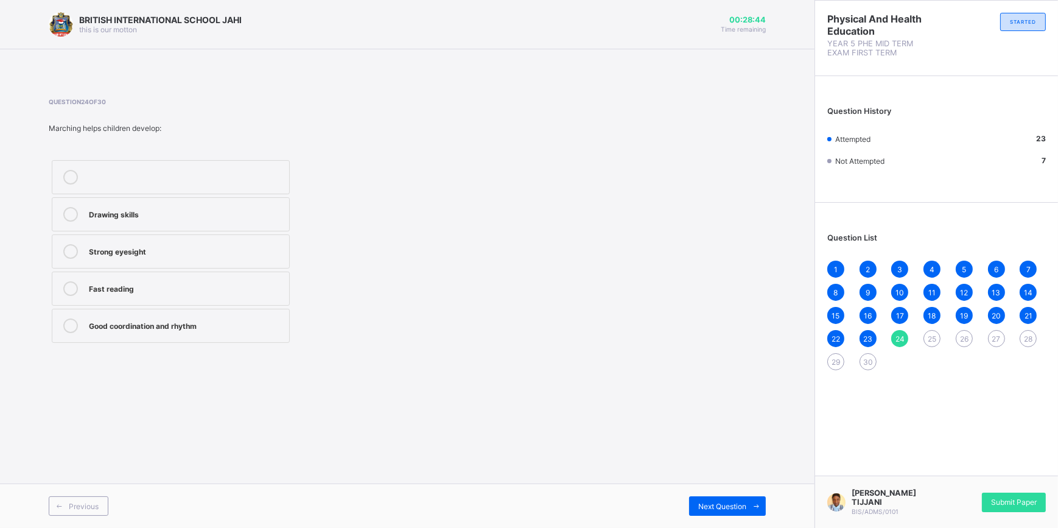
click at [177, 250] on div "Strong eyesight" at bounding box center [186, 250] width 194 height 12
click at [732, 502] on span "Next Question" at bounding box center [722, 506] width 48 height 9
click at [213, 177] on div "They help improve coordination and fun" at bounding box center [186, 176] width 194 height 12
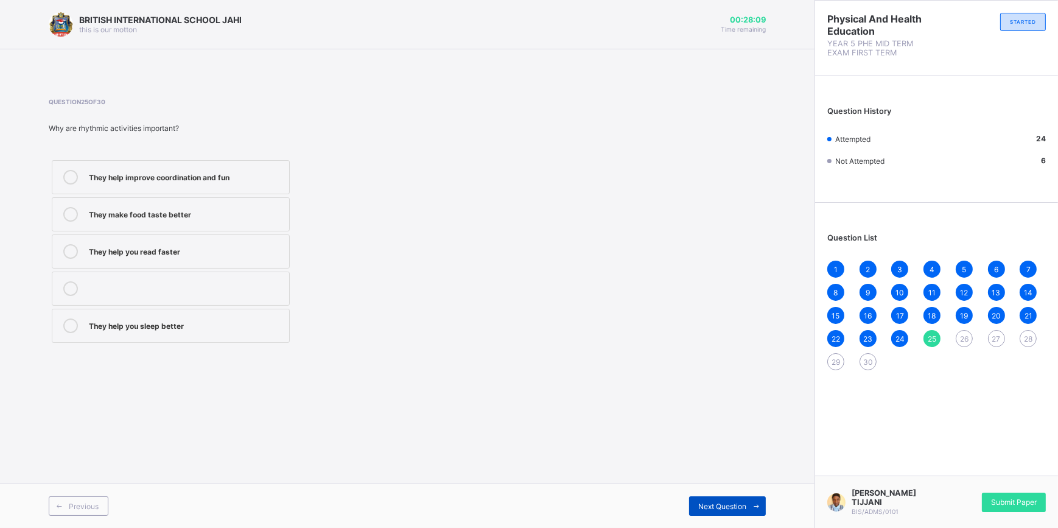
click at [696, 503] on div "Next Question" at bounding box center [727, 505] width 77 height 19
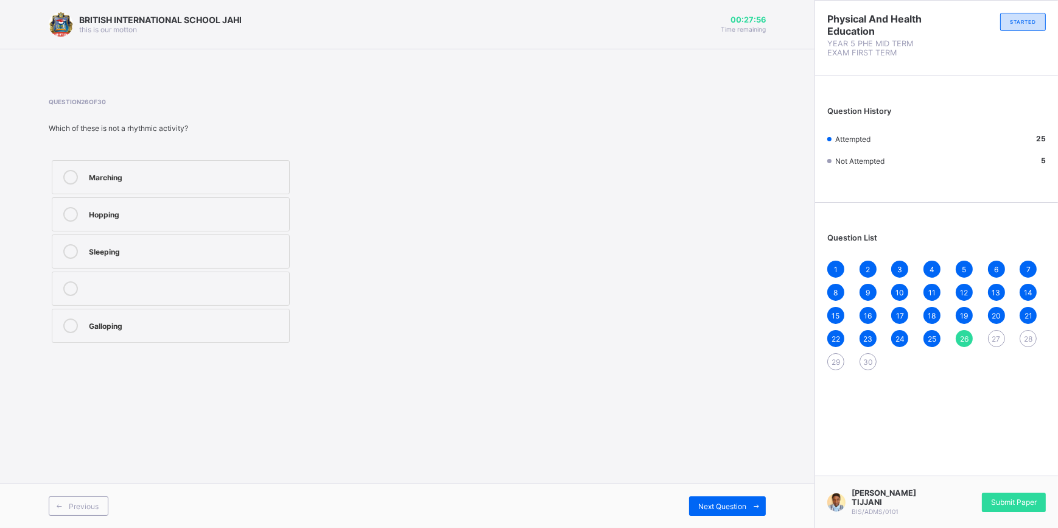
click at [233, 252] on div "Sleeping" at bounding box center [186, 250] width 194 height 12
click at [711, 508] on span "Next Question" at bounding box center [722, 506] width 48 height 9
click at [183, 218] on div "Jump on one leg" at bounding box center [186, 213] width 194 height 12
click at [731, 502] on span "Next Question" at bounding box center [722, 506] width 48 height 9
drag, startPoint x: 240, startPoint y: 177, endPoint x: 262, endPoint y: 180, distance: 22.1
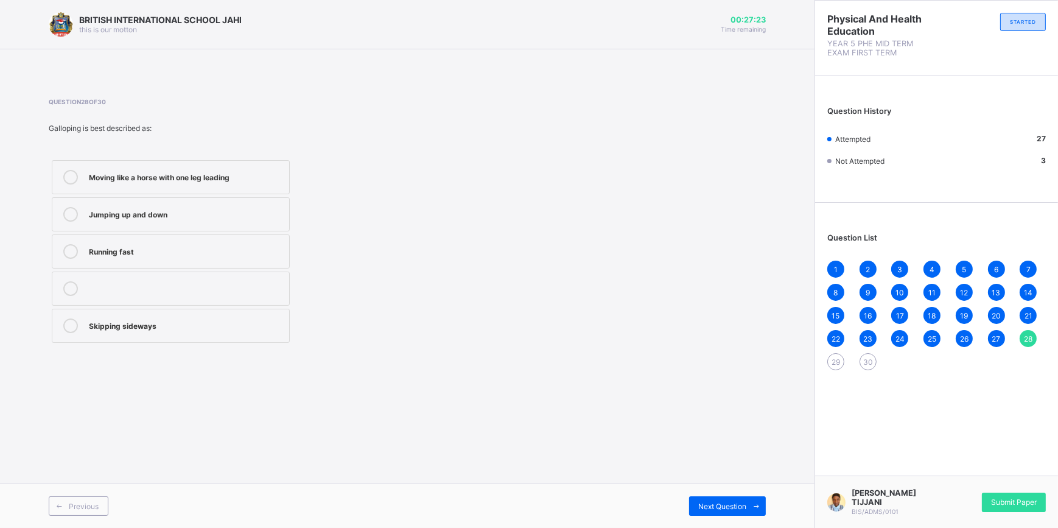
click at [243, 179] on div "Moving like a horse with one leg leading" at bounding box center [186, 176] width 194 height 12
click at [707, 500] on div "Next Question" at bounding box center [727, 505] width 77 height 19
click at [1026, 336] on span "28" at bounding box center [1028, 338] width 9 height 9
click at [195, 170] on div "Moving like a horse with one leg leading" at bounding box center [186, 176] width 194 height 12
click at [833, 359] on span "29" at bounding box center [835, 361] width 9 height 9
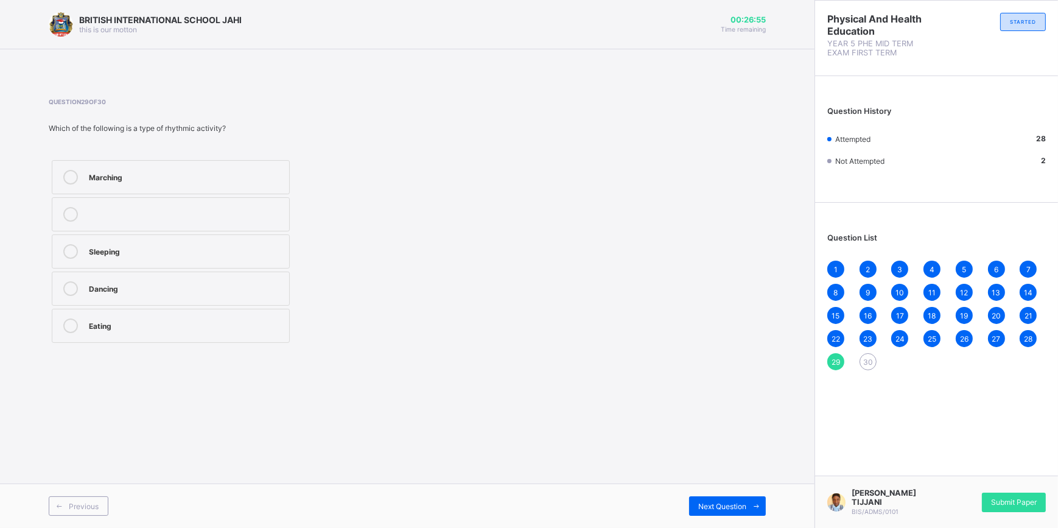
click at [136, 169] on label "Marching" at bounding box center [171, 177] width 238 height 34
click at [694, 499] on div "Next Question" at bounding box center [727, 505] width 77 height 19
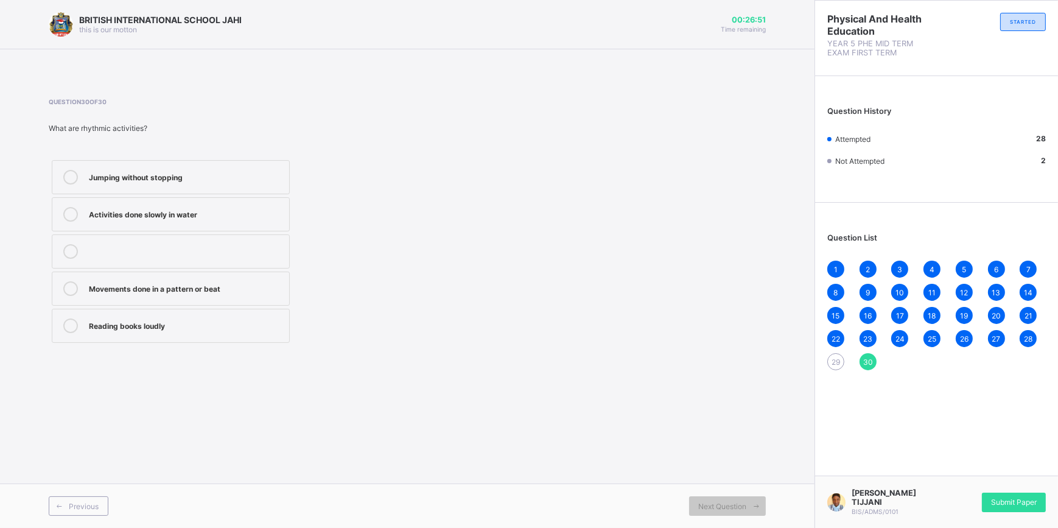
click at [834, 361] on span "29" at bounding box center [835, 361] width 9 height 9
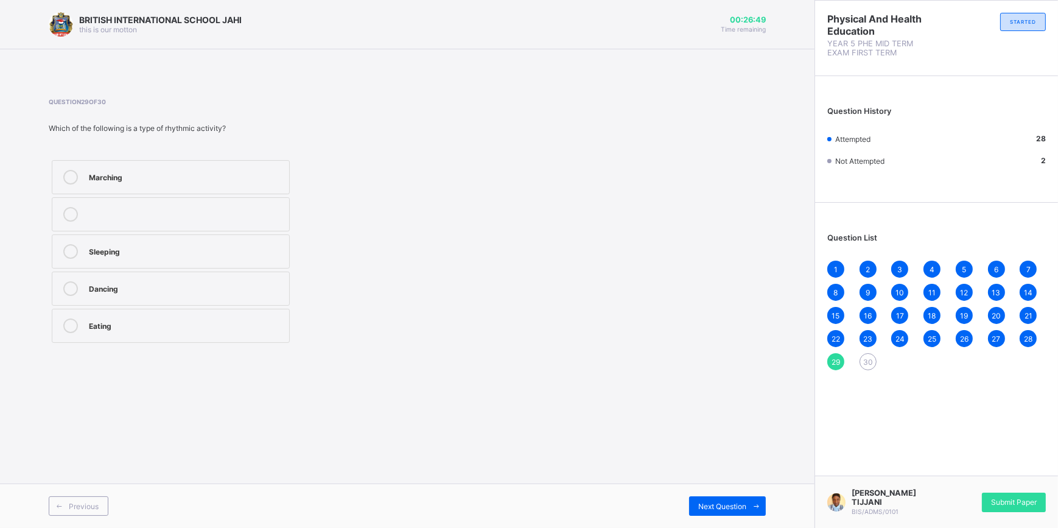
click at [113, 179] on div "Marching" at bounding box center [186, 176] width 194 height 12
click at [760, 502] on icon at bounding box center [756, 506] width 9 height 8
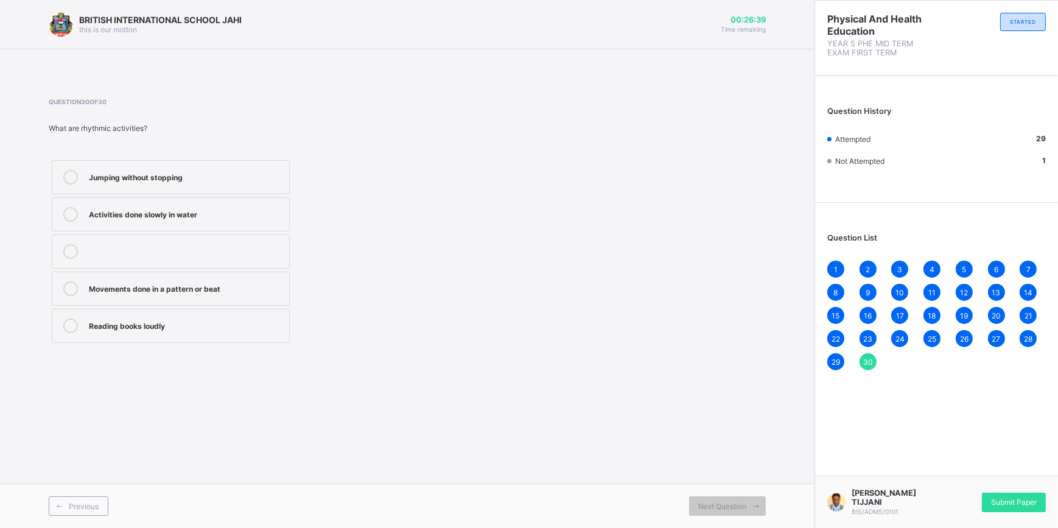
click at [119, 285] on div "Movements done in a pattern or beat" at bounding box center [186, 287] width 194 height 12
click at [1026, 492] on div "Submit Paper" at bounding box center [1014, 501] width 64 height 19
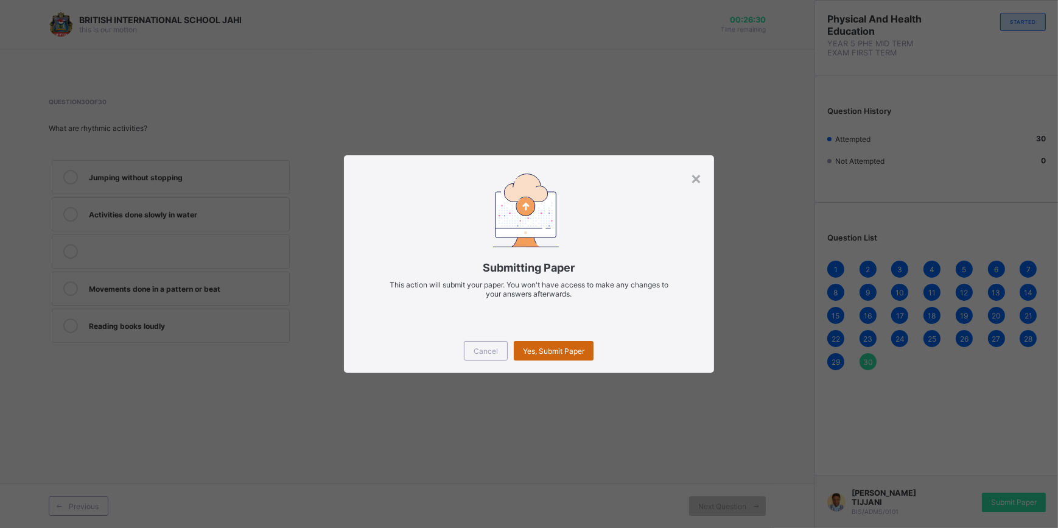
click at [562, 348] on span "Yes, Submit Paper" at bounding box center [553, 350] width 61 height 9
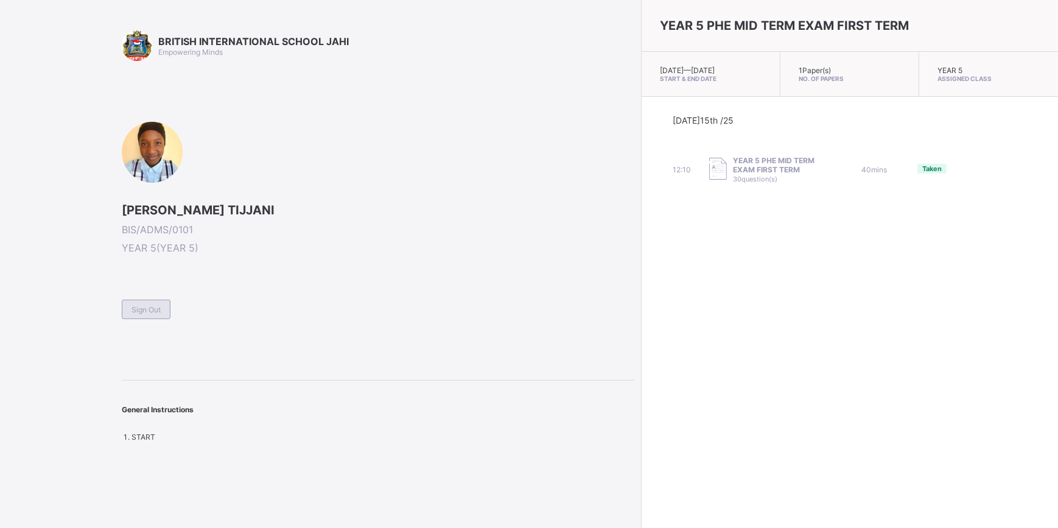
click at [140, 308] on span "Sign Out" at bounding box center [145, 309] width 29 height 9
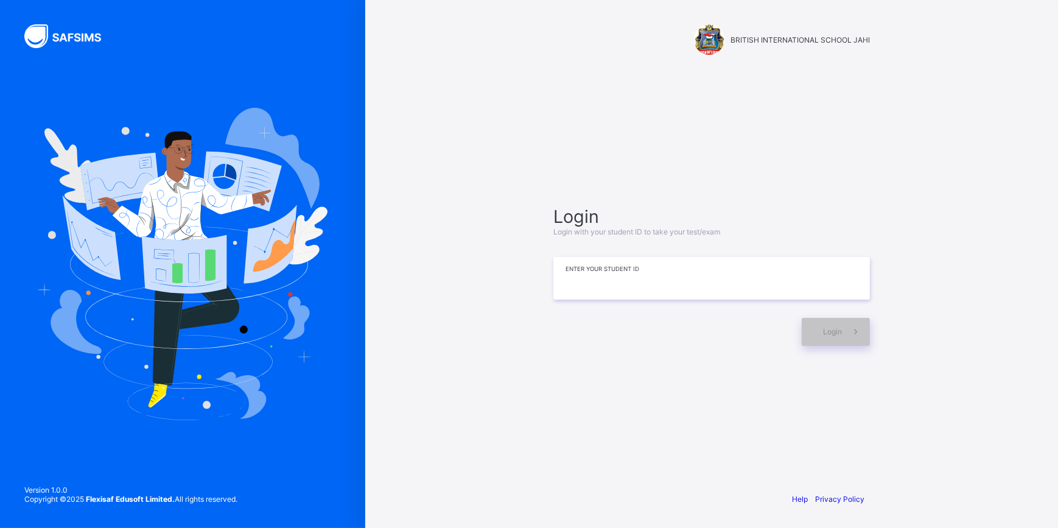
drag, startPoint x: 624, startPoint y: 275, endPoint x: 638, endPoint y: 289, distance: 19.8
click at [624, 276] on input at bounding box center [711, 278] width 317 height 43
type input "*"
type input "**********"
click at [810, 327] on div "Login" at bounding box center [836, 332] width 68 height 28
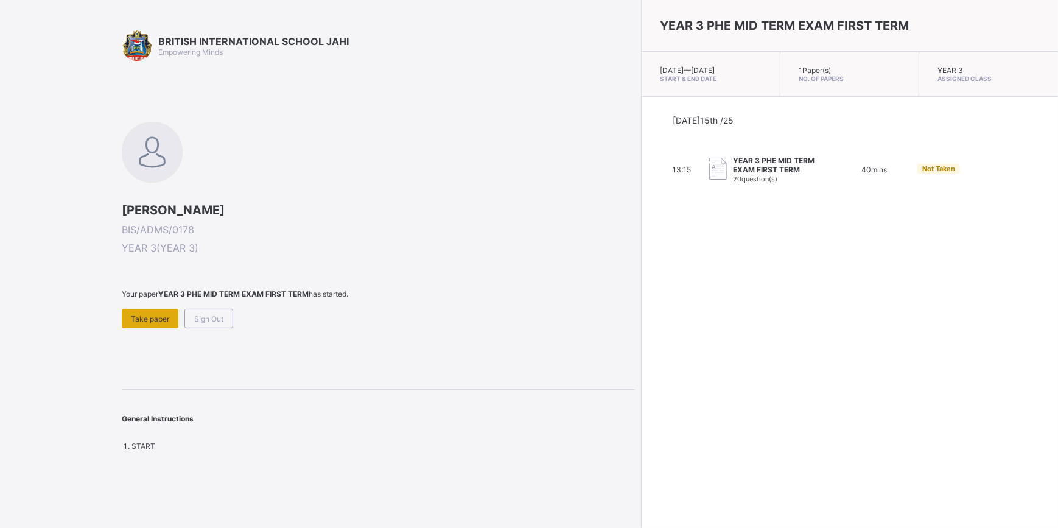
click at [163, 321] on span "Take paper" at bounding box center [150, 318] width 38 height 9
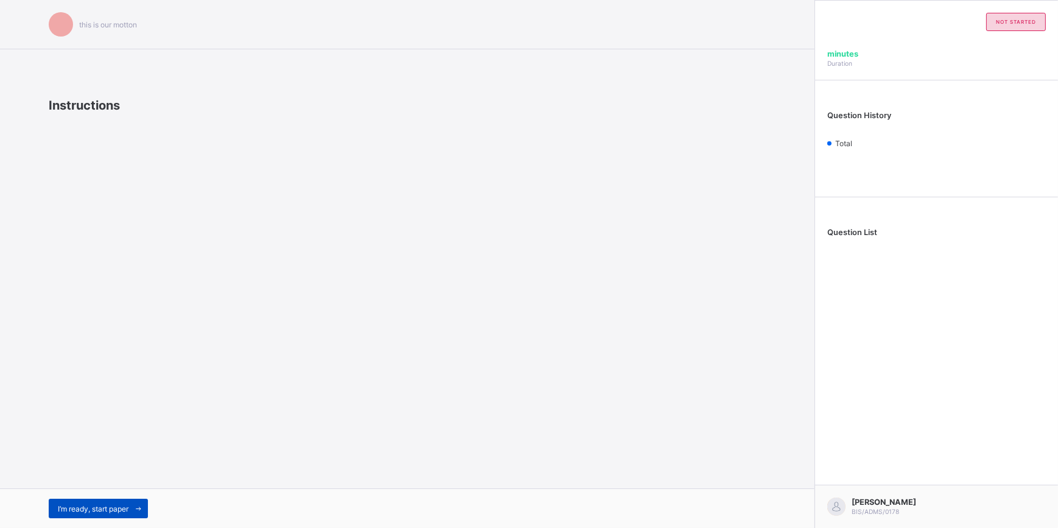
click at [124, 511] on span "I’m ready, start paper" at bounding box center [93, 508] width 71 height 9
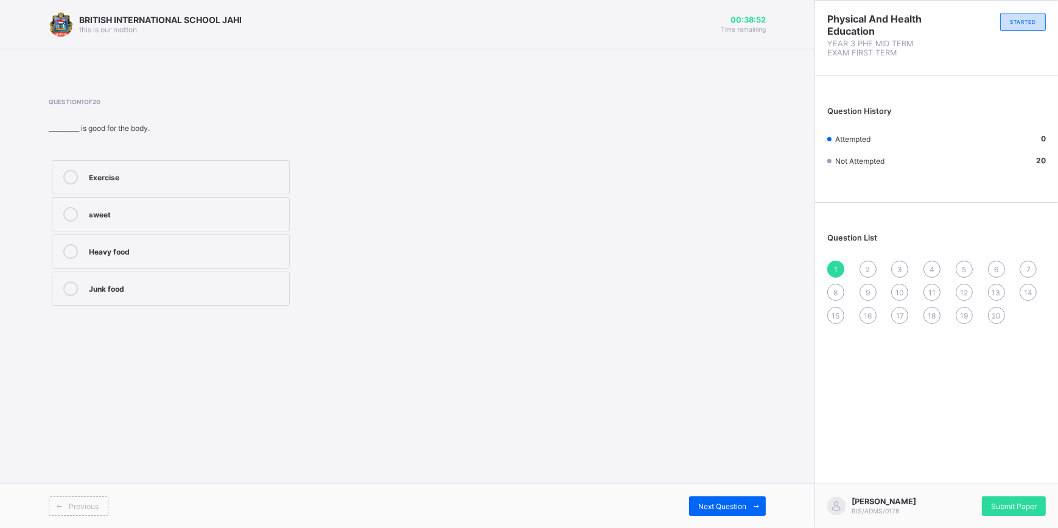
click at [122, 173] on div "Exercise" at bounding box center [186, 176] width 194 height 12
click at [704, 500] on div "Next Question" at bounding box center [727, 505] width 77 height 19
drag, startPoint x: 150, startPoint y: 289, endPoint x: 266, endPoint y: 524, distance: 261.9
click at [266, 524] on div "BRITISH INTERNATIONAL SCHOOL JAHI this is our [PERSON_NAME] 00:38:28 Time remai…" at bounding box center [407, 264] width 814 height 528
click at [99, 292] on div "5" at bounding box center [186, 287] width 194 height 12
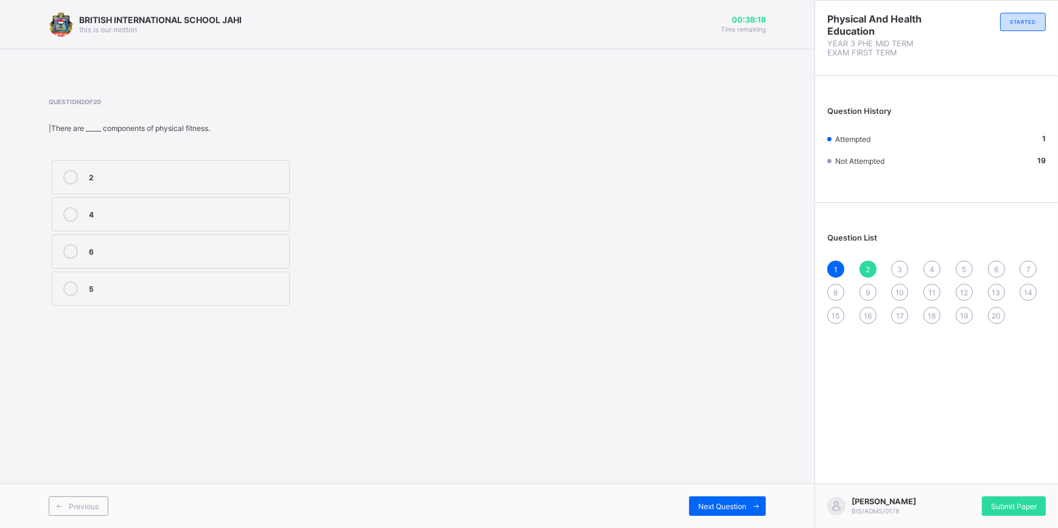
drag, startPoint x: 743, startPoint y: 505, endPoint x: 723, endPoint y: 492, distance: 24.1
click at [740, 502] on span "Next Question" at bounding box center [722, 506] width 48 height 9
drag, startPoint x: 143, startPoint y: 219, endPoint x: 191, endPoint y: 240, distance: 52.6
click at [153, 224] on label "Not true" at bounding box center [171, 214] width 238 height 34
click at [727, 511] on div "Next Question" at bounding box center [727, 505] width 77 height 19
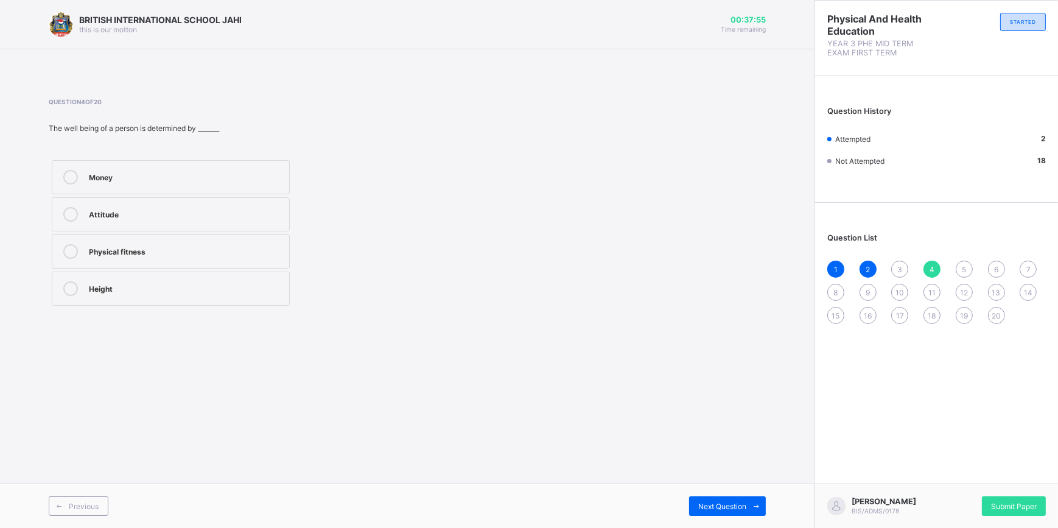
click at [895, 262] on div "3" at bounding box center [899, 269] width 17 height 17
click at [76, 170] on div at bounding box center [70, 177] width 24 height 15
click at [710, 499] on div "Next Question" at bounding box center [727, 505] width 77 height 19
drag, startPoint x: 105, startPoint y: 243, endPoint x: 380, endPoint y: 325, distance: 287.5
click at [321, 314] on div "Question 4 of 20 The well being of a person is determined by _______ Money Atti…" at bounding box center [407, 203] width 717 height 247
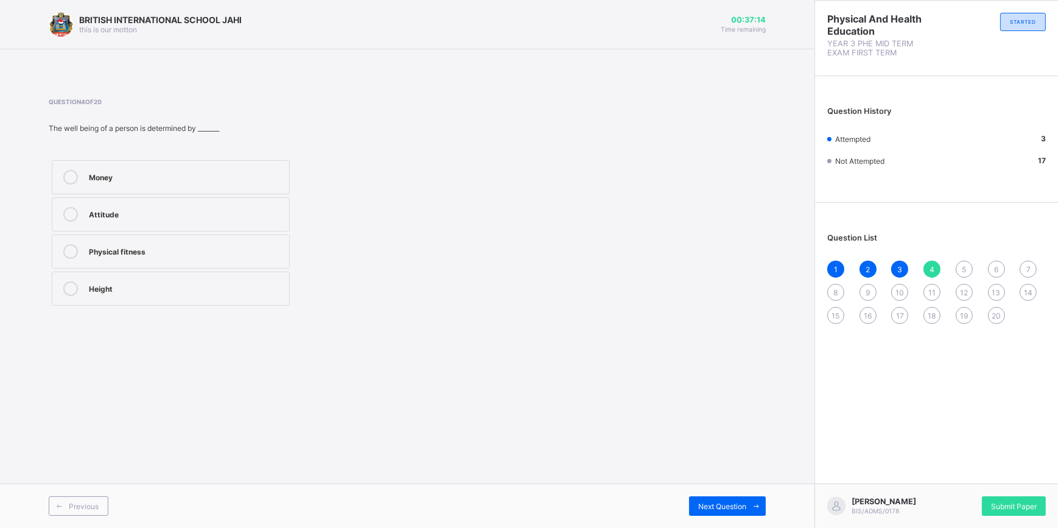
click at [79, 250] on div at bounding box center [70, 251] width 24 height 15
click at [715, 502] on div "Next Question" at bounding box center [727, 505] width 77 height 19
click at [849, 160] on span "Not Attempted" at bounding box center [859, 160] width 49 height 9
click at [831, 158] on div "Not Attempted" at bounding box center [858, 160] width 63 height 9
click at [828, 159] on span at bounding box center [829, 161] width 4 height 4
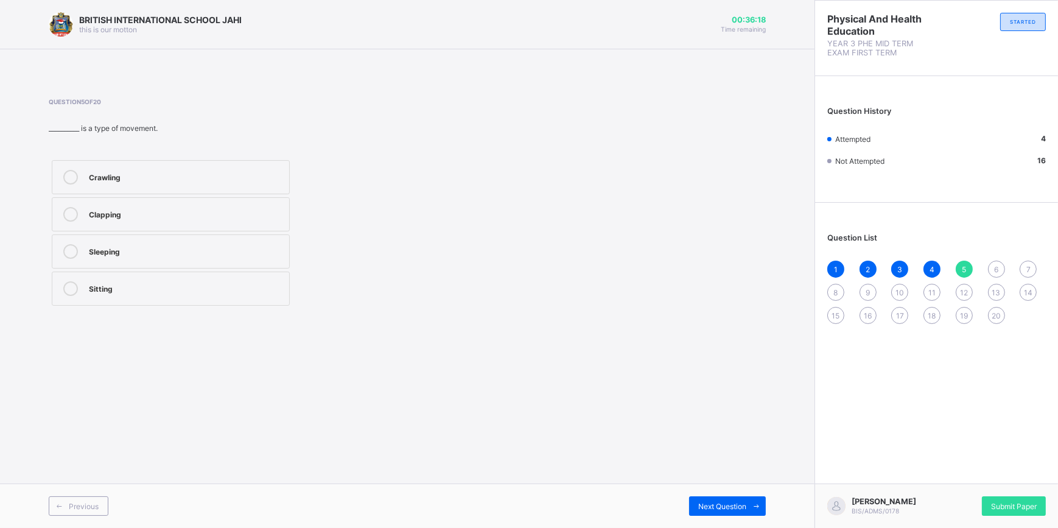
click at [112, 176] on div "Crawling" at bounding box center [186, 176] width 194 height 12
click at [700, 511] on div "Next Question" at bounding box center [727, 505] width 77 height 19
click at [110, 251] on div "Turning" at bounding box center [186, 250] width 194 height 12
click at [718, 505] on span "Next Question" at bounding box center [722, 506] width 48 height 9
click at [124, 183] on div "Climbing" at bounding box center [186, 177] width 194 height 15
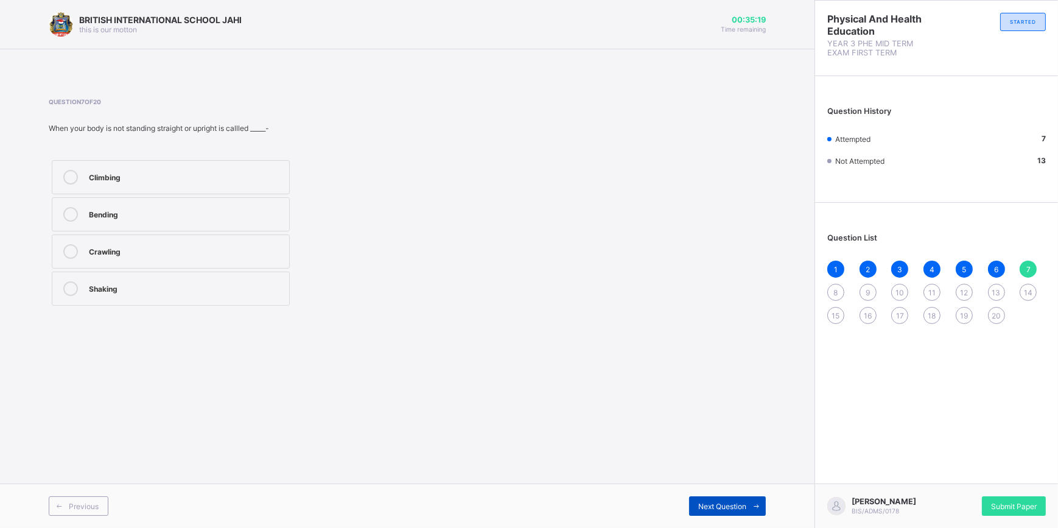
click at [713, 508] on span "Next Question" at bounding box center [722, 506] width 48 height 9
click at [152, 172] on div "Physical fitness" at bounding box center [186, 176] width 194 height 12
click at [701, 502] on span "Next Question" at bounding box center [722, 506] width 48 height 9
click at [834, 291] on span "8" at bounding box center [836, 292] width 4 height 9
click at [70, 175] on icon at bounding box center [70, 177] width 15 height 15
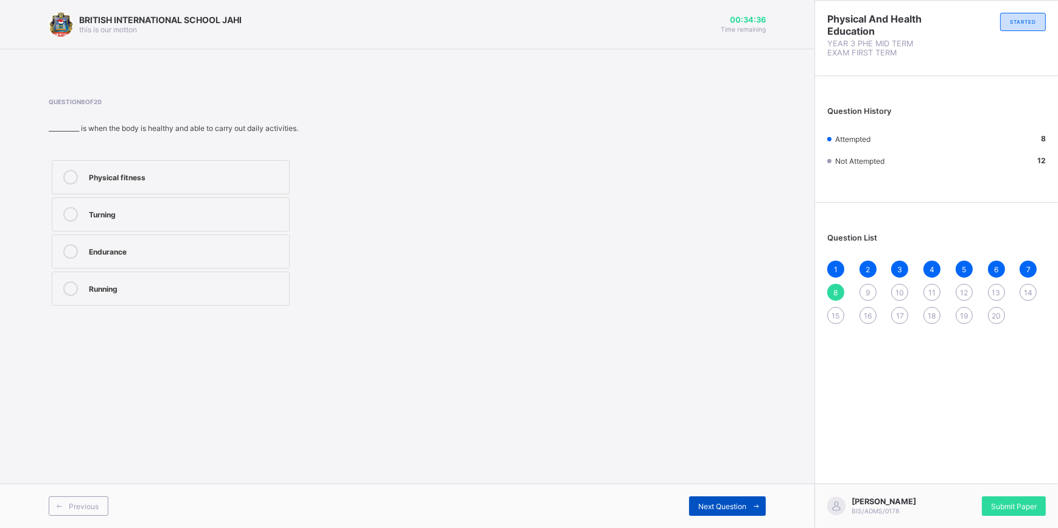
click at [711, 508] on span "Next Question" at bounding box center [722, 506] width 48 height 9
click at [91, 276] on label "Speed" at bounding box center [171, 288] width 238 height 34
click at [763, 503] on span at bounding box center [755, 505] width 19 height 19
drag, startPoint x: 122, startPoint y: 178, endPoint x: 158, endPoint y: 207, distance: 46.8
click at [133, 183] on div "Speed" at bounding box center [186, 177] width 194 height 15
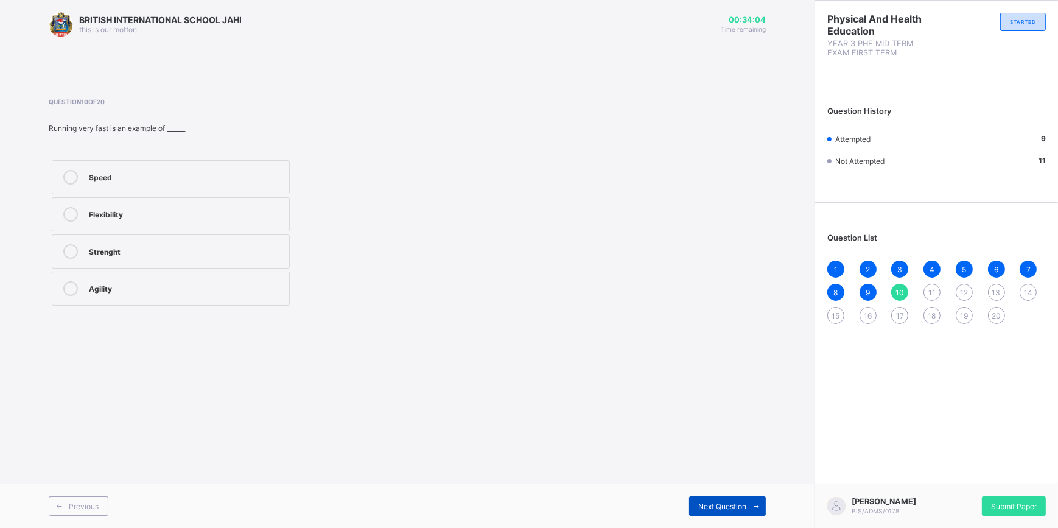
click at [712, 508] on span "Next Question" at bounding box center [722, 506] width 48 height 9
click at [908, 292] on div "10" at bounding box center [899, 292] width 17 height 17
click at [66, 177] on icon at bounding box center [70, 177] width 15 height 15
click at [690, 508] on div "Next Question" at bounding box center [727, 505] width 77 height 19
click at [164, 219] on div "Roar" at bounding box center [186, 213] width 194 height 12
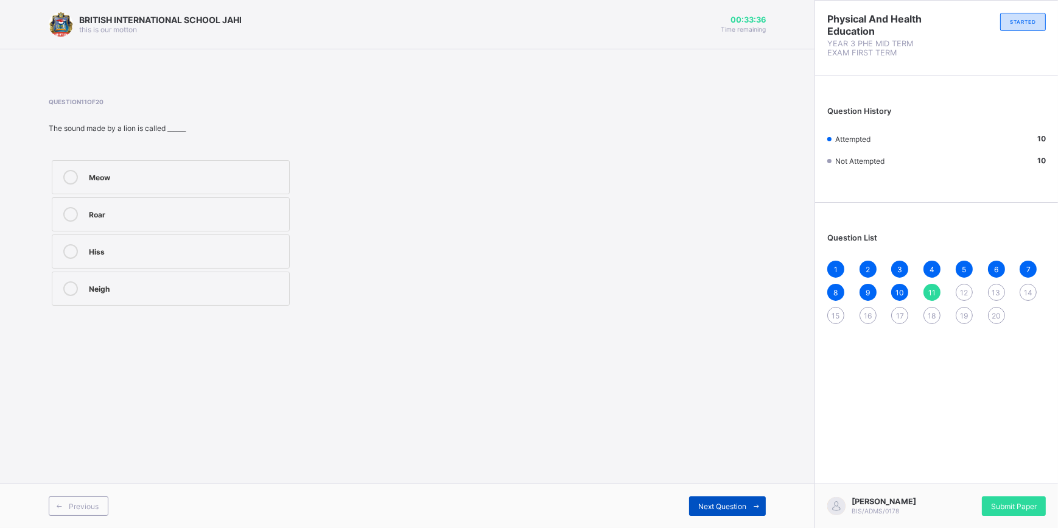
click at [718, 511] on div "Next Question" at bounding box center [727, 505] width 77 height 19
click at [195, 206] on label "Meow" at bounding box center [171, 214] width 238 height 34
click at [712, 509] on span "Next Question" at bounding box center [722, 506] width 48 height 9
click at [129, 300] on label "Bark" at bounding box center [171, 288] width 238 height 34
click at [699, 502] on span "Next Question" at bounding box center [722, 506] width 48 height 9
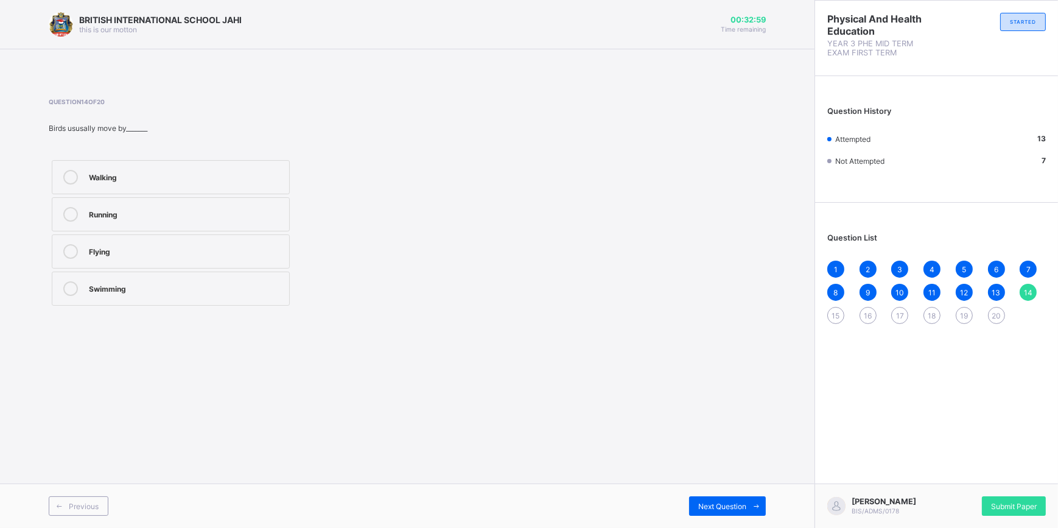
click at [225, 170] on div "Walking" at bounding box center [186, 176] width 194 height 12
click at [713, 514] on div "Next Question" at bounding box center [727, 505] width 77 height 19
click at [279, 276] on label "Rhythm" at bounding box center [171, 288] width 238 height 34
click at [248, 254] on div "Listening" at bounding box center [186, 250] width 194 height 12
click at [709, 503] on span "Next Question" at bounding box center [722, 506] width 48 height 9
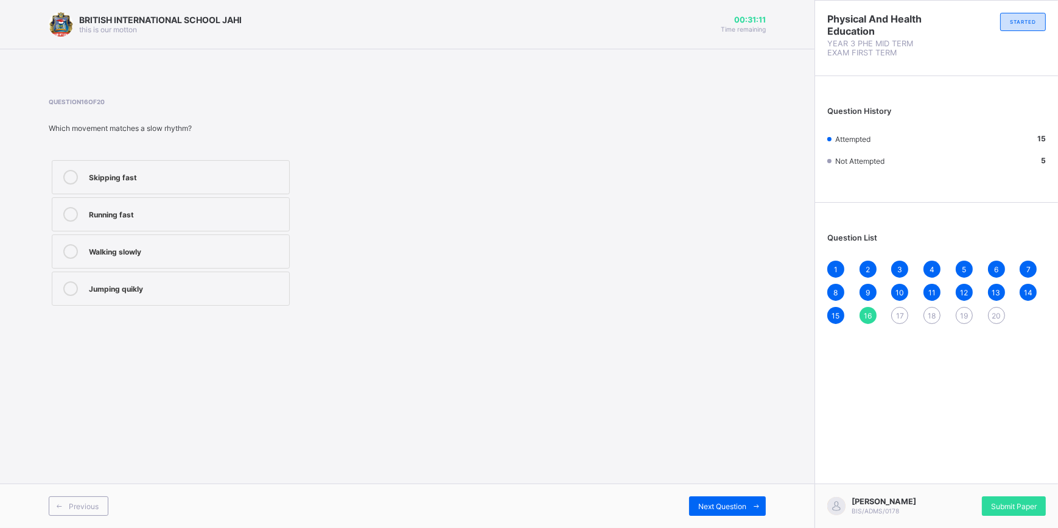
click at [231, 244] on label "Walking slowly" at bounding box center [171, 251] width 238 height 34
click at [713, 507] on span "Next Question" at bounding box center [722, 506] width 48 height 9
click at [136, 228] on label "Eating" at bounding box center [171, 214] width 238 height 34
click at [150, 250] on div "Sleeping" at bounding box center [186, 250] width 194 height 12
click at [694, 493] on div "Previous Next Question" at bounding box center [407, 505] width 814 height 44
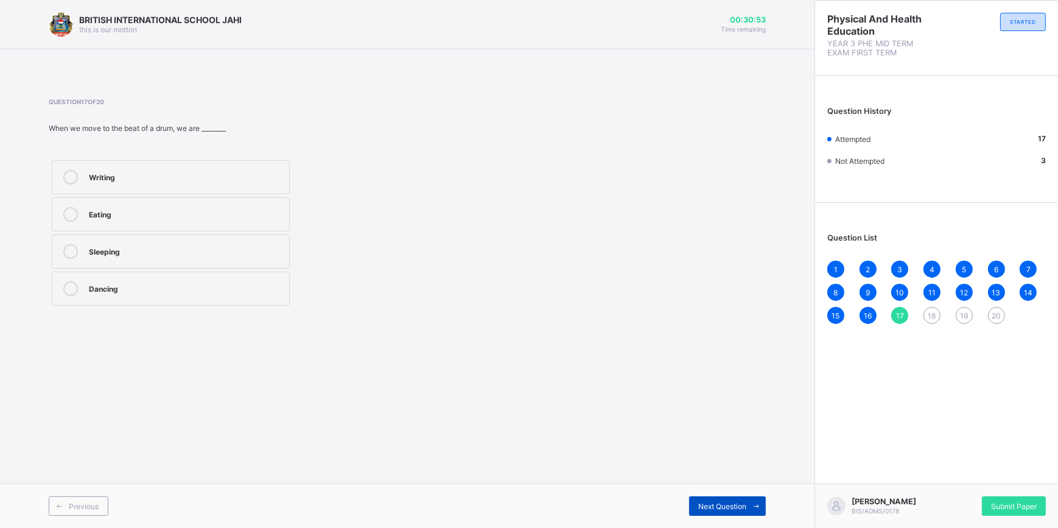
click at [694, 500] on div "Next Question" at bounding box center [727, 505] width 77 height 19
click at [180, 259] on label "Jumping in time with music" at bounding box center [171, 251] width 238 height 34
click at [736, 502] on span "Next Question" at bounding box center [722, 506] width 48 height 9
click at [124, 256] on div "Rhythm" at bounding box center [186, 251] width 194 height 15
click at [727, 499] on div "Next Question" at bounding box center [727, 505] width 77 height 19
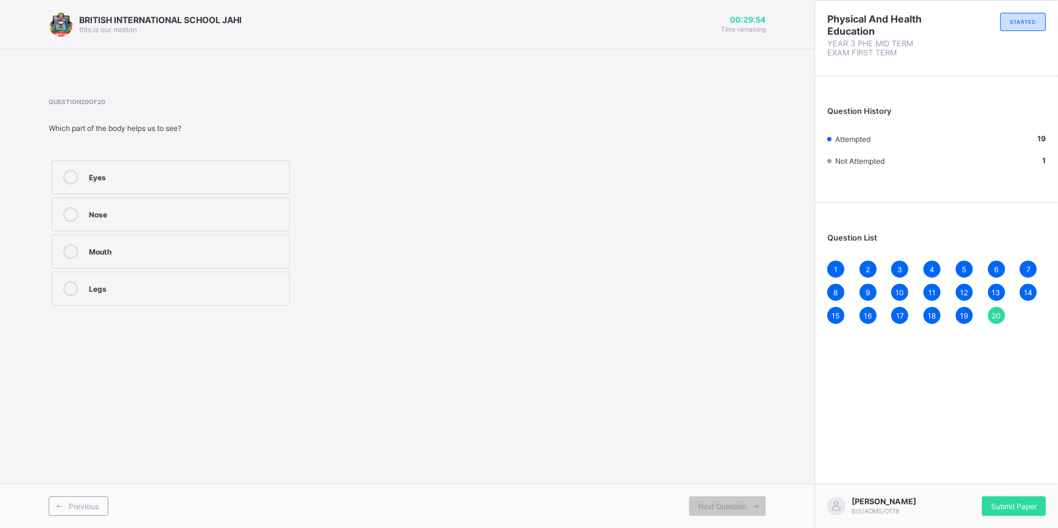
drag, startPoint x: 170, startPoint y: 172, endPoint x: 438, endPoint y: 334, distance: 313.3
click at [203, 191] on label "Eyes" at bounding box center [171, 177] width 238 height 34
click at [748, 506] on div "Next Question" at bounding box center [727, 505] width 77 height 19
click at [712, 405] on div "BRITISH INTERNATIONAL SCHOOL JAHI this is our [PERSON_NAME] 00:29:48 Time remai…" at bounding box center [407, 264] width 814 height 528
click at [988, 499] on div "Submit Paper" at bounding box center [1014, 505] width 64 height 19
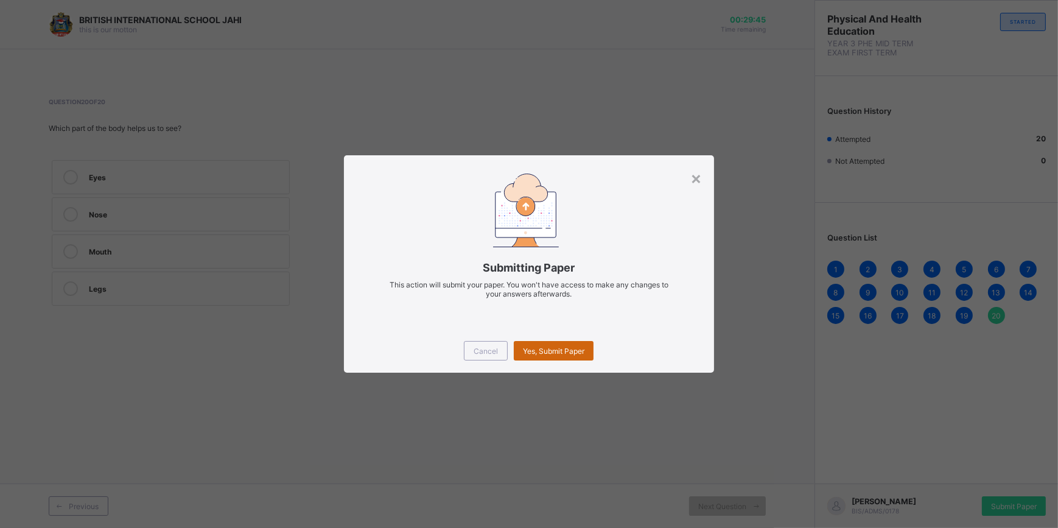
click at [553, 352] on span "Yes, Submit Paper" at bounding box center [553, 350] width 61 height 9
click at [551, 335] on div "Cancel Yes, Submit Paper" at bounding box center [529, 351] width 370 height 44
click at [546, 341] on div "Yes, Submit Paper" at bounding box center [554, 350] width 80 height 19
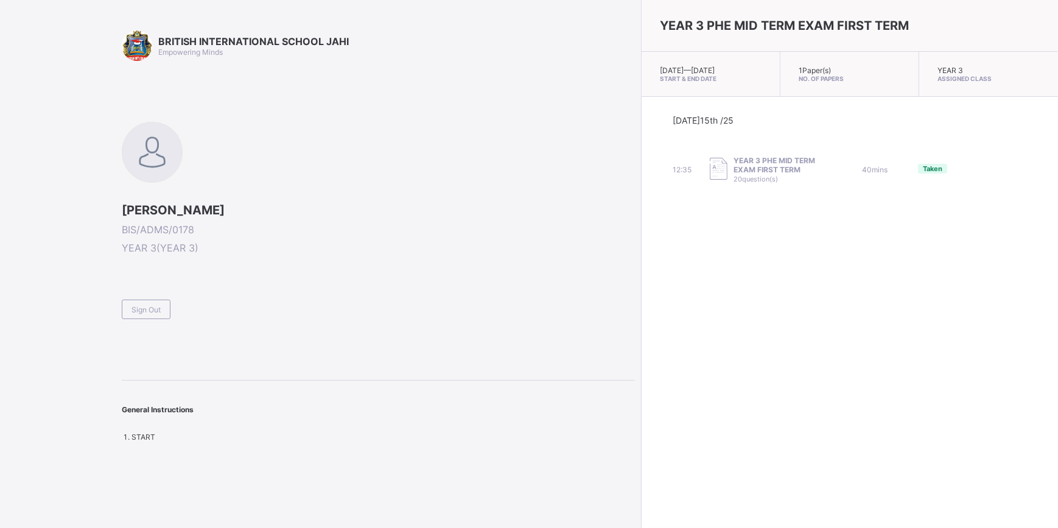
click at [155, 311] on span "Sign Out" at bounding box center [145, 309] width 29 height 9
